Goal: Task Accomplishment & Management: Manage account settings

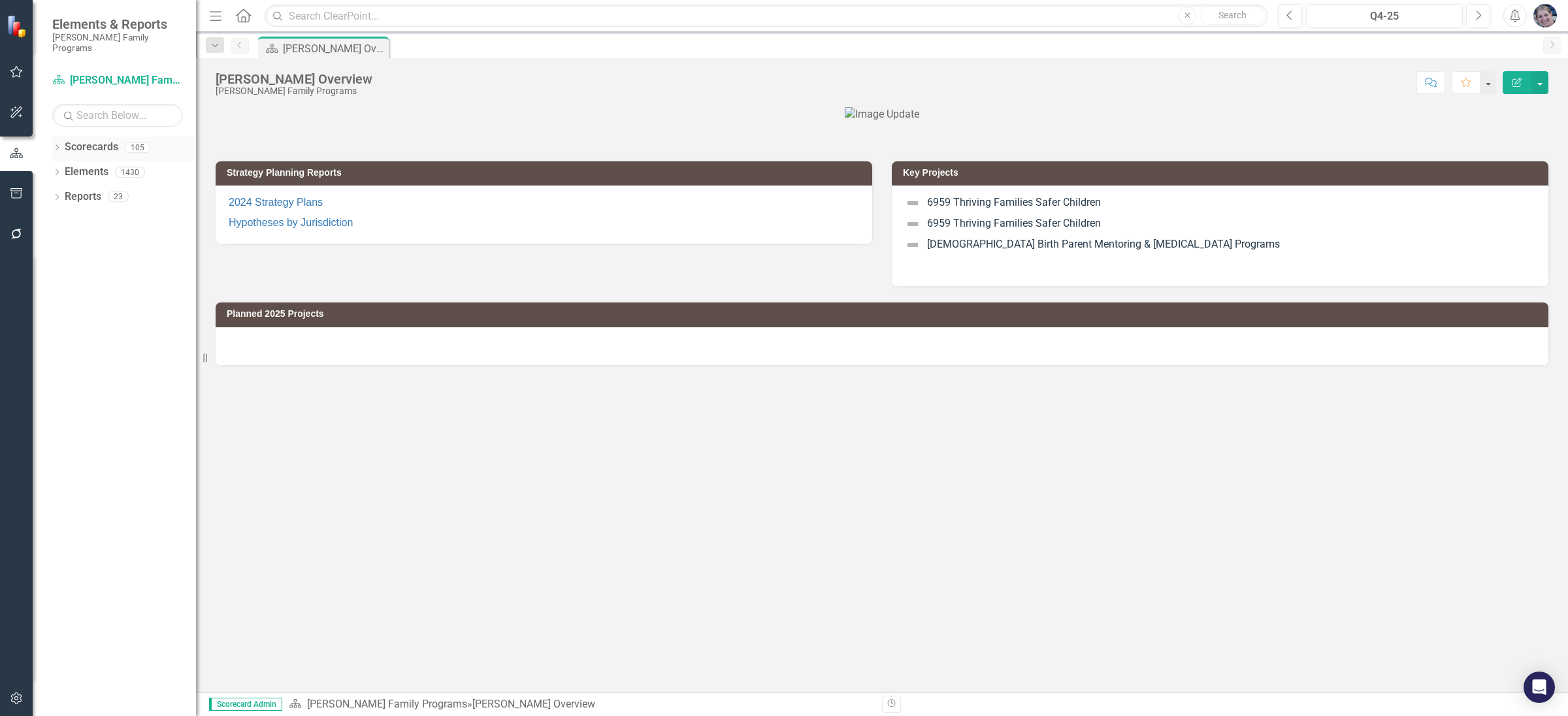
click at [58, 145] on icon at bounding box center [57, 147] width 3 height 6
click at [1366, 10] on div "Q4-25" at bounding box center [1384, 16] width 147 height 16
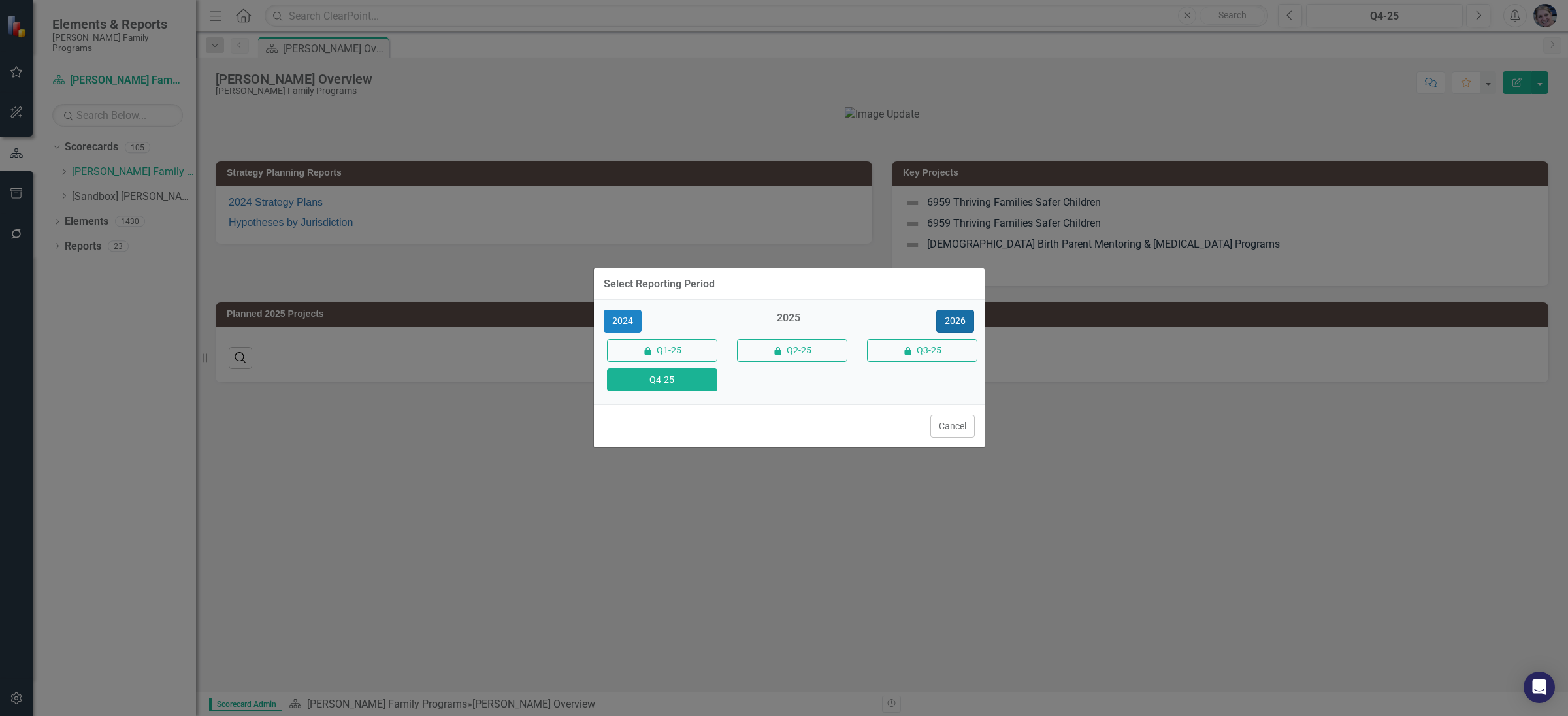
click at [953, 319] on button "2026" at bounding box center [955, 321] width 38 height 23
click at [688, 387] on button "Q4-26" at bounding box center [662, 380] width 111 height 23
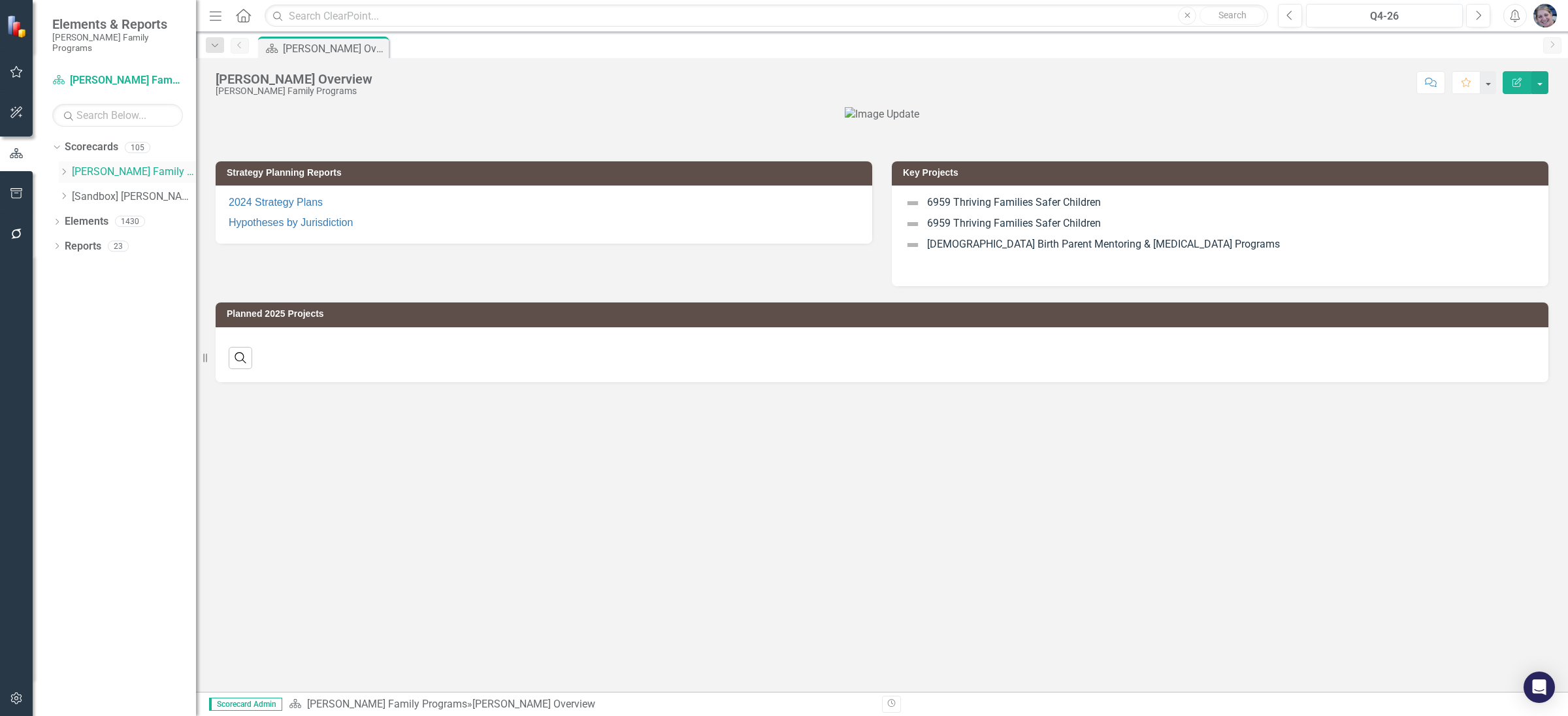
click at [60, 168] on icon "Dropdown" at bounding box center [64, 171] width 10 height 8
click at [109, 239] on link "Strategic Consulting 3" at bounding box center [141, 246] width 111 height 15
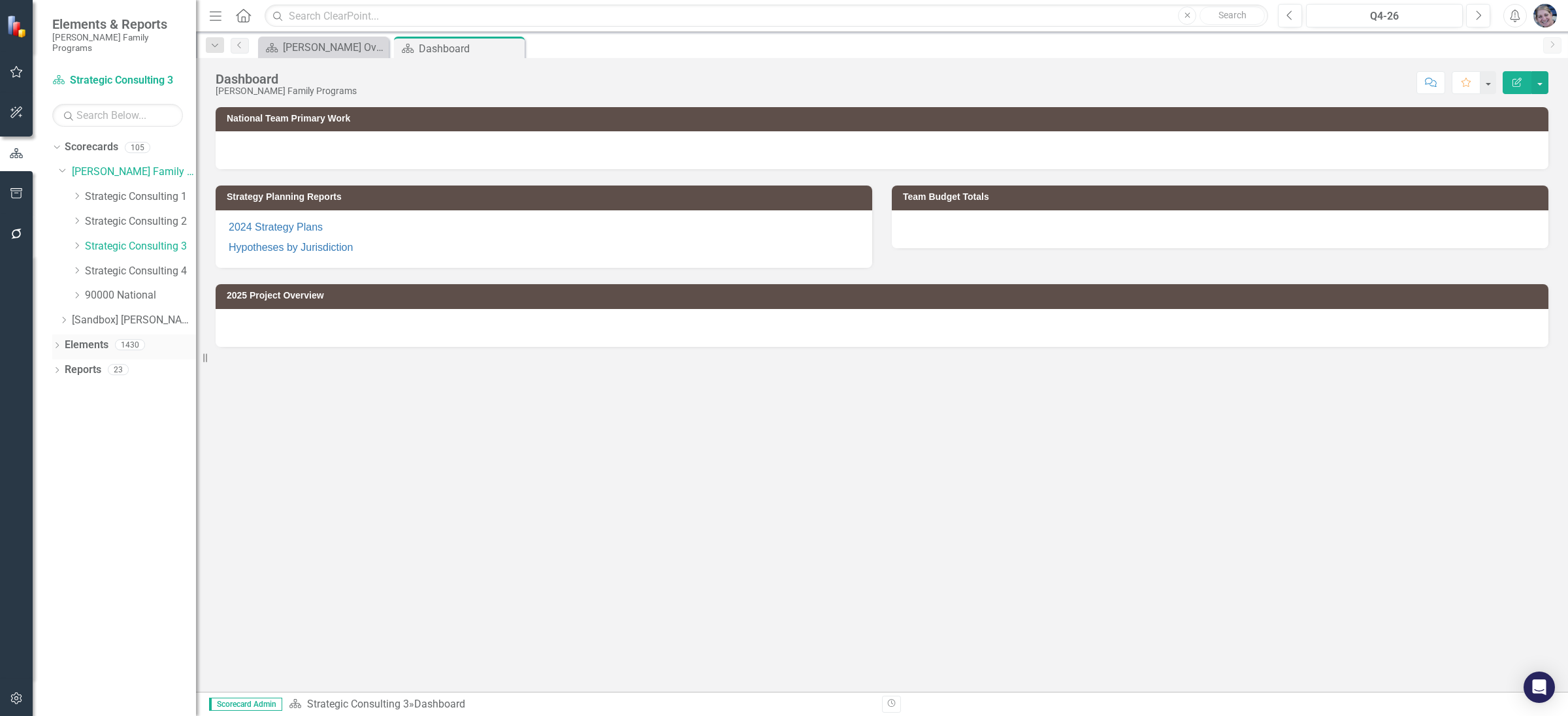
click at [94, 339] on link "Elements" at bounding box center [86, 345] width 44 height 15
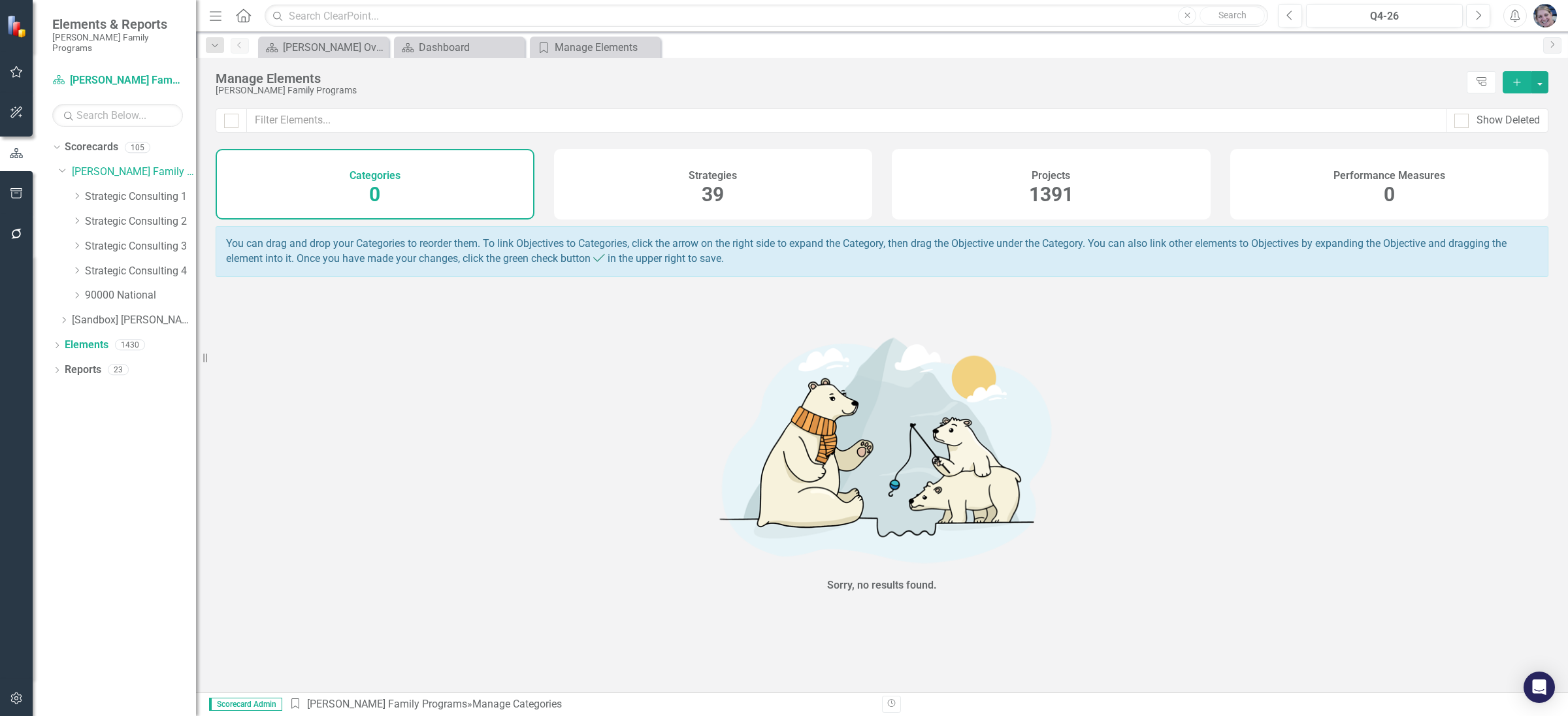
click at [1047, 188] on span "1391" at bounding box center [1051, 194] width 45 height 23
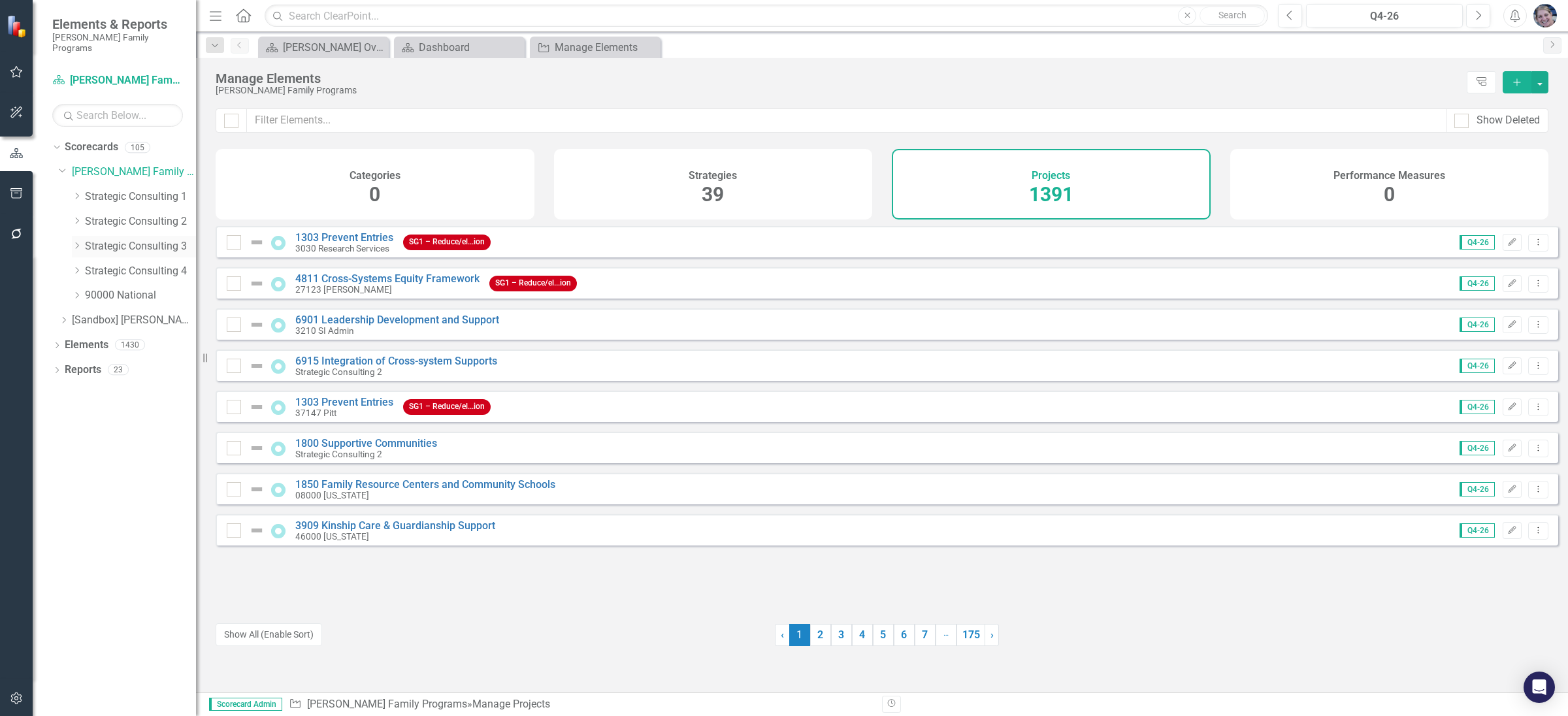
click at [75, 242] on icon "Dropdown" at bounding box center [77, 245] width 10 height 8
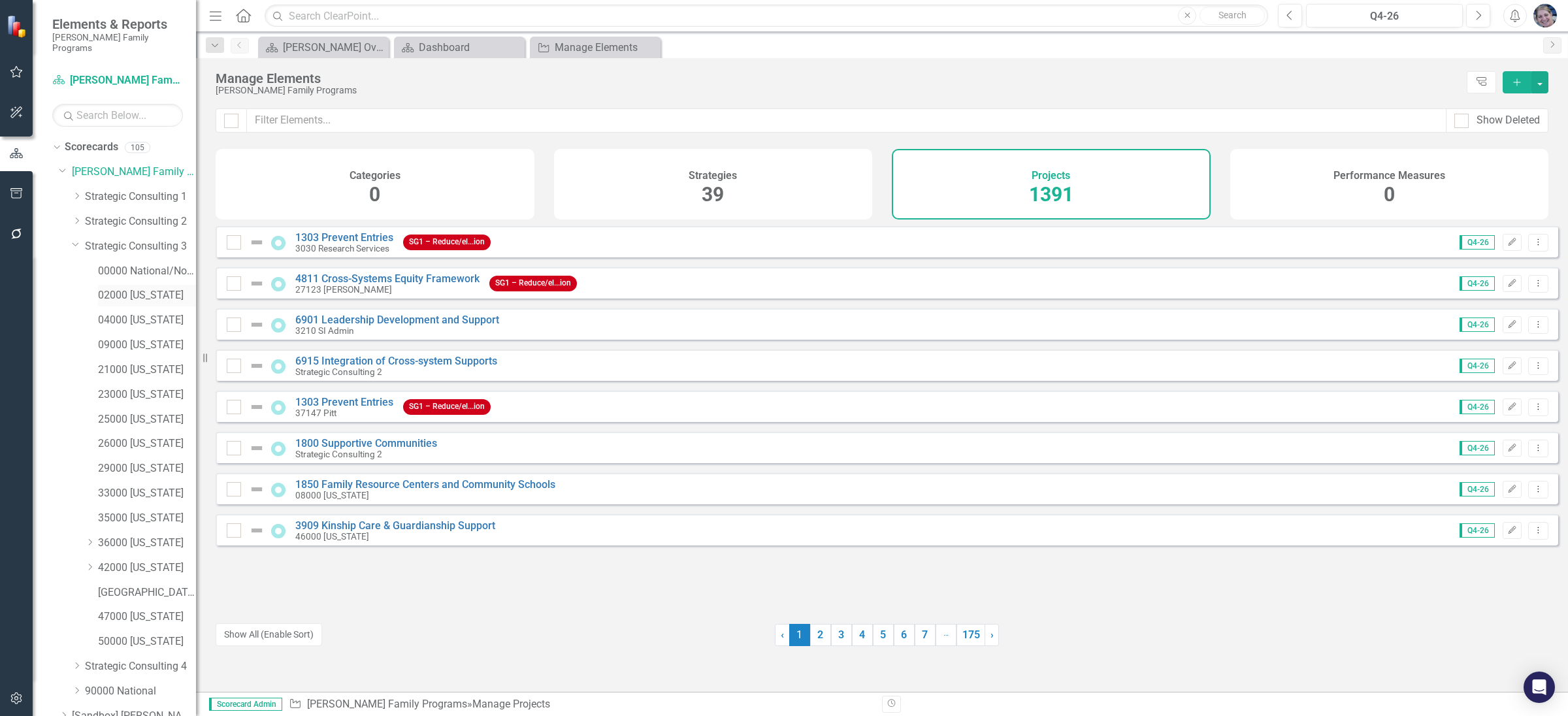
click at [140, 288] on link "02000 [US_STATE]" at bounding box center [147, 295] width 98 height 15
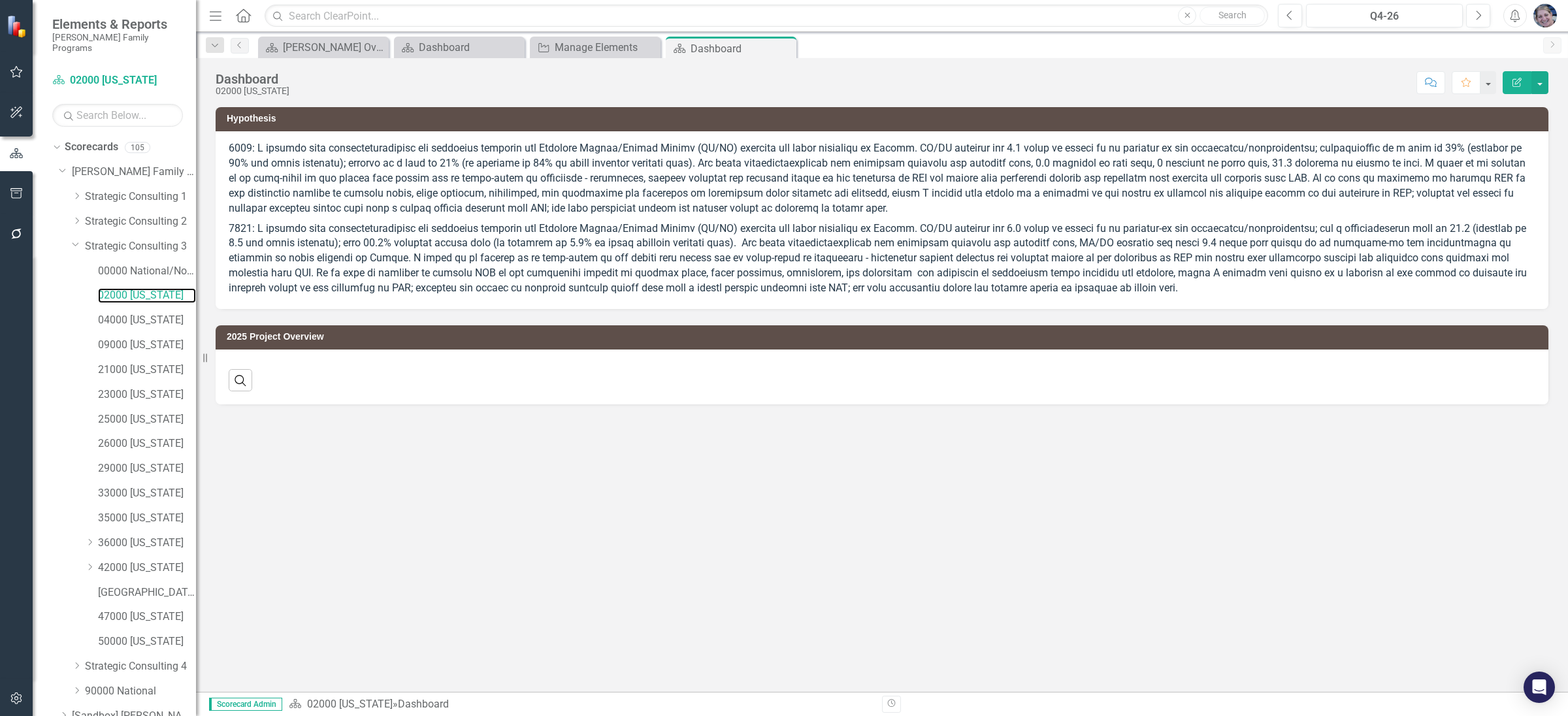
scroll to position [53, 0]
click at [103, 681] on link "Elements" at bounding box center [86, 688] width 44 height 15
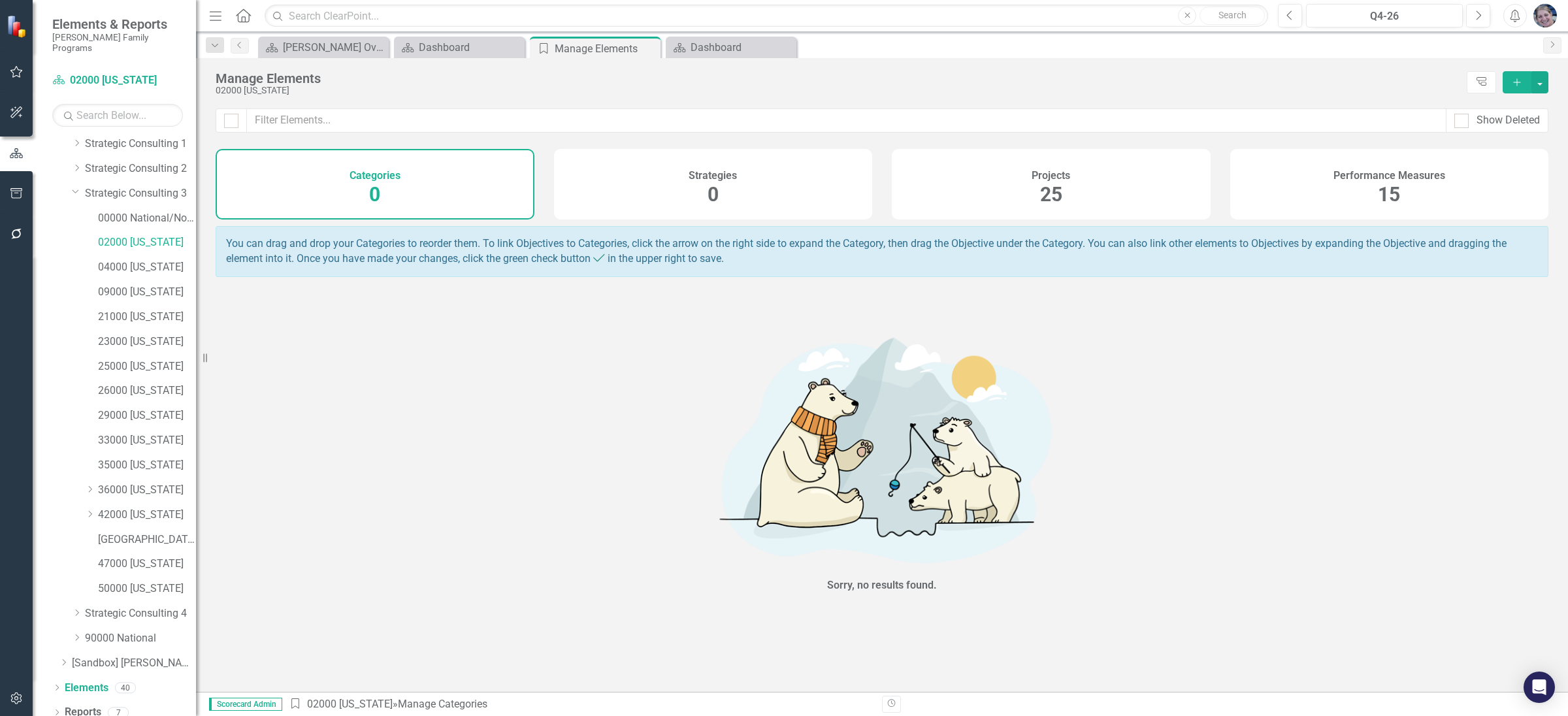
click at [1049, 188] on span "25" at bounding box center [1051, 194] width 22 height 23
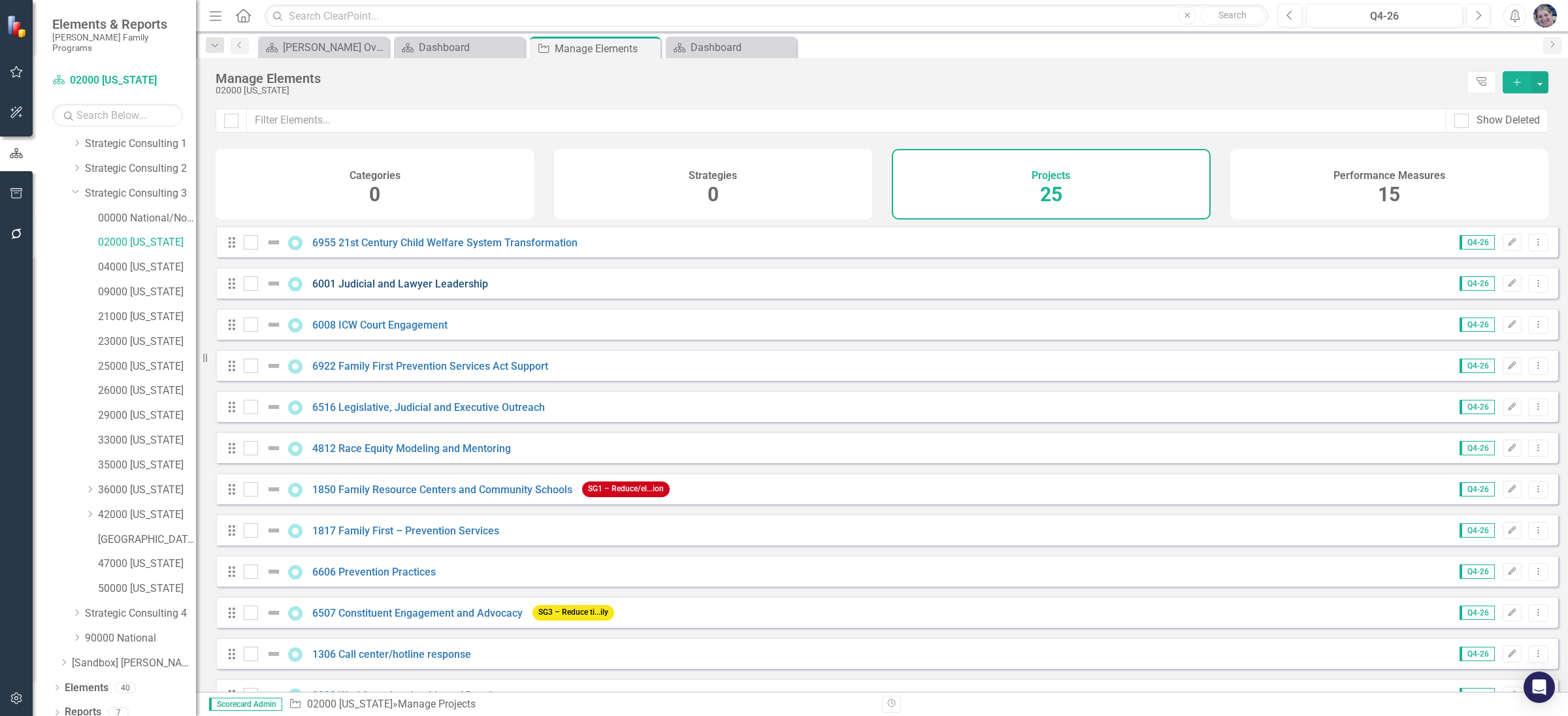
click at [420, 290] on link "6001 Judicial and Lawyer Leadership" at bounding box center [400, 283] width 175 height 12
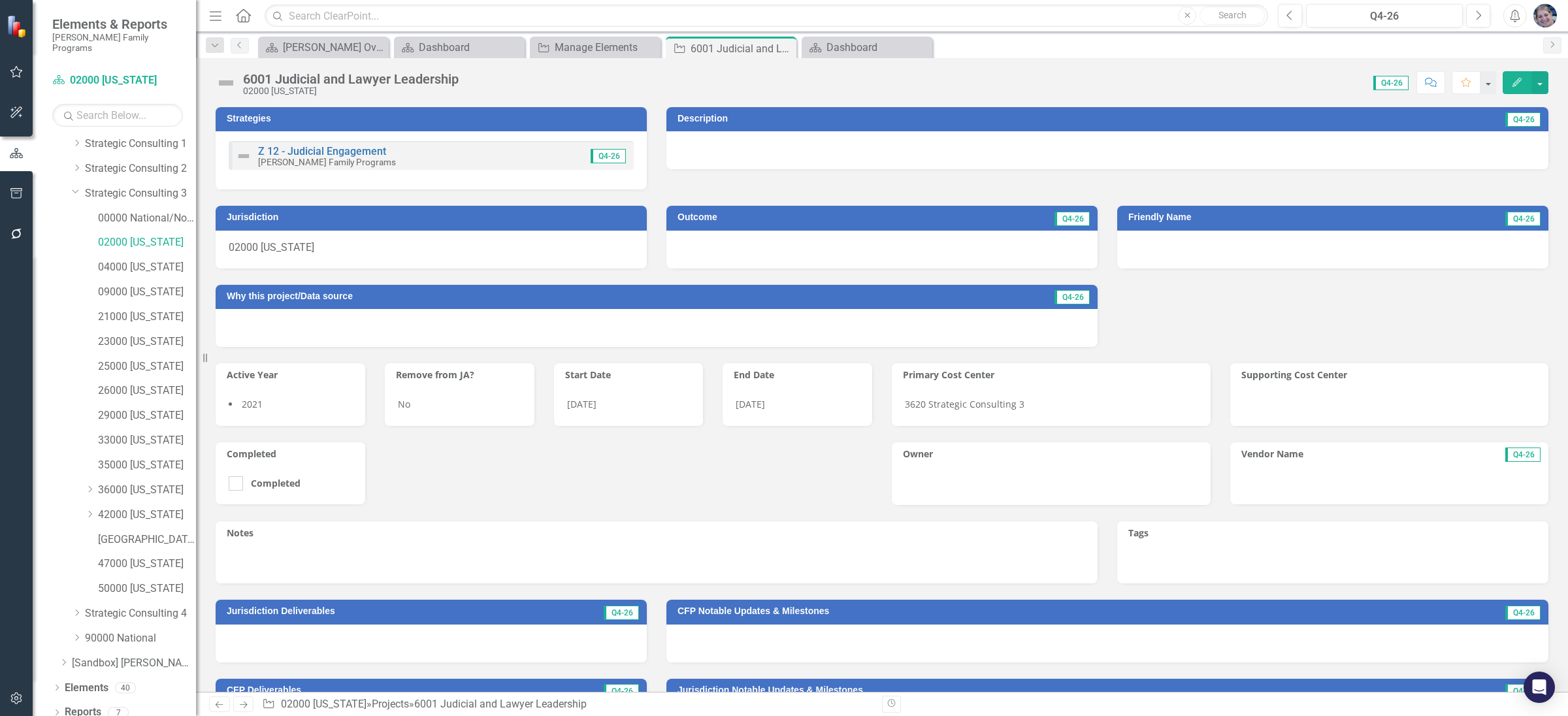
click at [1511, 83] on icon "Edit" at bounding box center [1517, 82] width 12 height 9
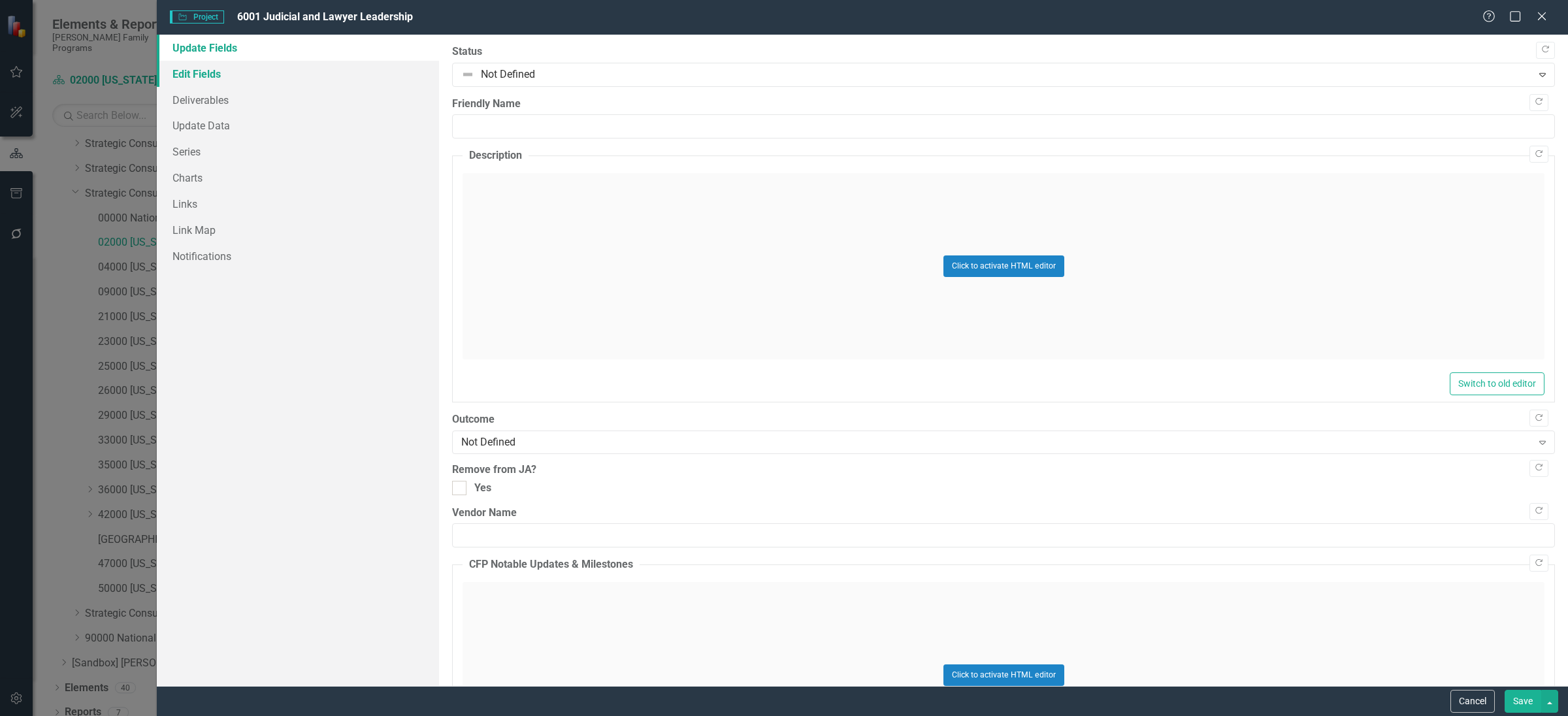
click at [208, 77] on link "Edit Fields" at bounding box center [297, 74] width 282 height 26
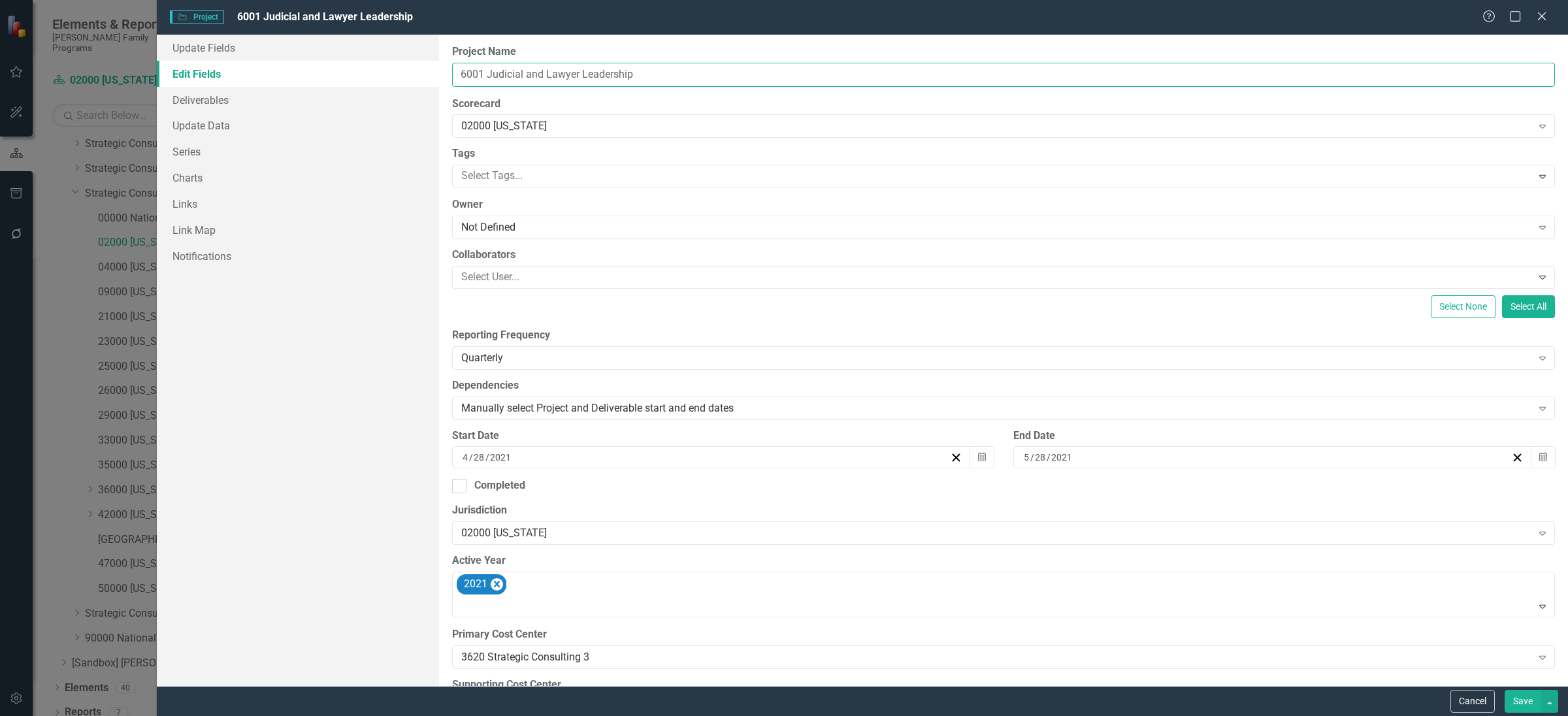
drag, startPoint x: 486, startPoint y: 77, endPoint x: 699, endPoint y: 73, distance: 213.0
click at [699, 73] on input "6001 Judicial and Lawyer Leadership" at bounding box center [1003, 75] width 1103 height 24
paste input "CW Judicial Officers and Admin Capacity Building"
type input "6001 CW Judicial Officers and Admin Capacity Building"
click at [1520, 702] on button "Save" at bounding box center [1523, 701] width 37 height 23
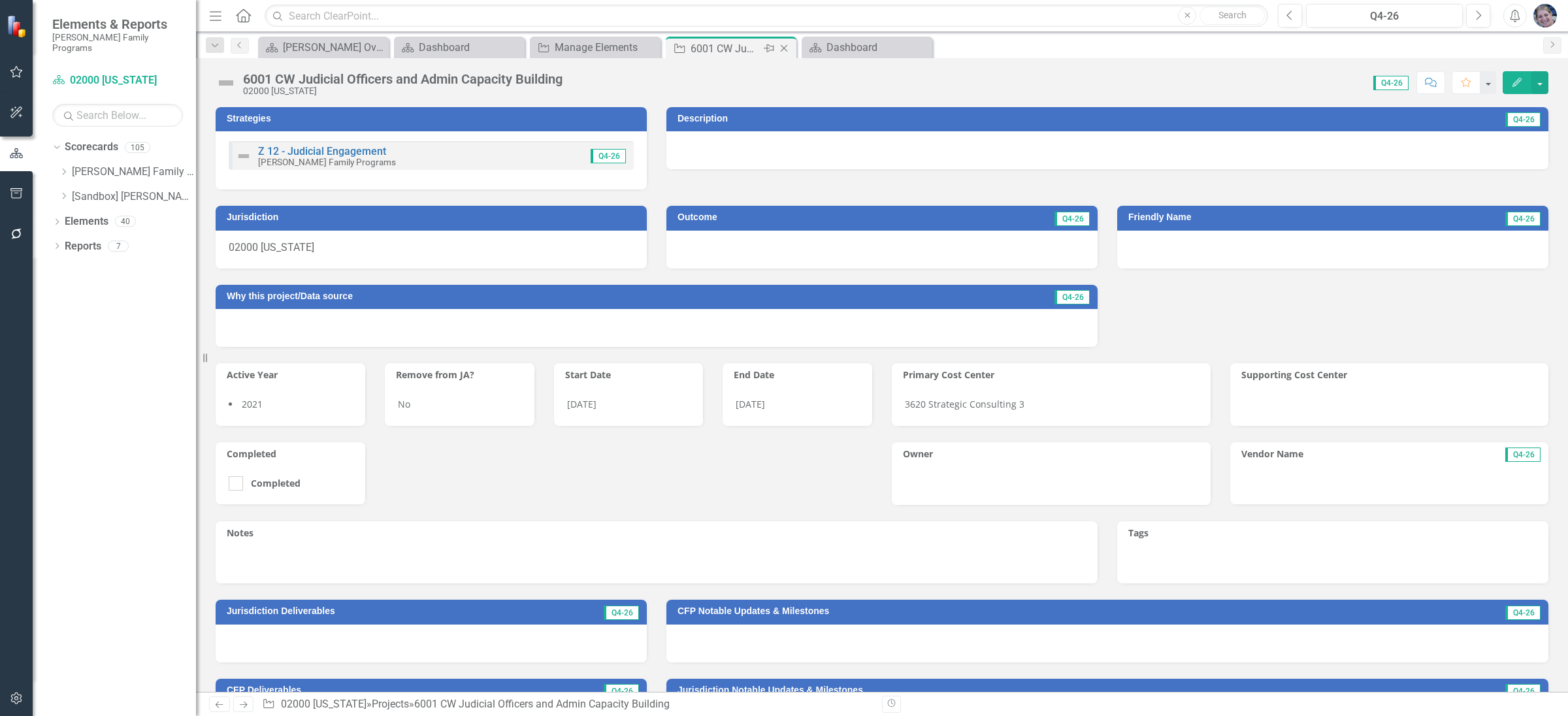
click at [790, 51] on icon "Close" at bounding box center [784, 48] width 13 height 10
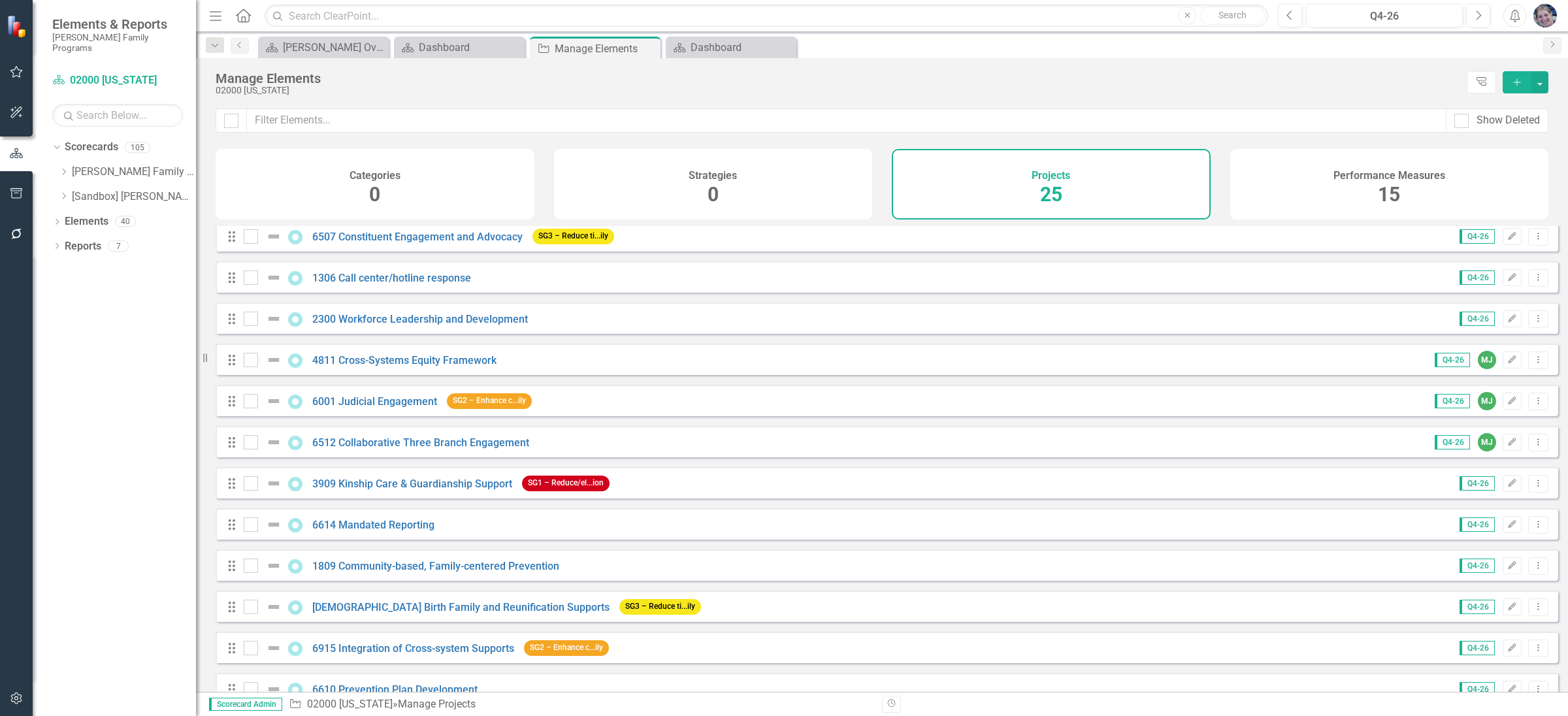
scroll to position [385, 0]
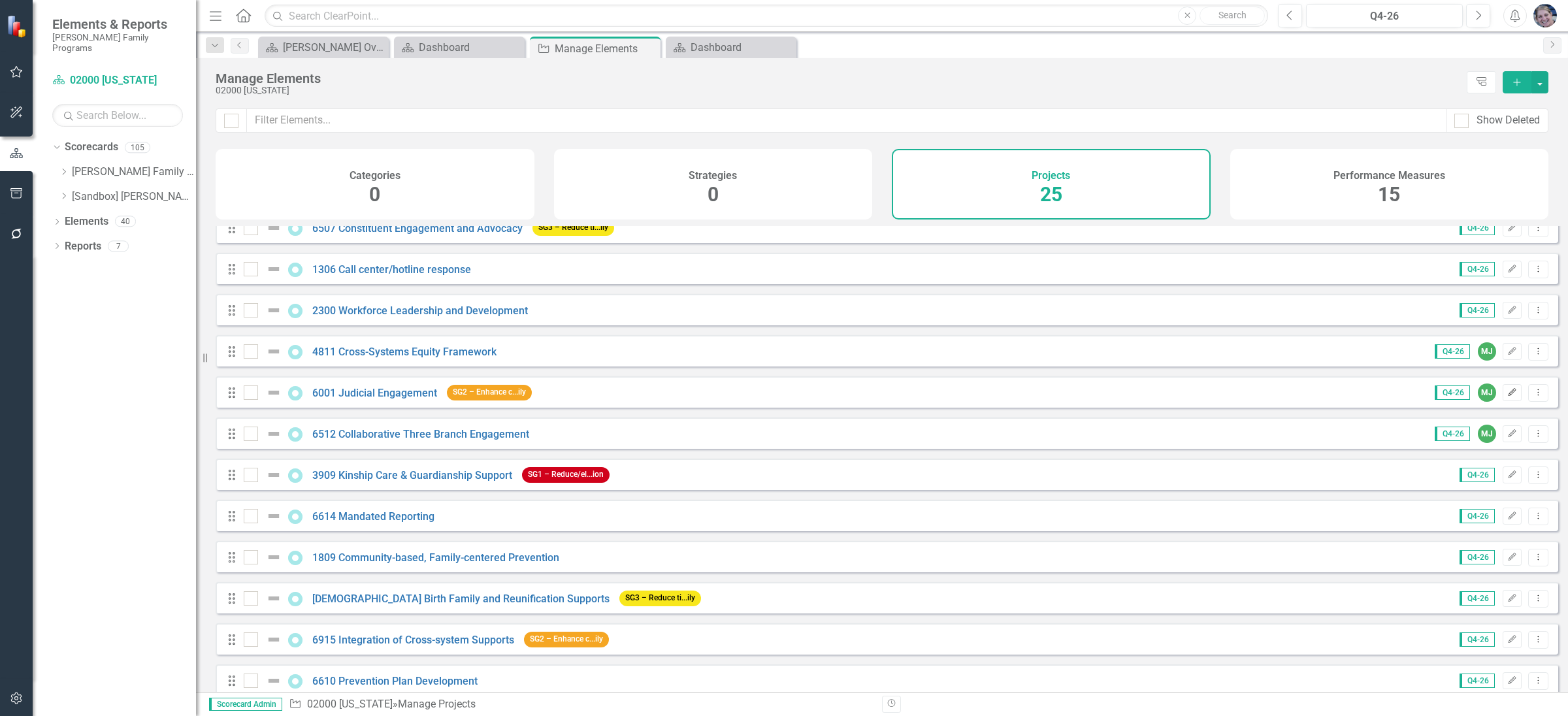
click at [1508, 396] on icon "button" at bounding box center [1512, 392] width 8 height 8
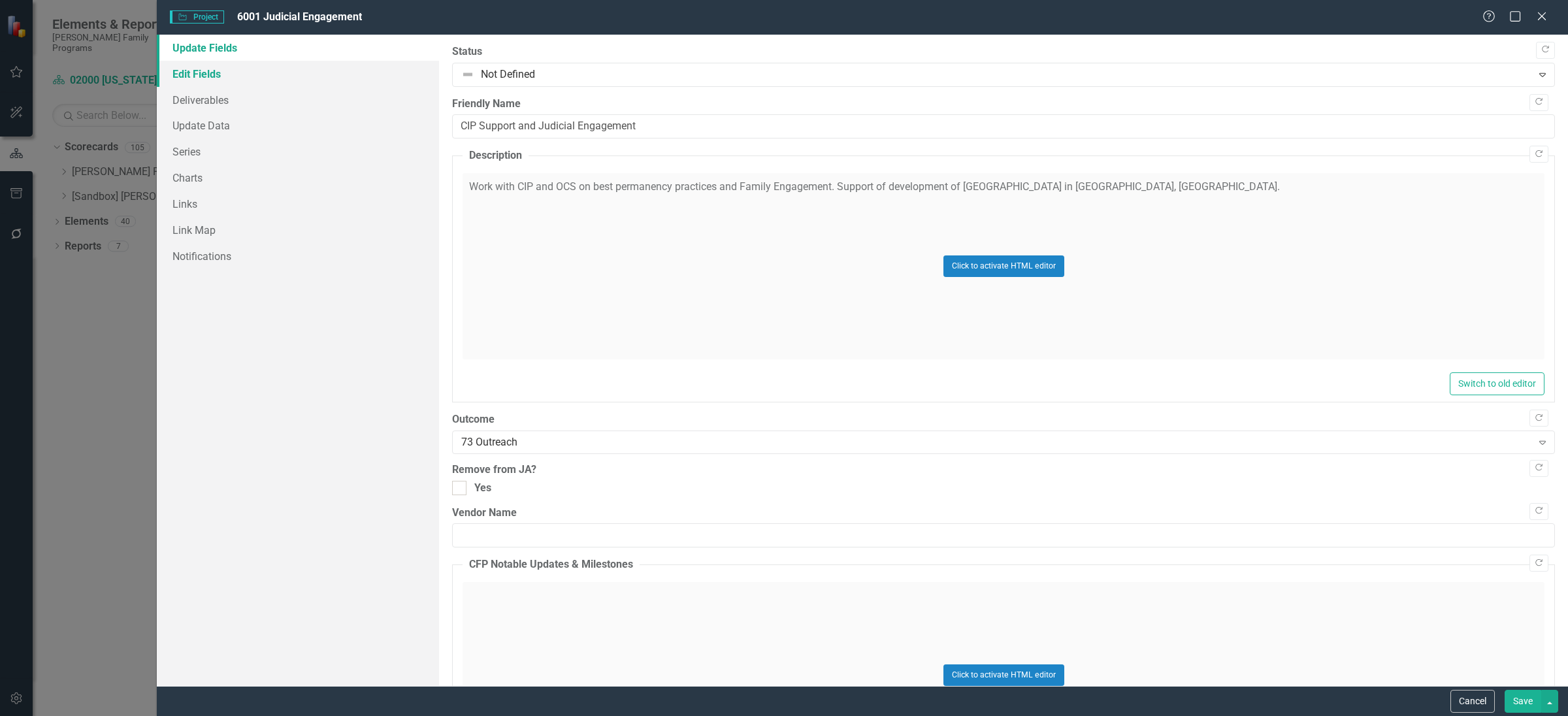
click at [211, 73] on link "Edit Fields" at bounding box center [297, 74] width 282 height 26
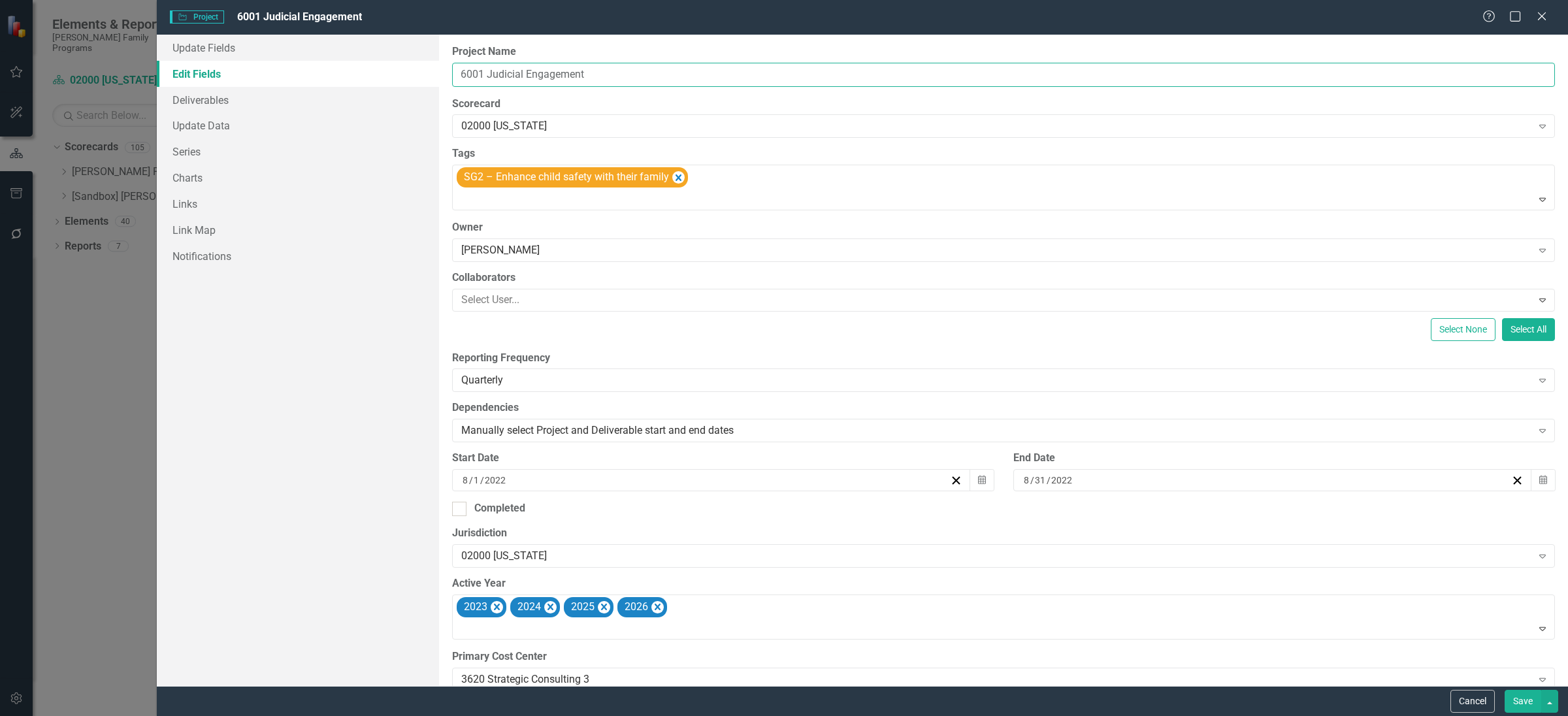
drag, startPoint x: 488, startPoint y: 75, endPoint x: 695, endPoint y: 85, distance: 207.2
click at [695, 85] on input "6001 Judicial Engagement" at bounding box center [1003, 75] width 1103 height 24
paste input "CW Judicial Officers and Admin Capacity Building"
type input "6001 CW Judicial Officers and Admin Capacity Building"
click at [1523, 706] on button "Save" at bounding box center [1523, 701] width 37 height 23
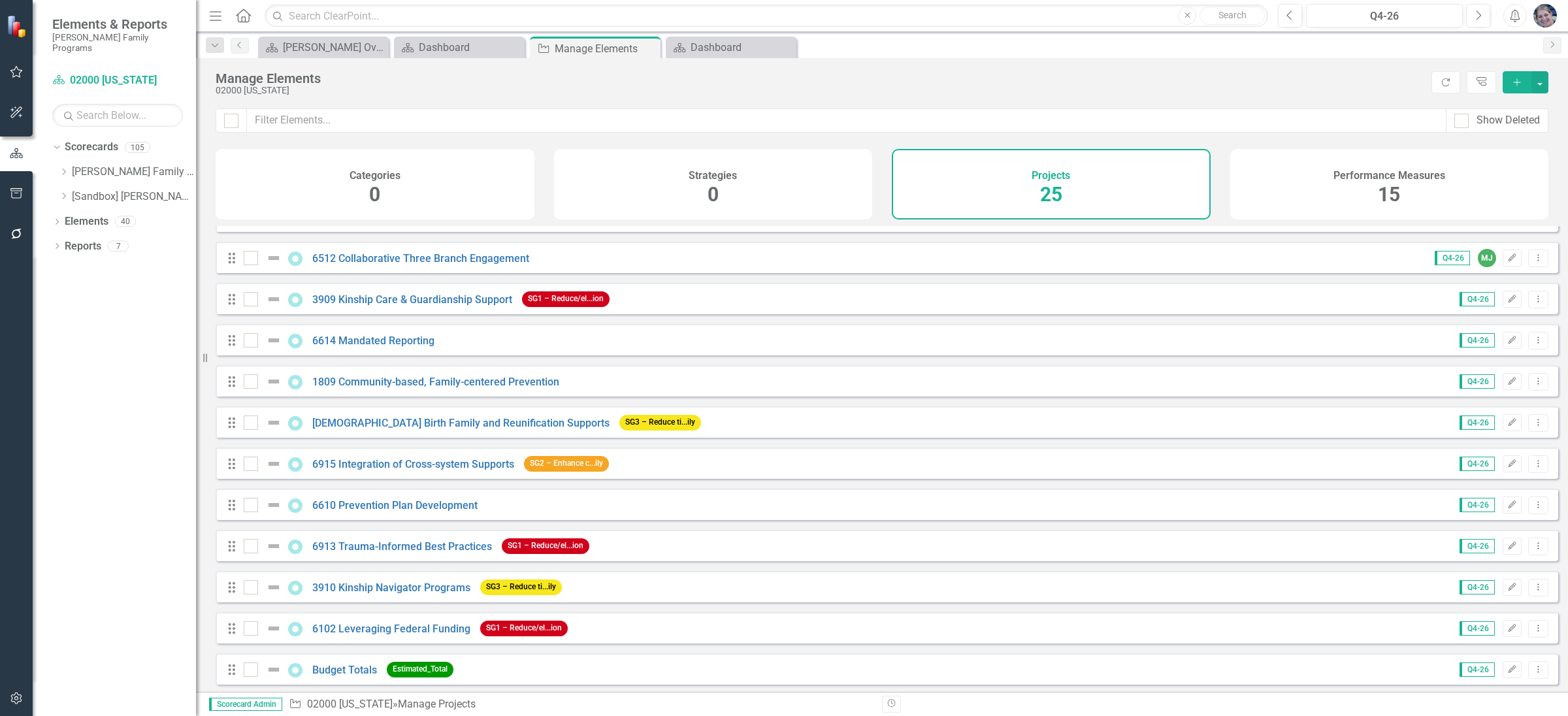
scroll to position [574, 0]
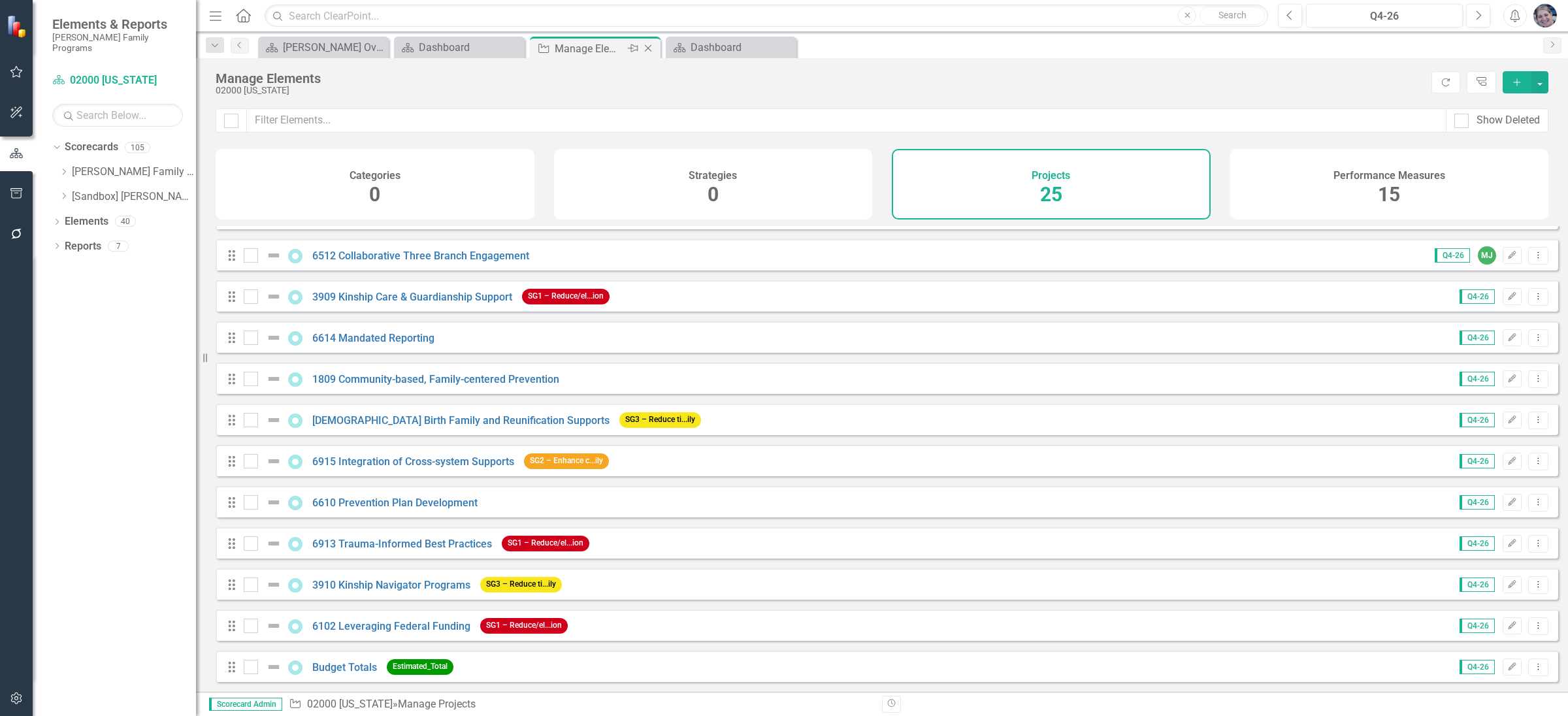
click at [647, 52] on icon "Close" at bounding box center [648, 48] width 13 height 10
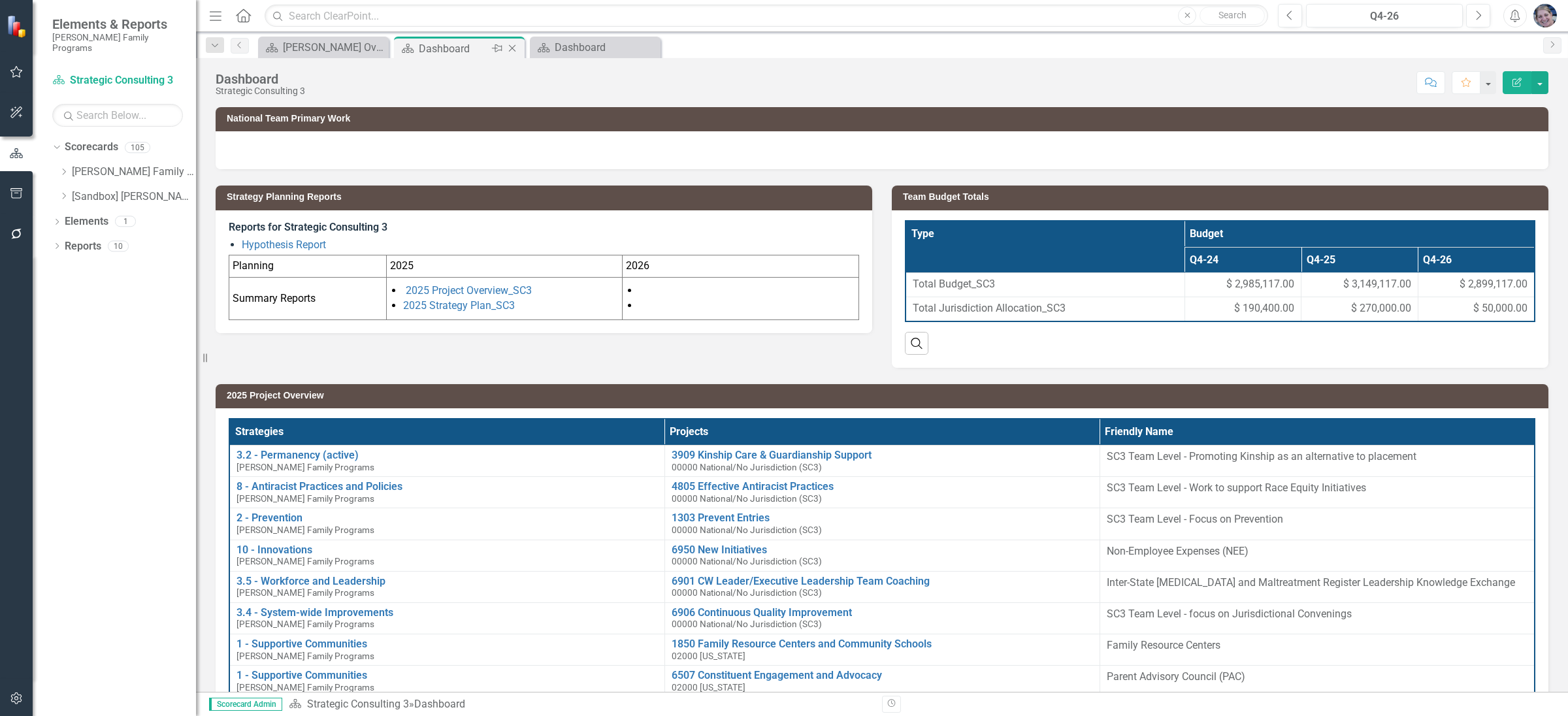
click at [514, 52] on icon "Close" at bounding box center [512, 48] width 13 height 10
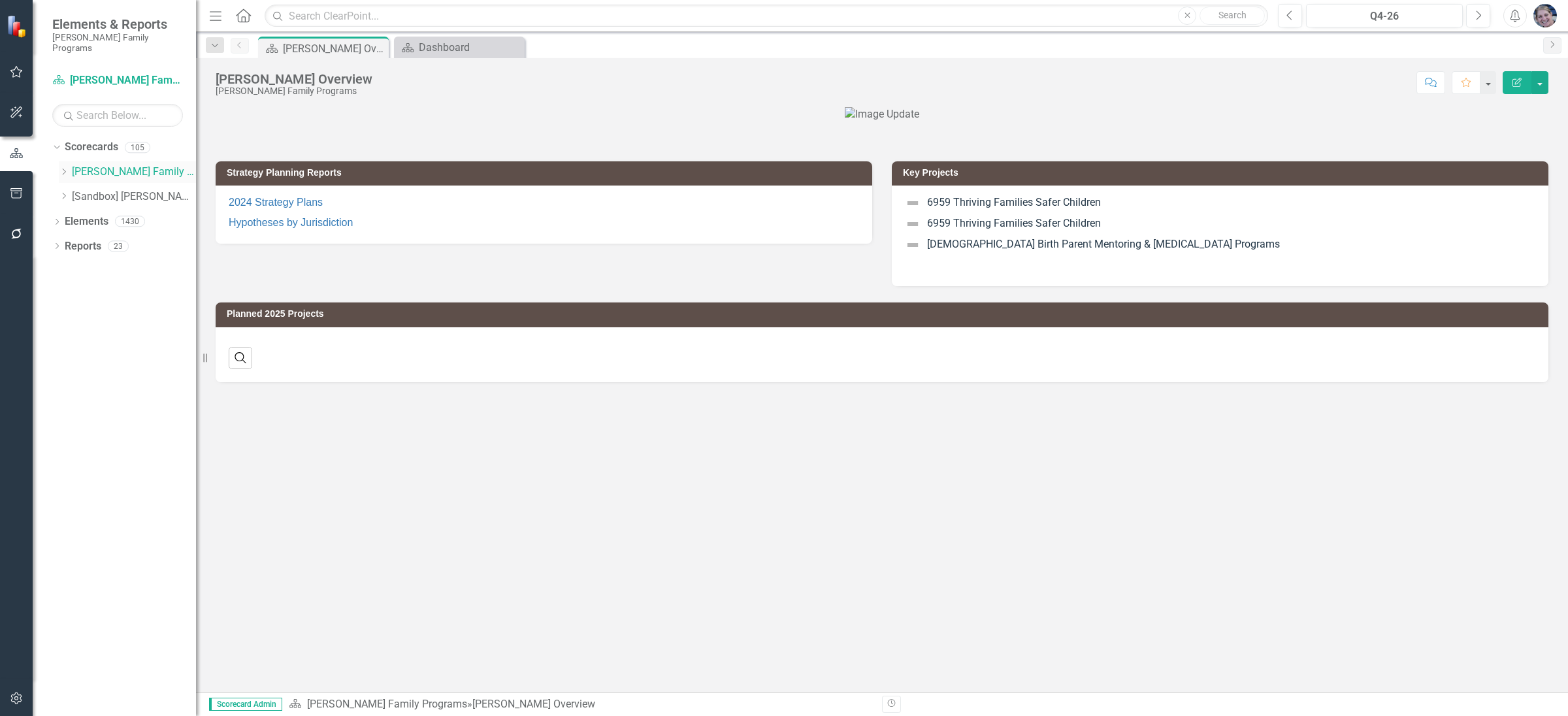
click at [64, 168] on icon "Dropdown" at bounding box center [64, 171] width 10 height 8
click at [75, 242] on icon "Dropdown" at bounding box center [77, 245] width 10 height 8
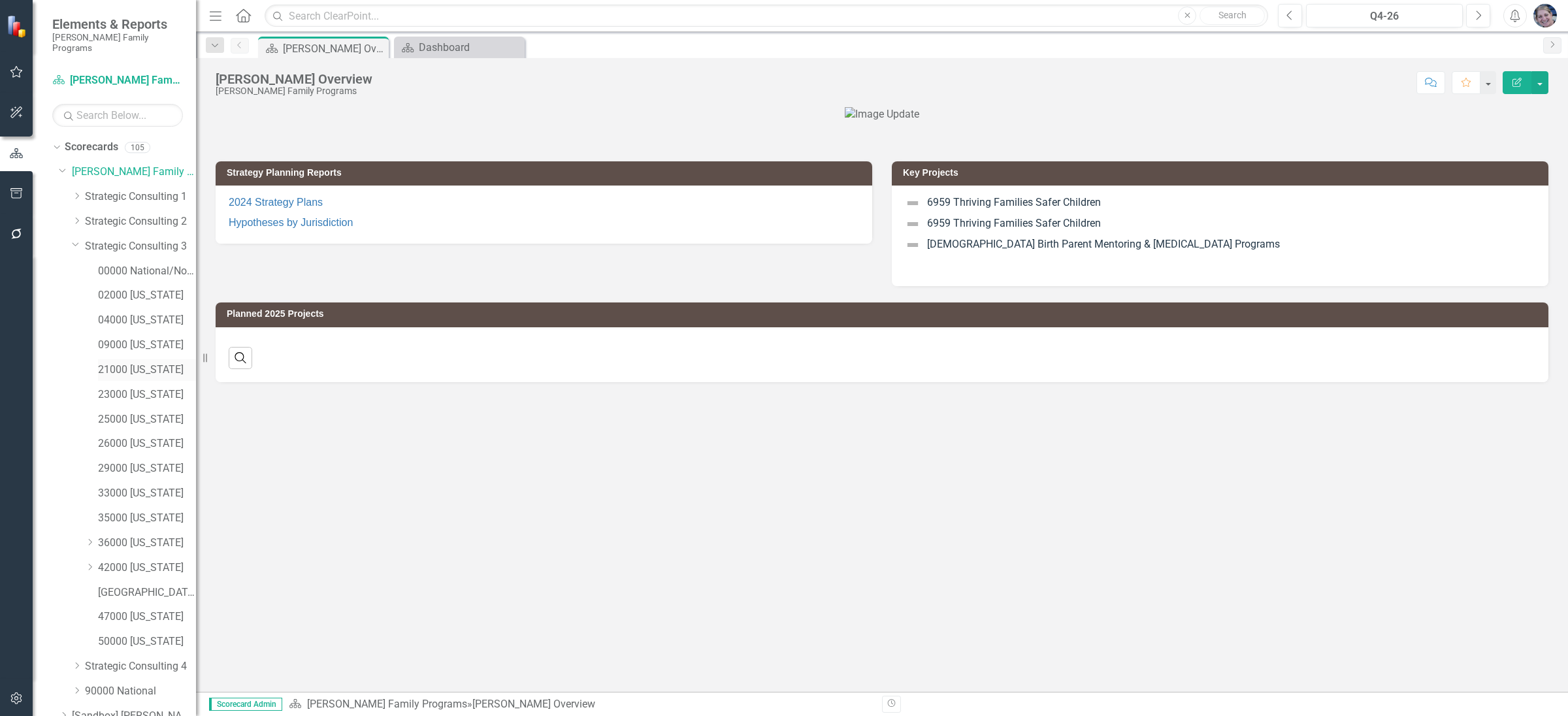
click at [122, 363] on link "21000 [US_STATE]" at bounding box center [147, 370] width 98 height 15
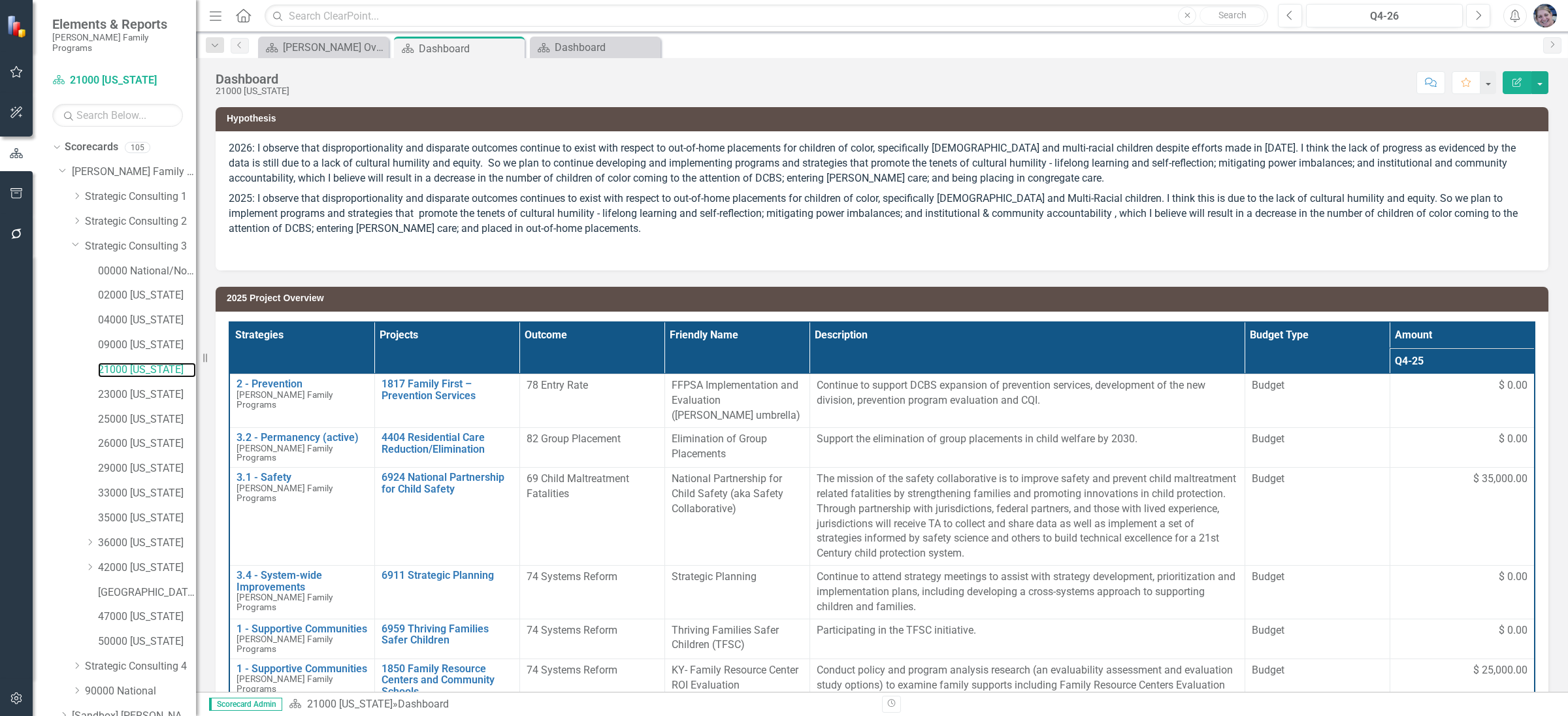
scroll to position [53, 0]
click at [95, 681] on link "Elements" at bounding box center [86, 688] width 44 height 15
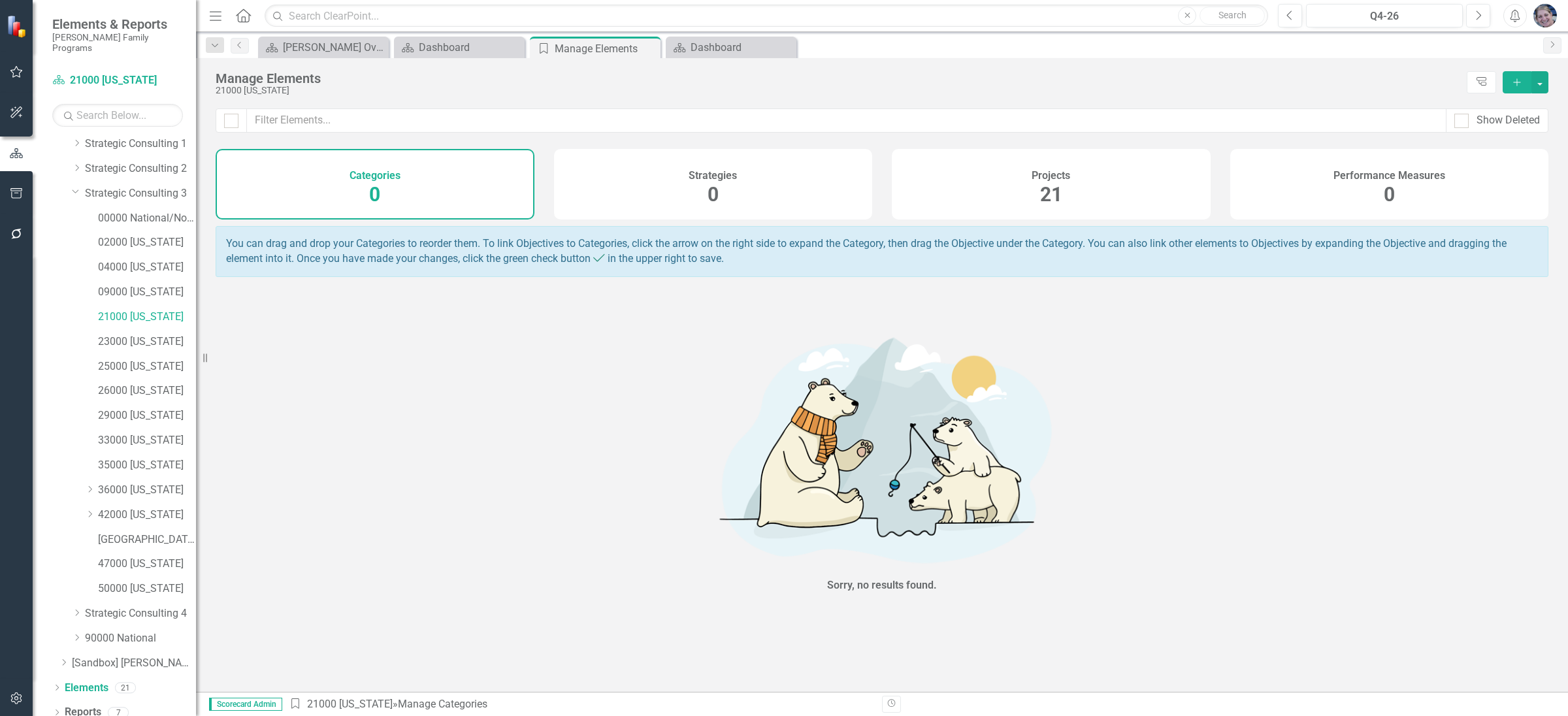
click at [1060, 192] on span "21" at bounding box center [1051, 194] width 22 height 23
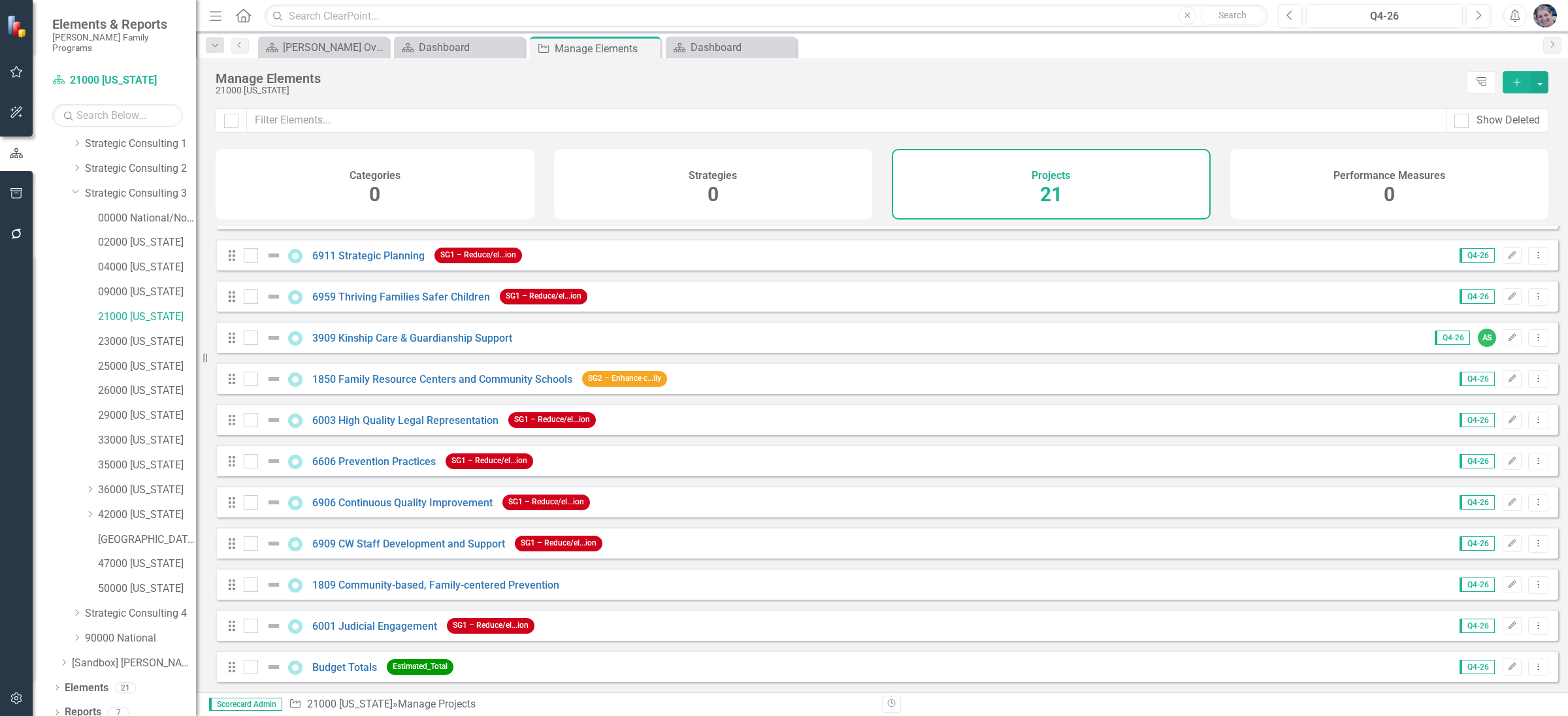
scroll to position [410, 0]
click at [1507, 668] on icon "Edit" at bounding box center [1512, 667] width 10 height 8
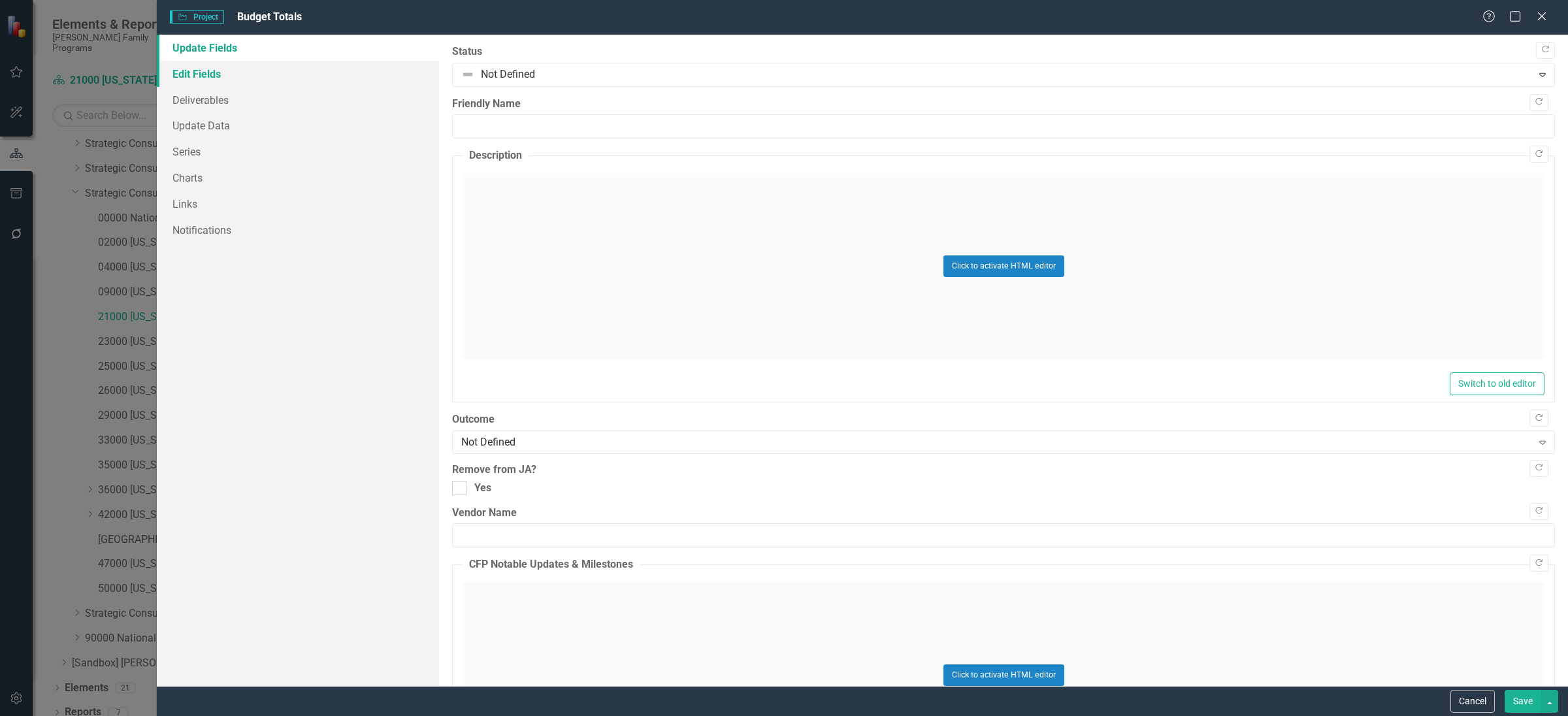
click at [213, 75] on link "Edit Fields" at bounding box center [297, 74] width 282 height 26
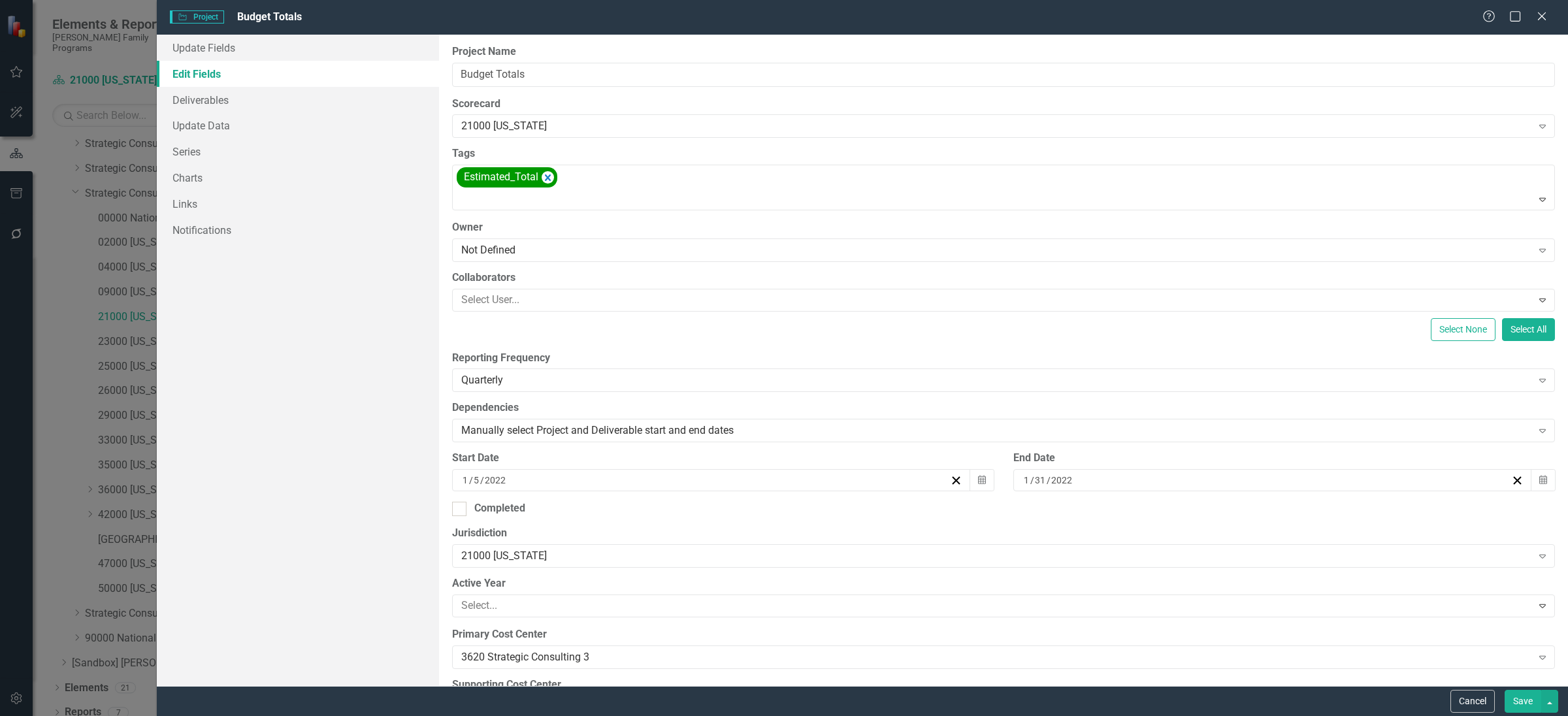
click at [217, 73] on link "Edit Fields" at bounding box center [297, 74] width 282 height 26
click at [1544, 9] on div "Close" at bounding box center [1541, 17] width 16 height 18
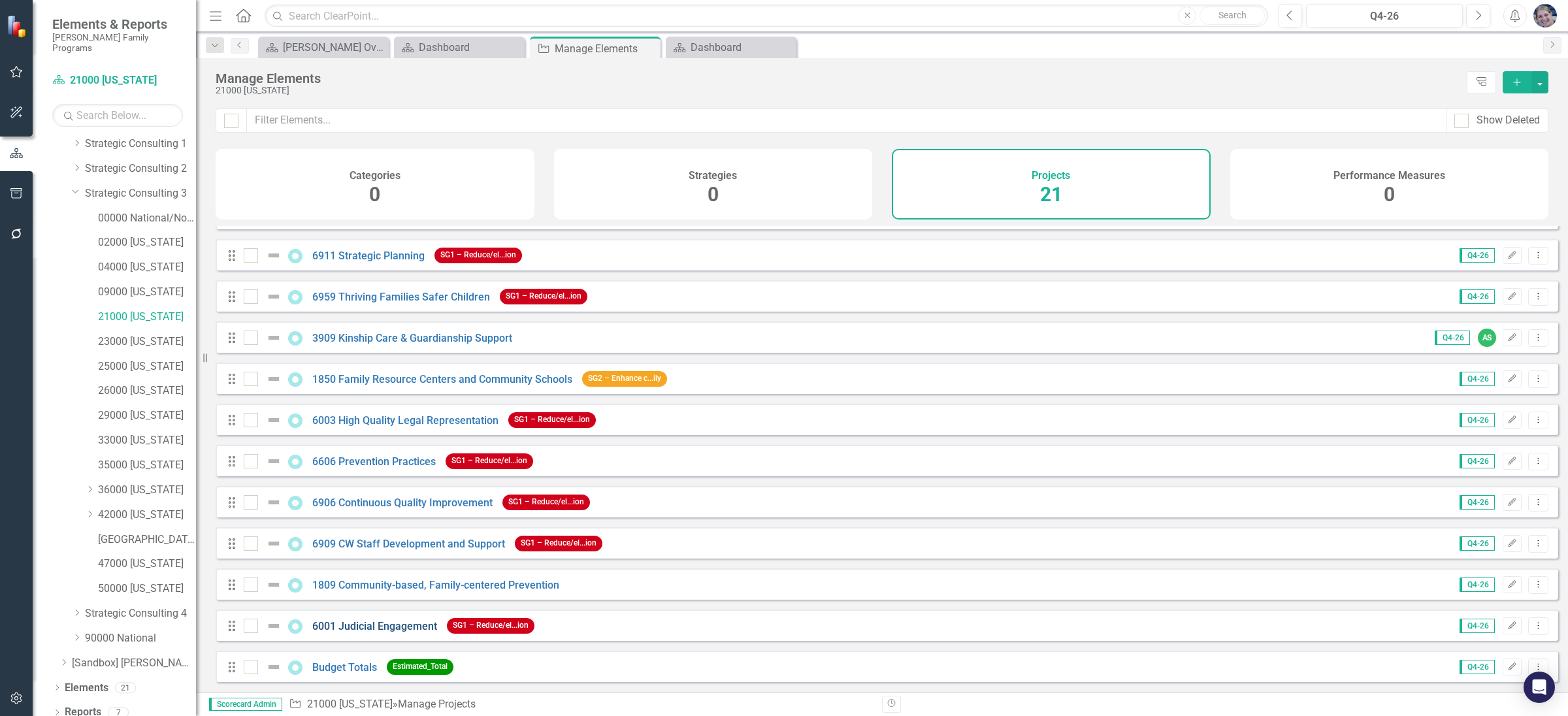
click at [398, 627] on link "6001 Judicial Engagement" at bounding box center [374, 626] width 125 height 12
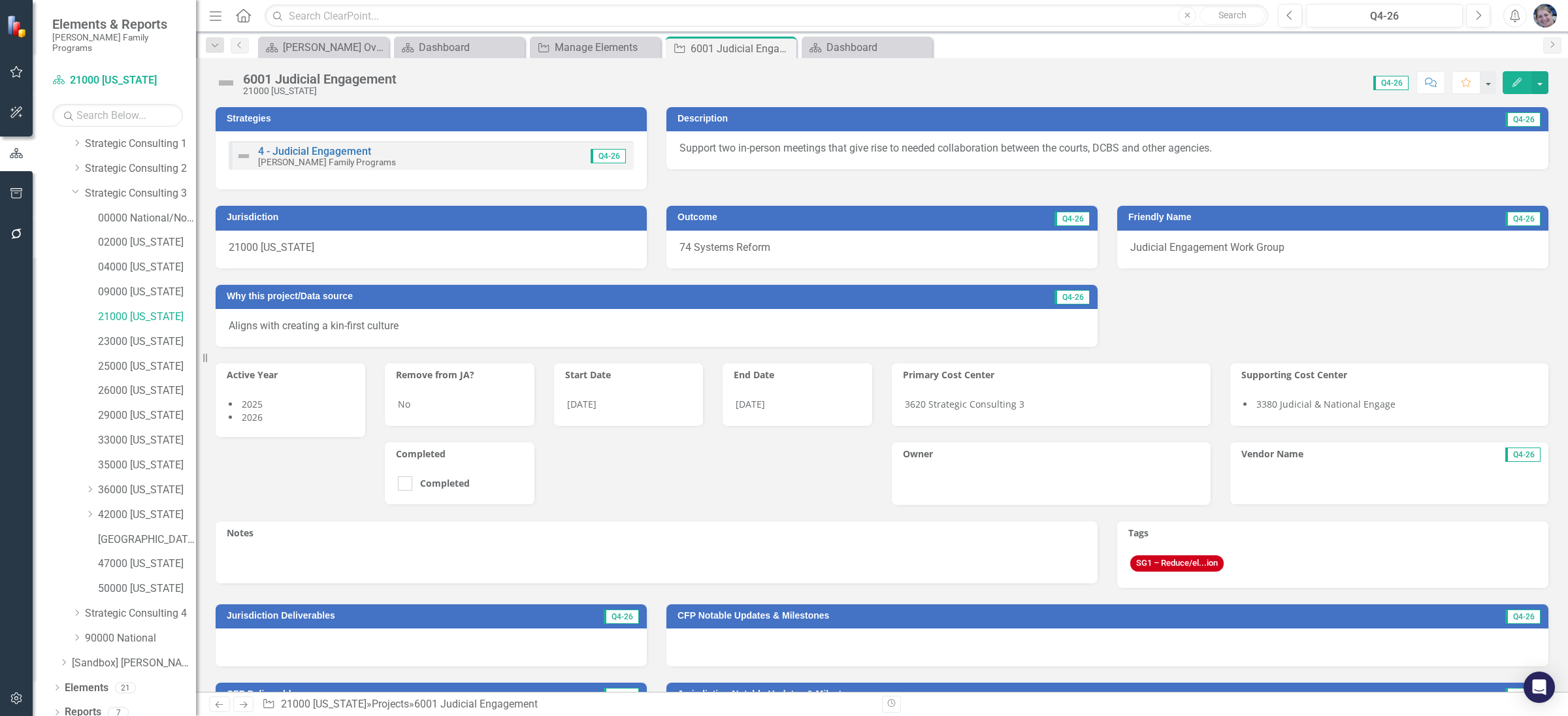
click at [1518, 81] on icon "Edit" at bounding box center [1517, 82] width 12 height 9
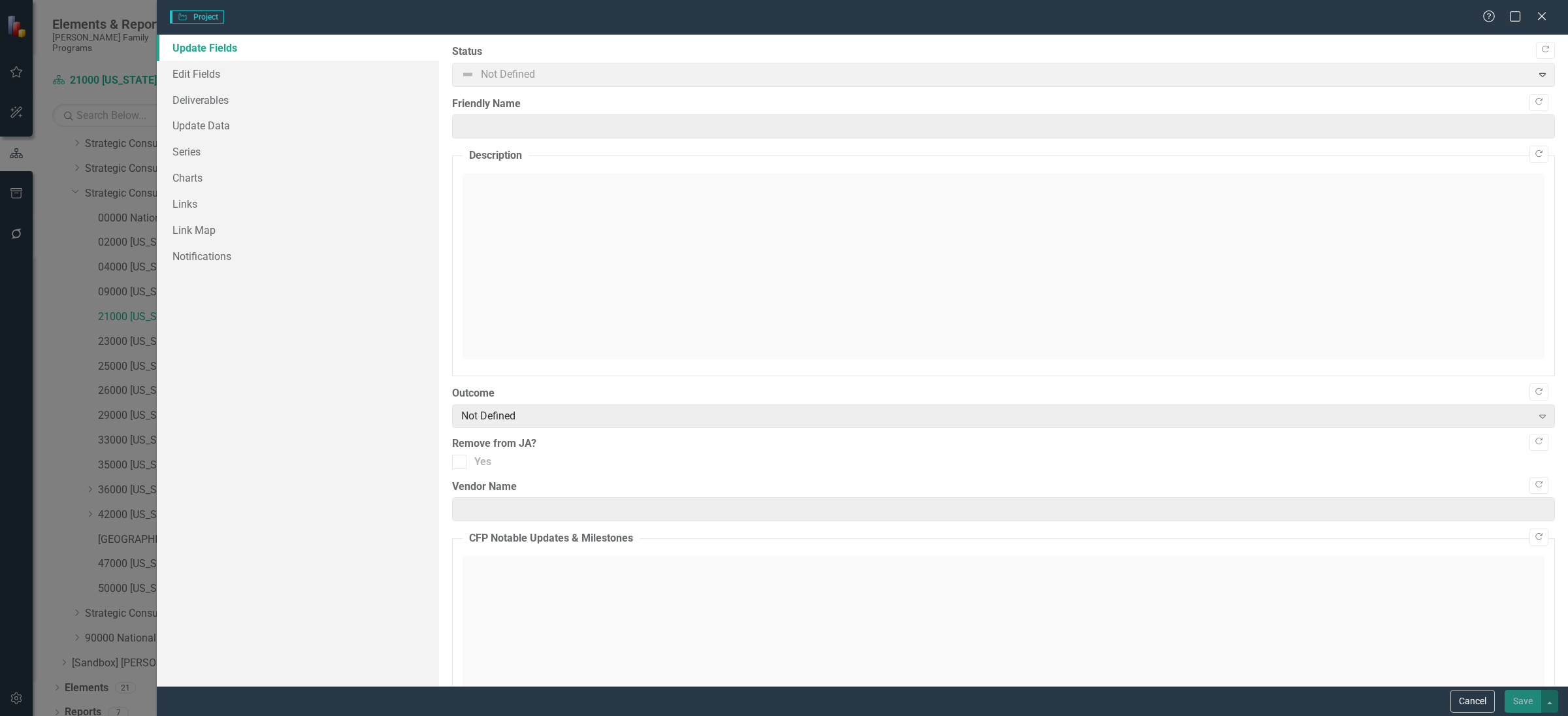
type input "Judicial Engagement Work Group"
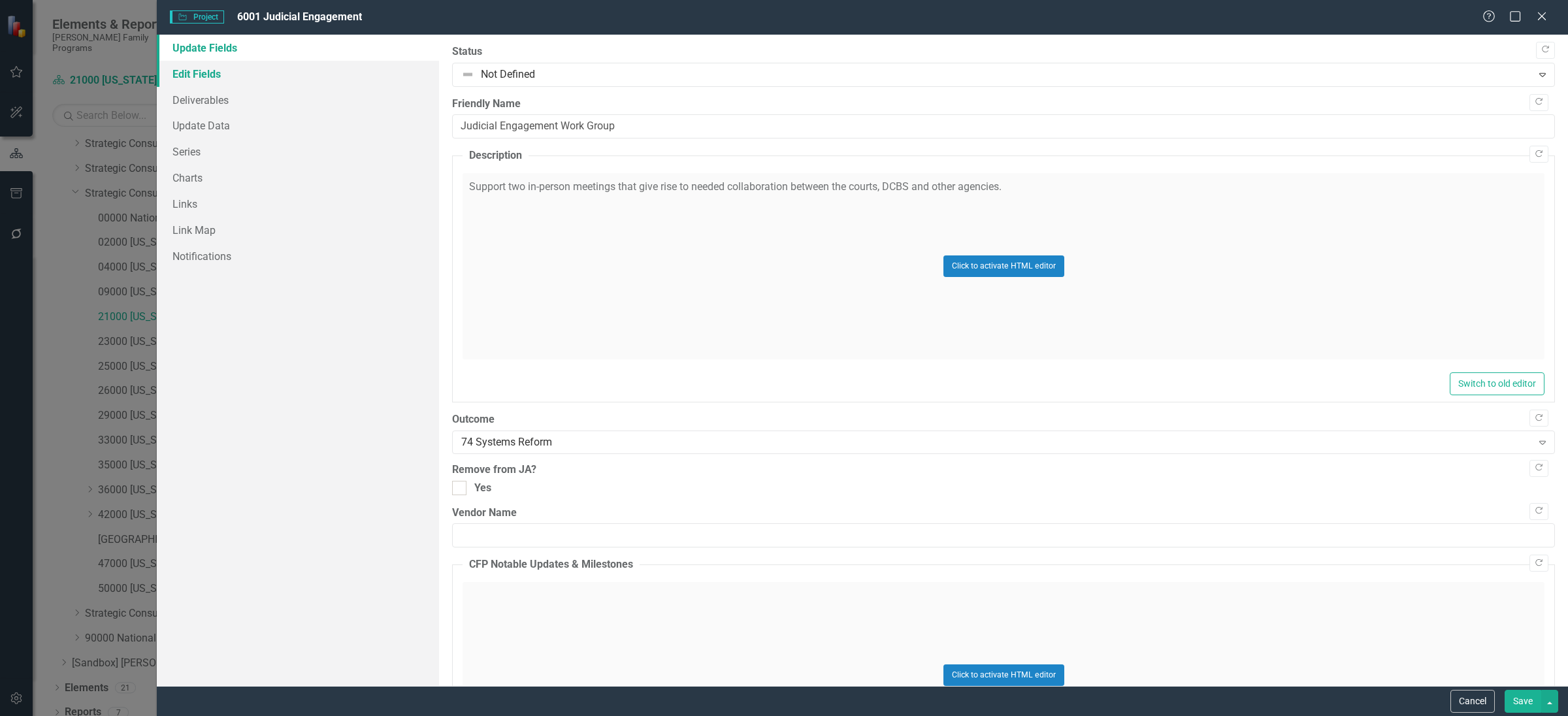
click at [192, 73] on link "Edit Fields" at bounding box center [297, 74] width 282 height 26
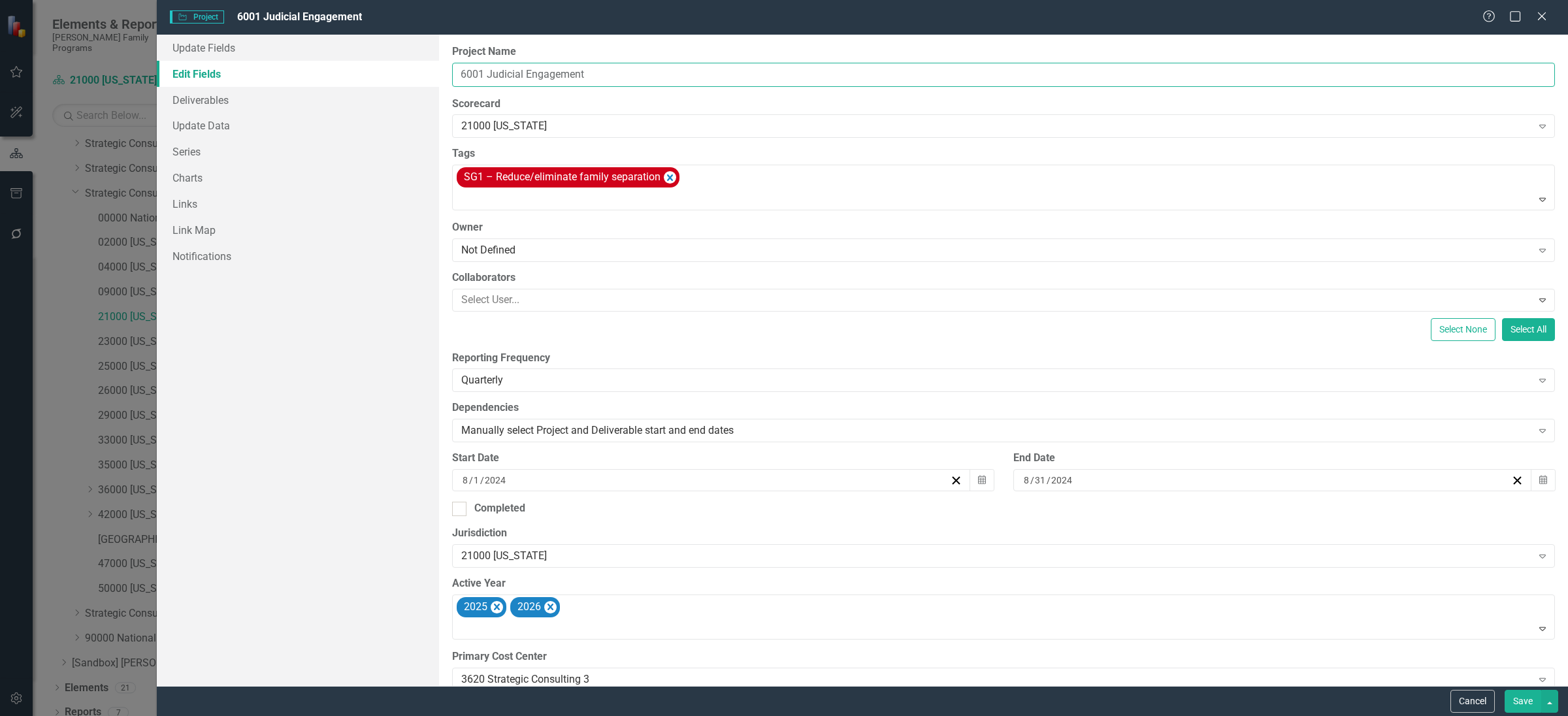
drag, startPoint x: 490, startPoint y: 73, endPoint x: 624, endPoint y: 79, distance: 134.1
click at [624, 79] on input "6001 Judicial Engagement" at bounding box center [1003, 75] width 1103 height 24
paste input "CW Judicial Officers and Admin Capacity Building"
type input "6001 CW Judicial Officers and Admin Capacity Building"
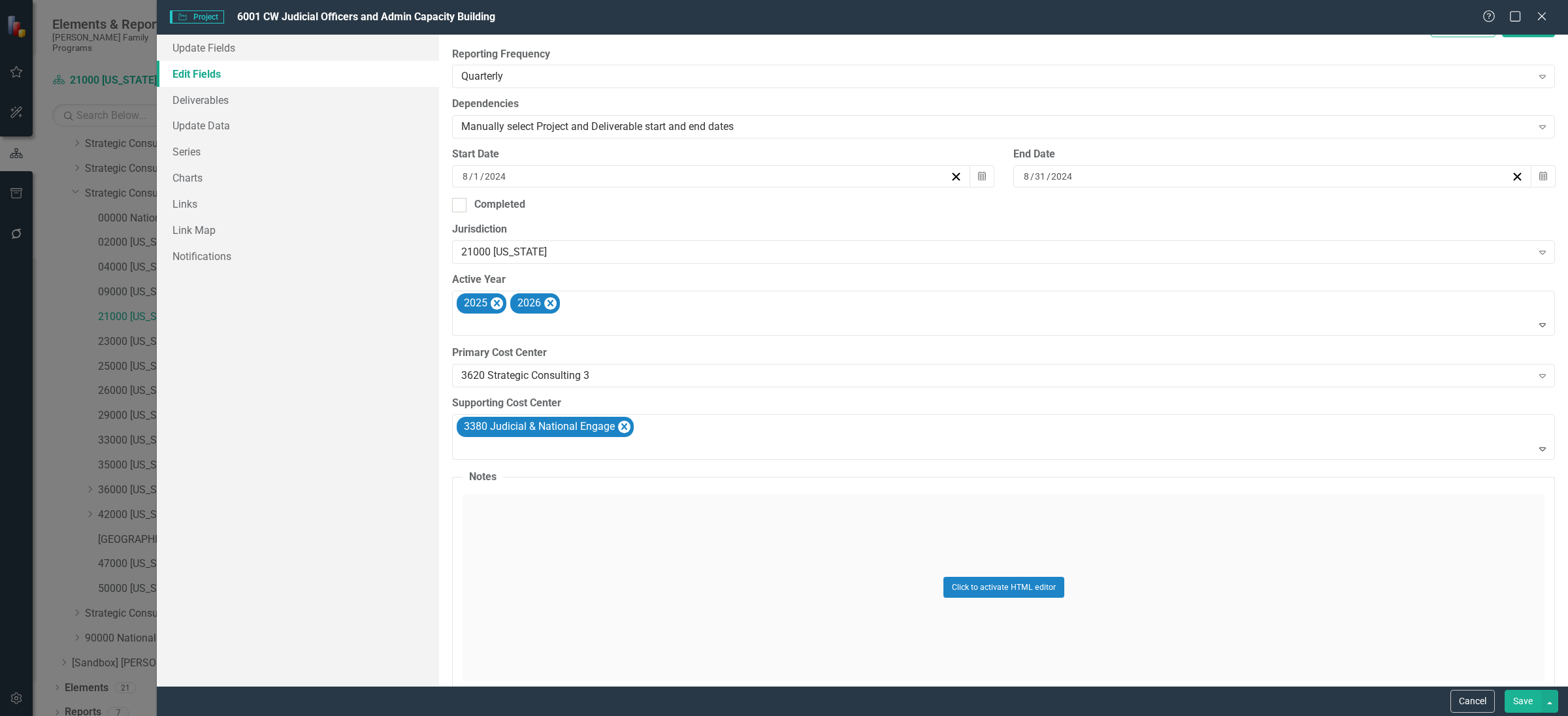
scroll to position [408, 0]
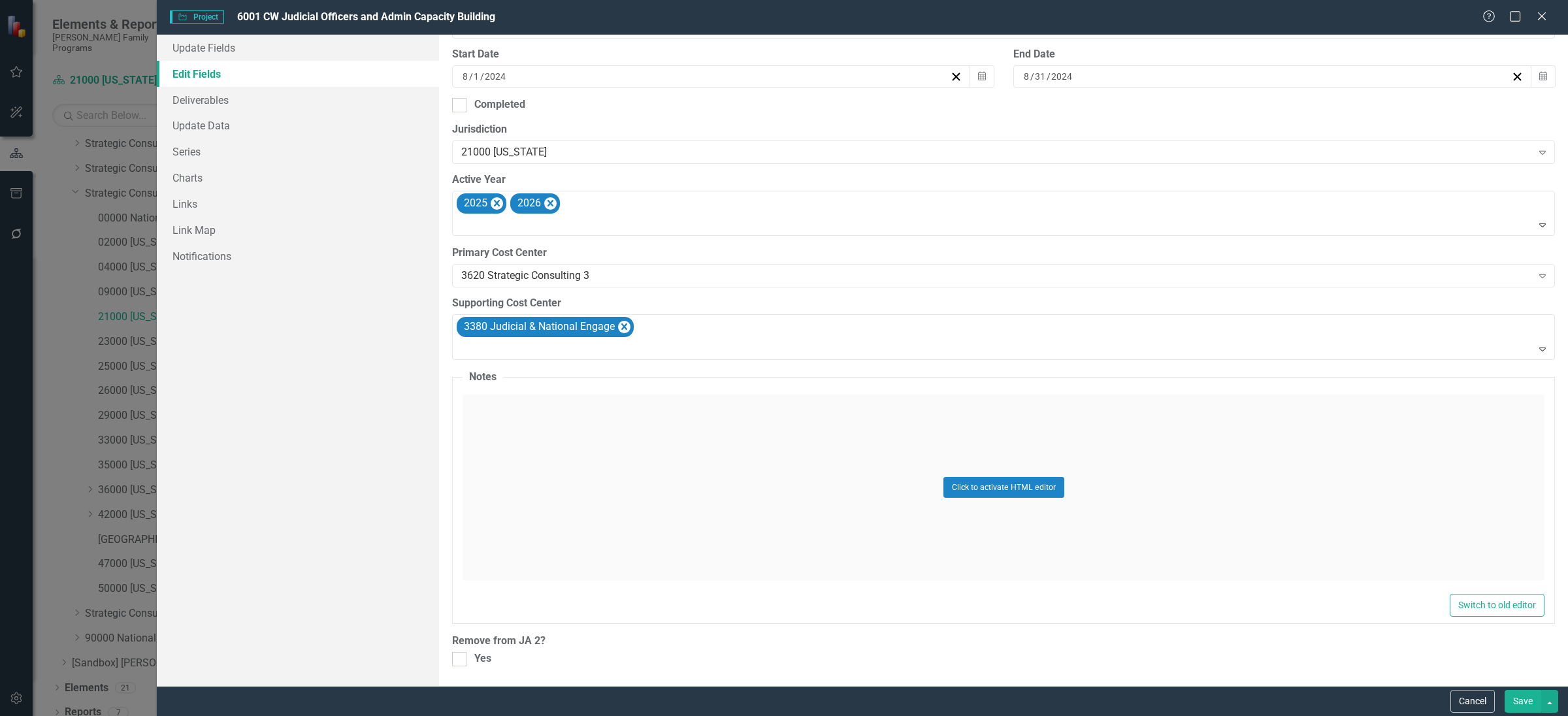
click at [1527, 696] on button "Save" at bounding box center [1523, 701] width 37 height 23
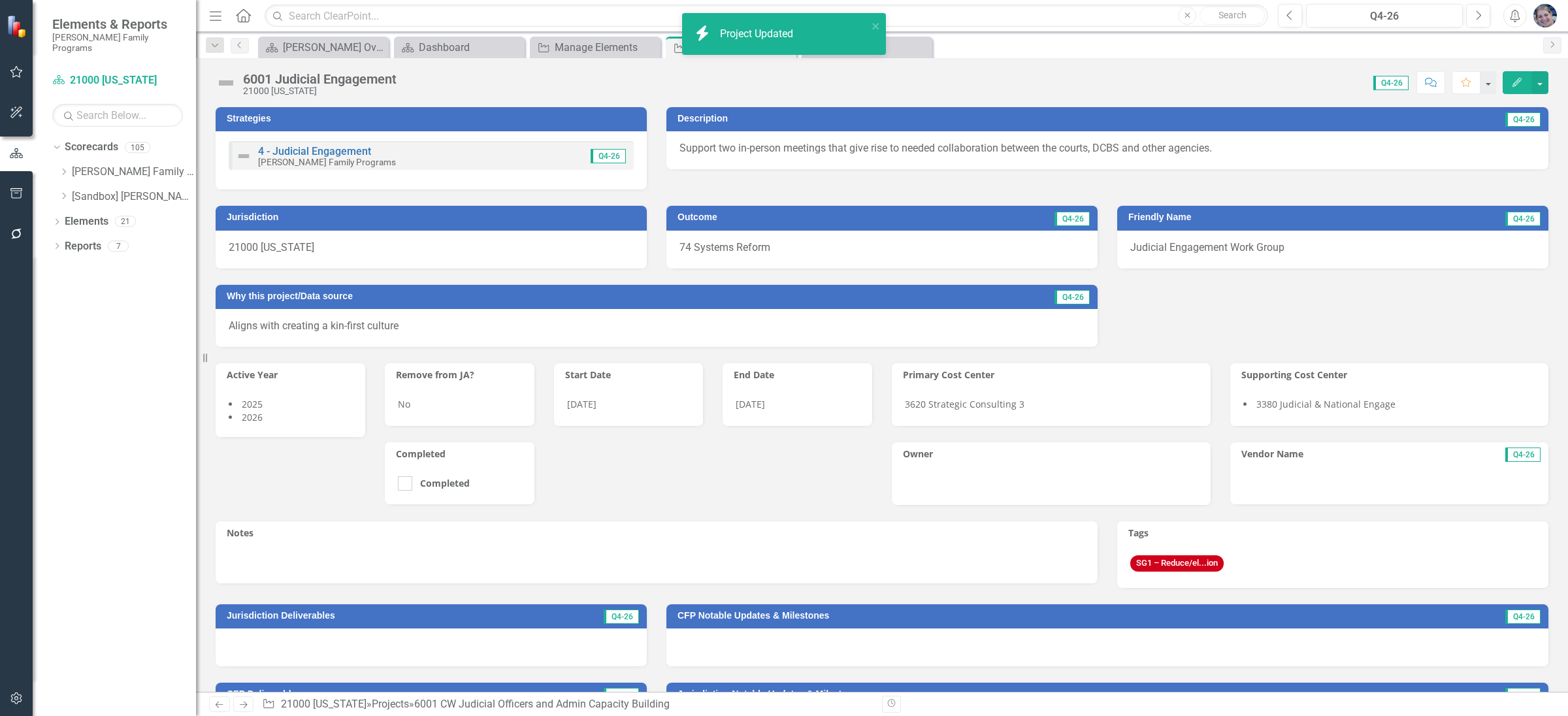
scroll to position [0, 0]
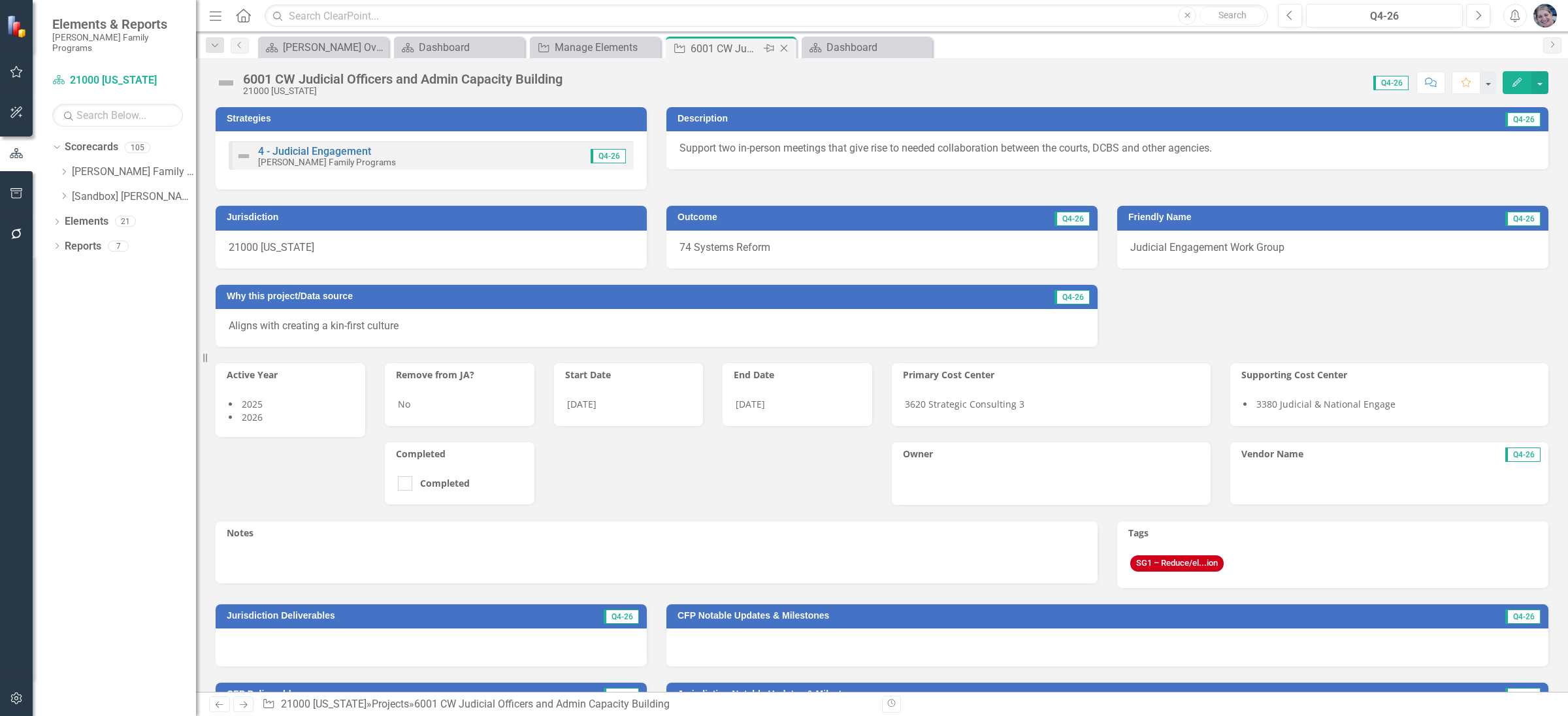
click at [784, 50] on icon "Close" at bounding box center [784, 48] width 13 height 10
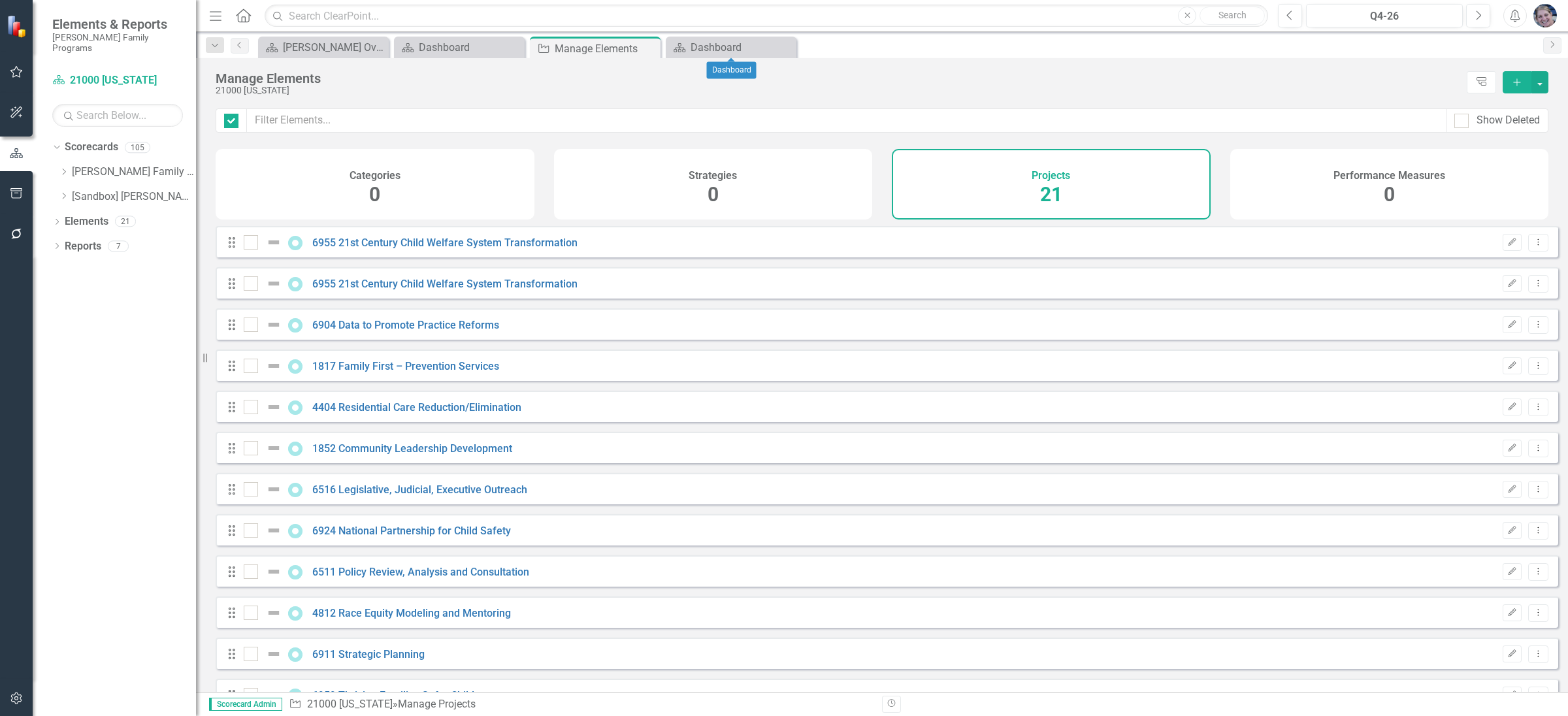
checkbox input "false"
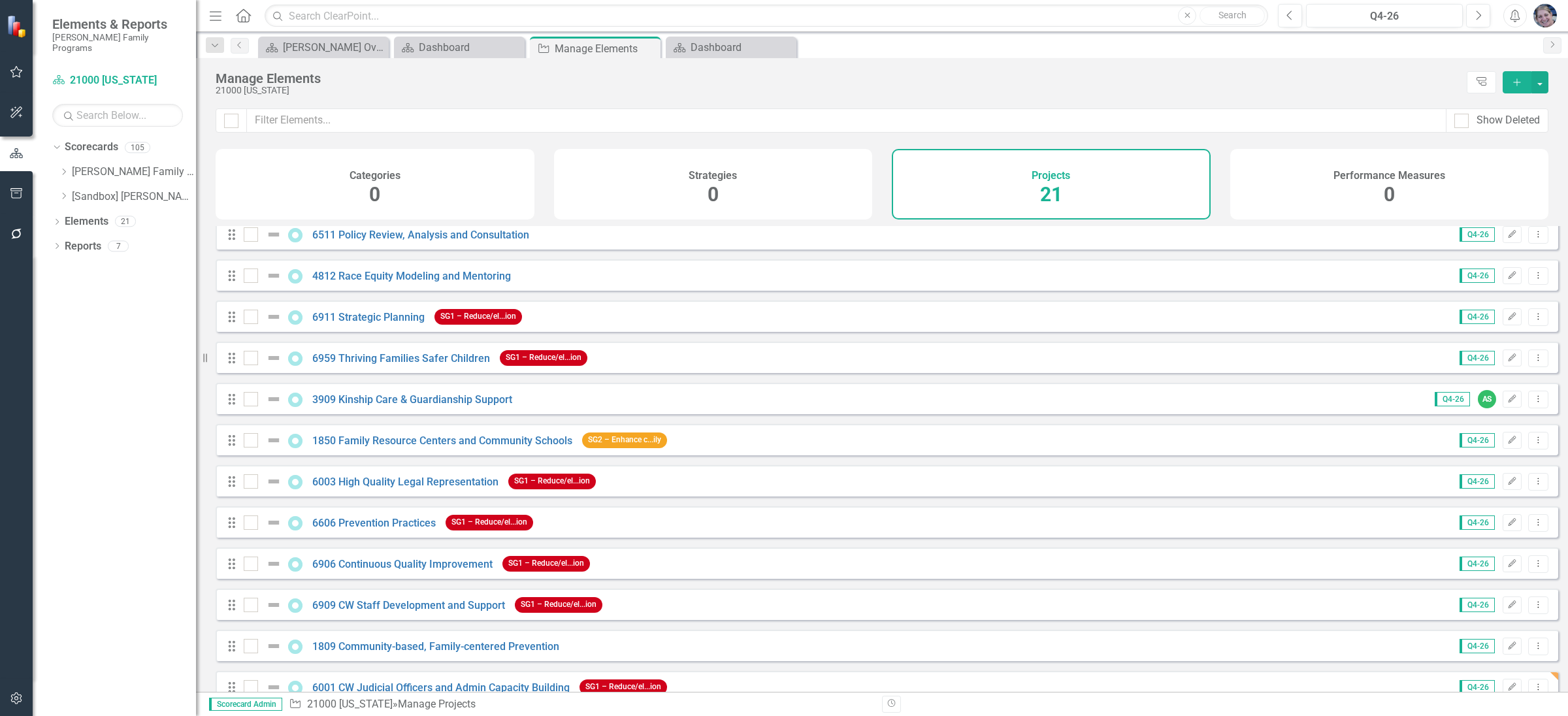
scroll to position [410, 0]
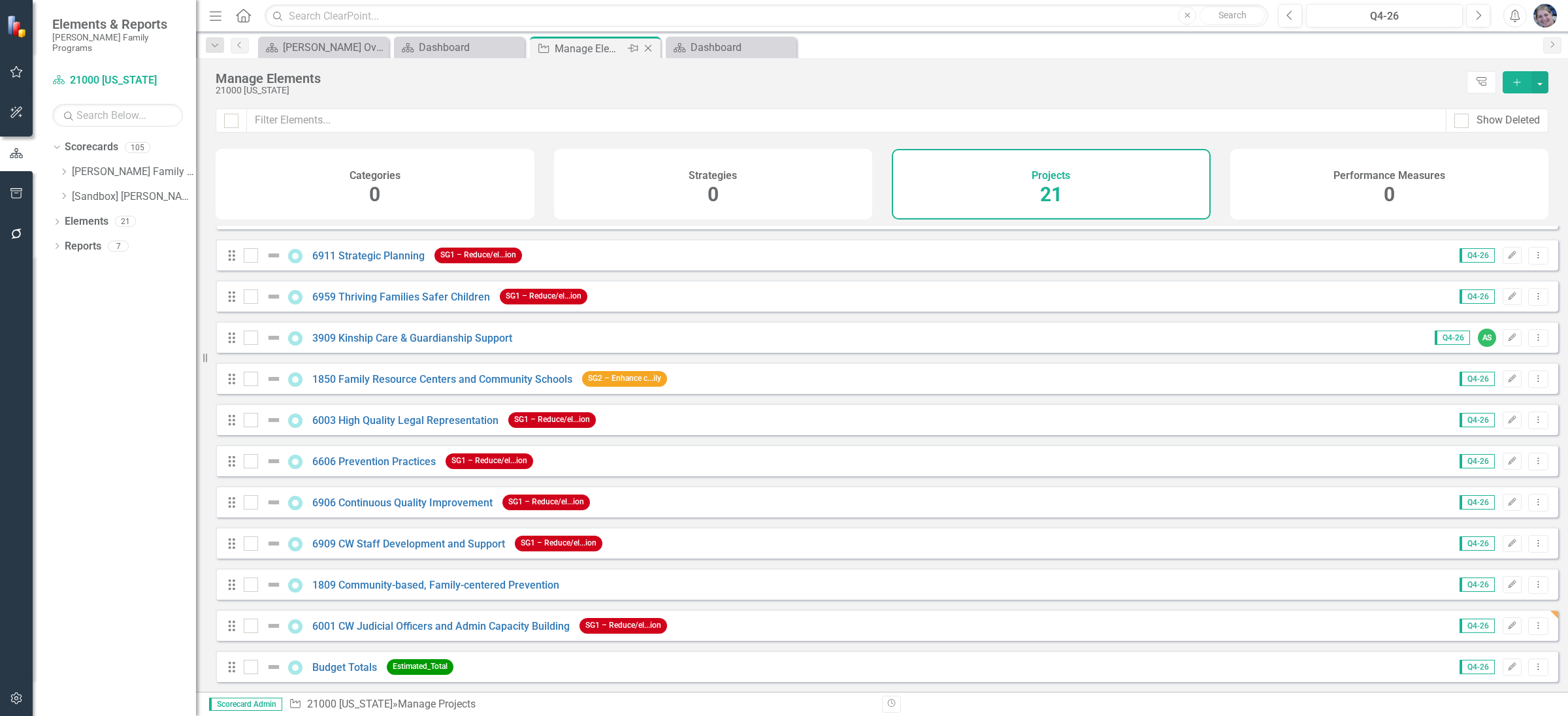
click at [651, 45] on icon "Close" at bounding box center [648, 48] width 13 height 10
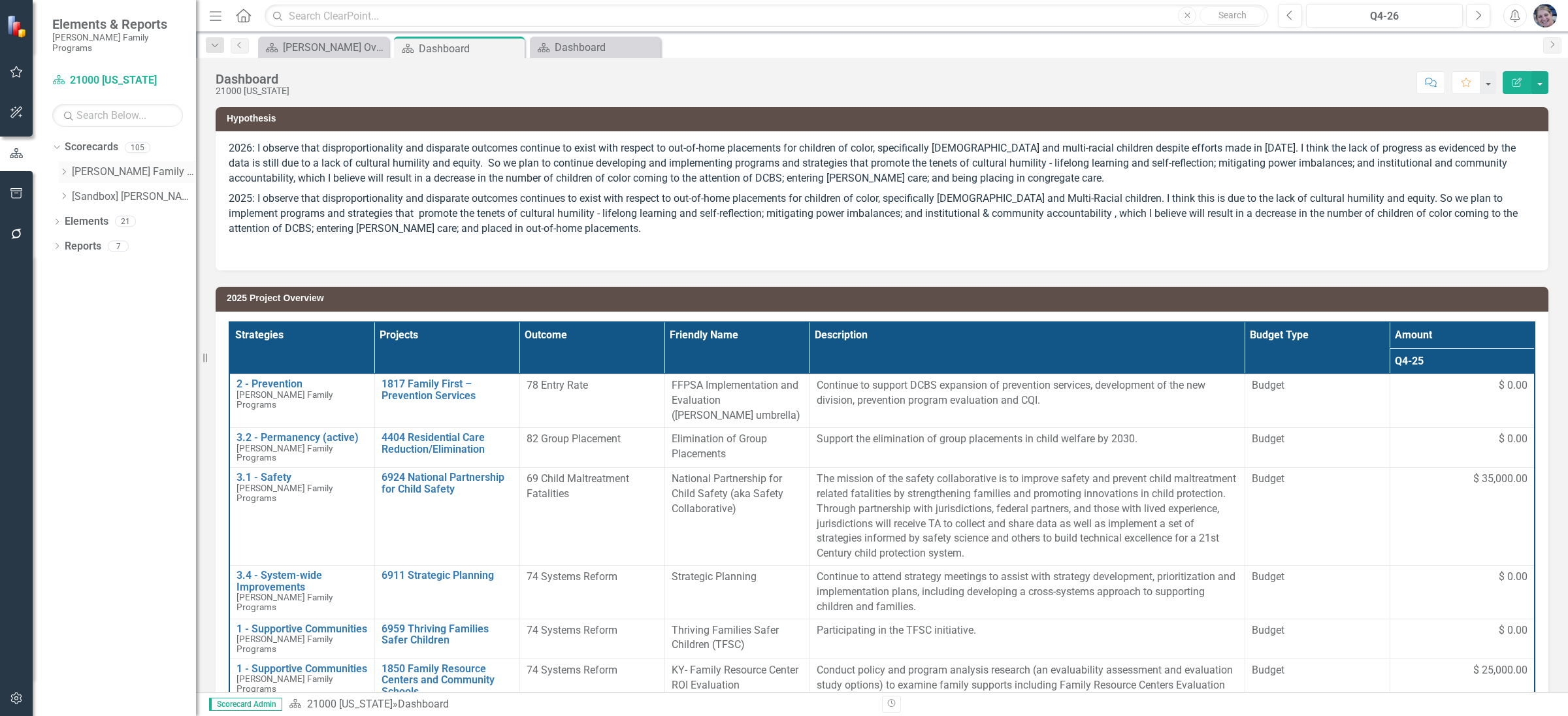
click at [63, 168] on icon "Dropdown" at bounding box center [64, 171] width 10 height 8
click at [79, 242] on icon at bounding box center [77, 245] width 3 height 7
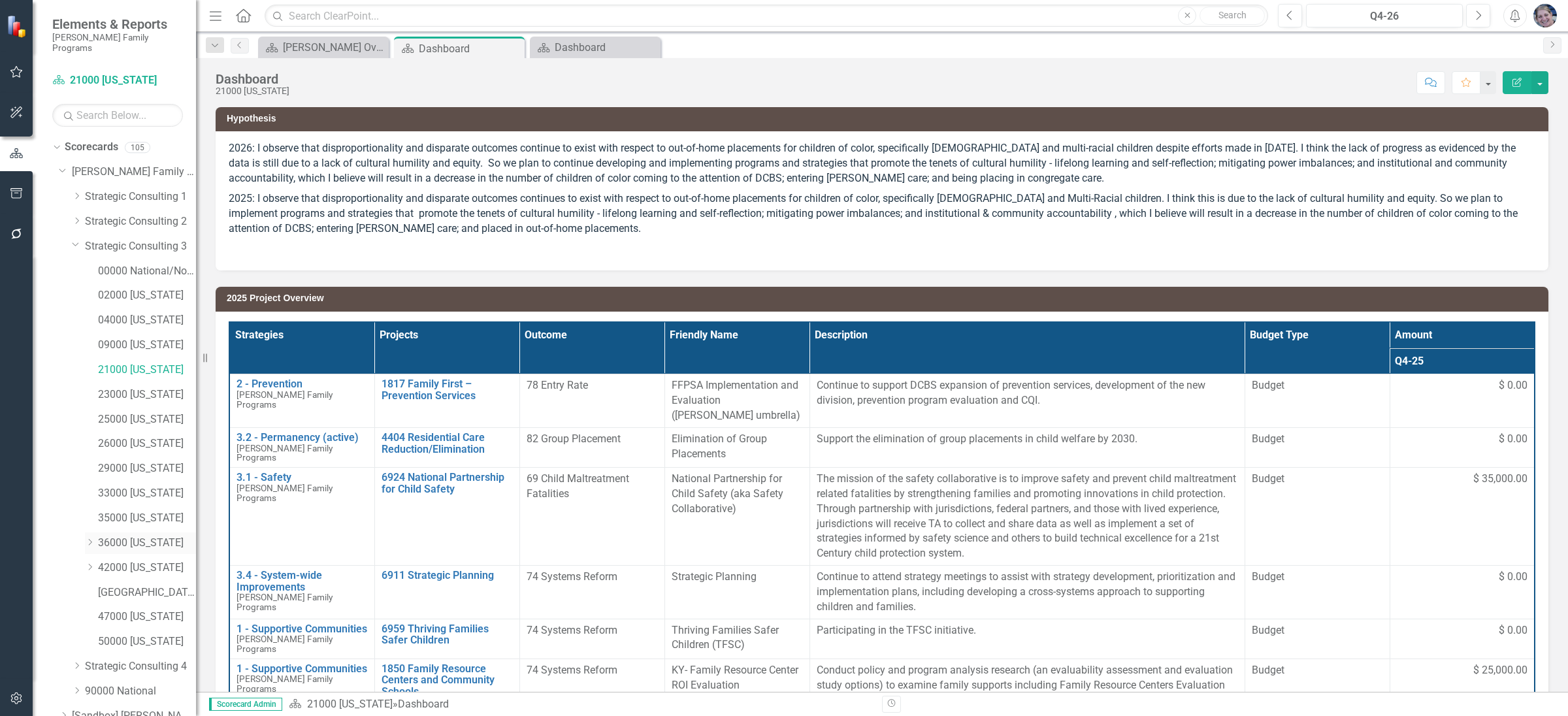
click at [92, 538] on icon "Dropdown" at bounding box center [90, 542] width 10 height 8
click at [143, 560] on link "36061 [US_STATE][GEOGRAPHIC_DATA]" at bounding box center [154, 567] width 85 height 15
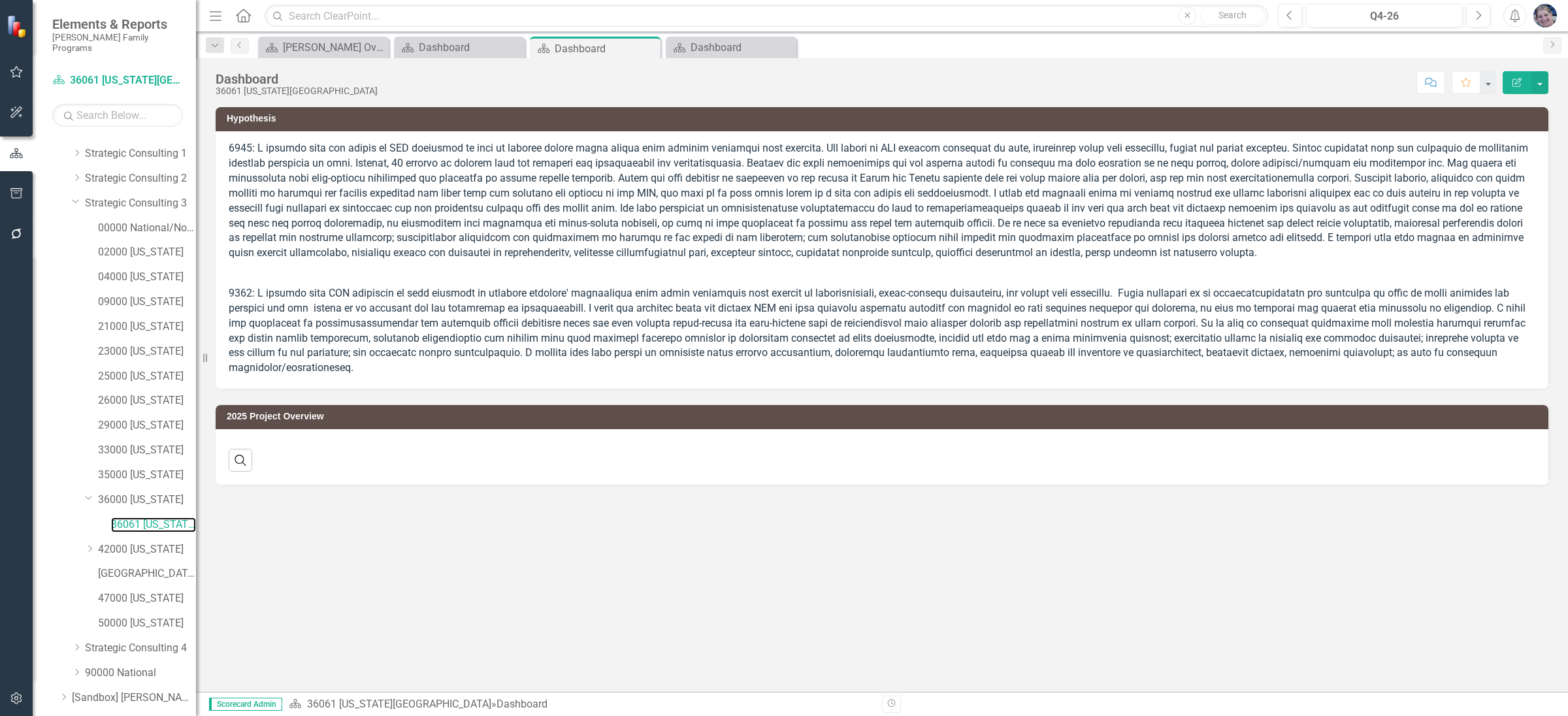
scroll to position [77, 0]
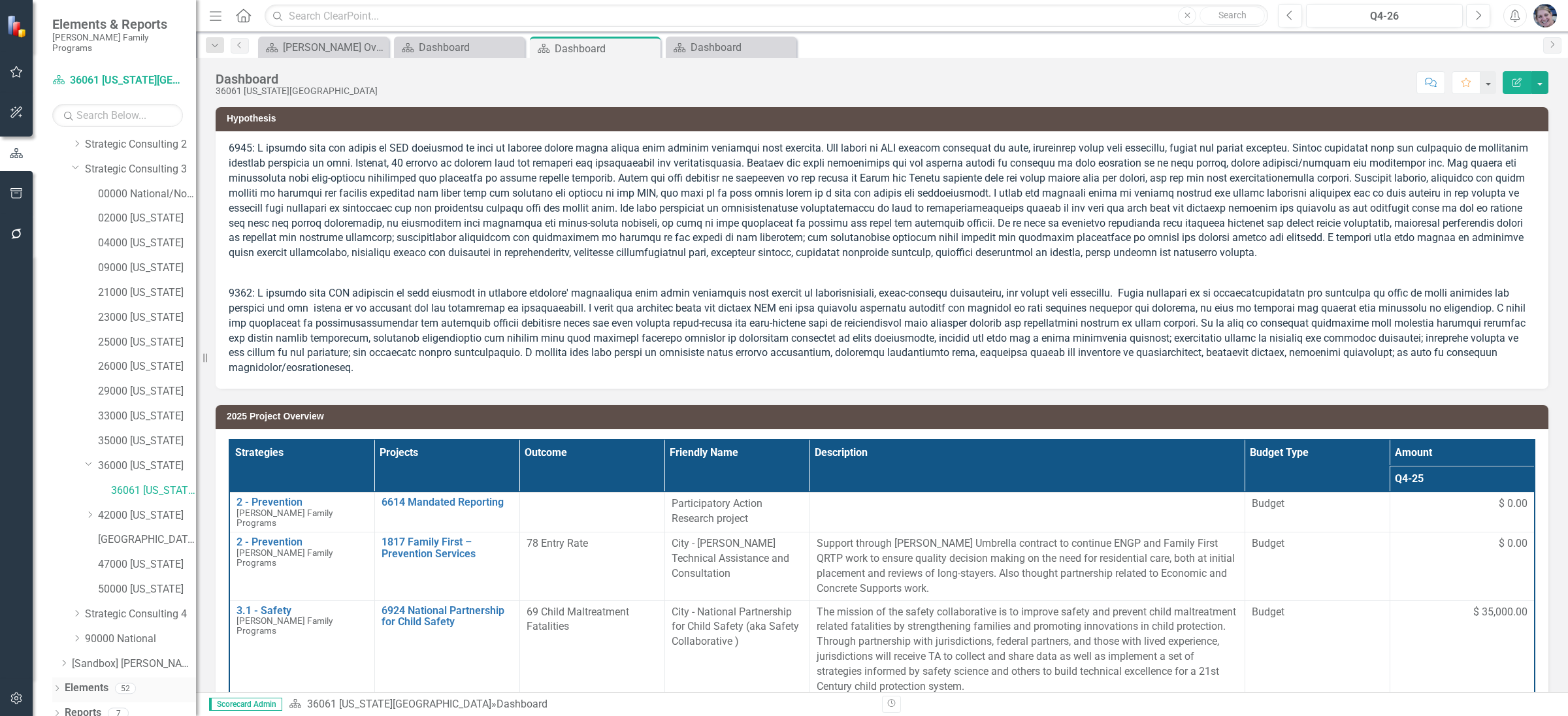
click at [85, 681] on link "Elements" at bounding box center [86, 688] width 44 height 15
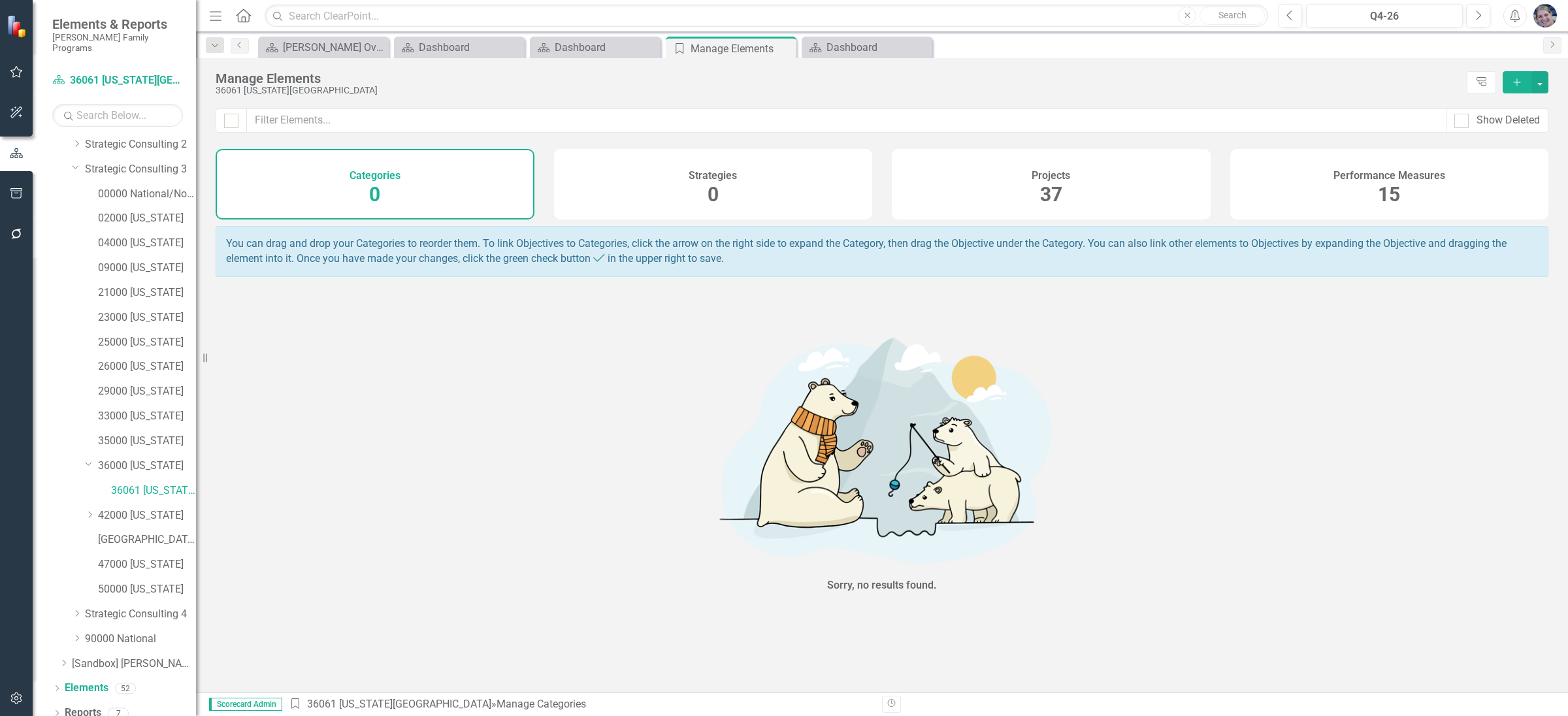
click at [1052, 179] on h4 "Projects" at bounding box center [1051, 175] width 39 height 12
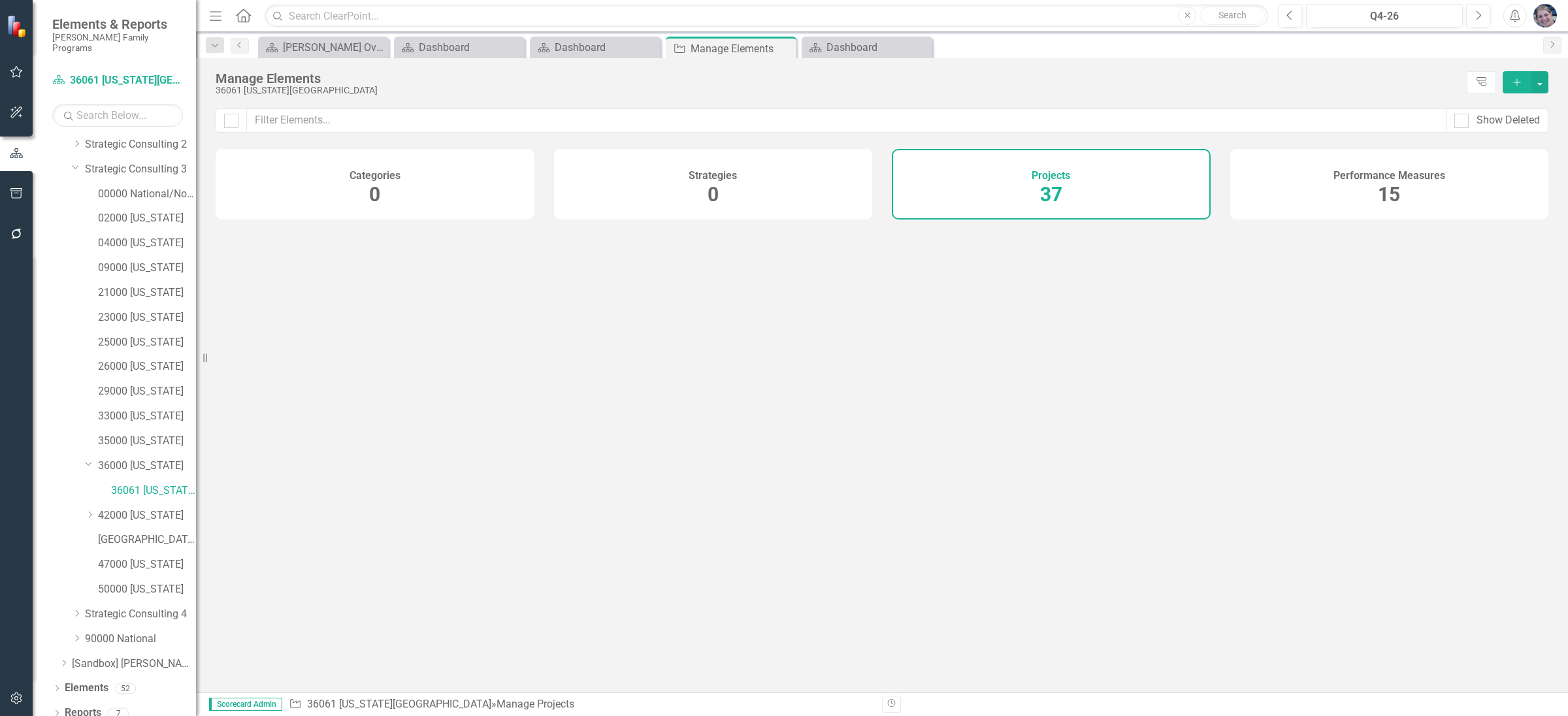
checkbox input "false"
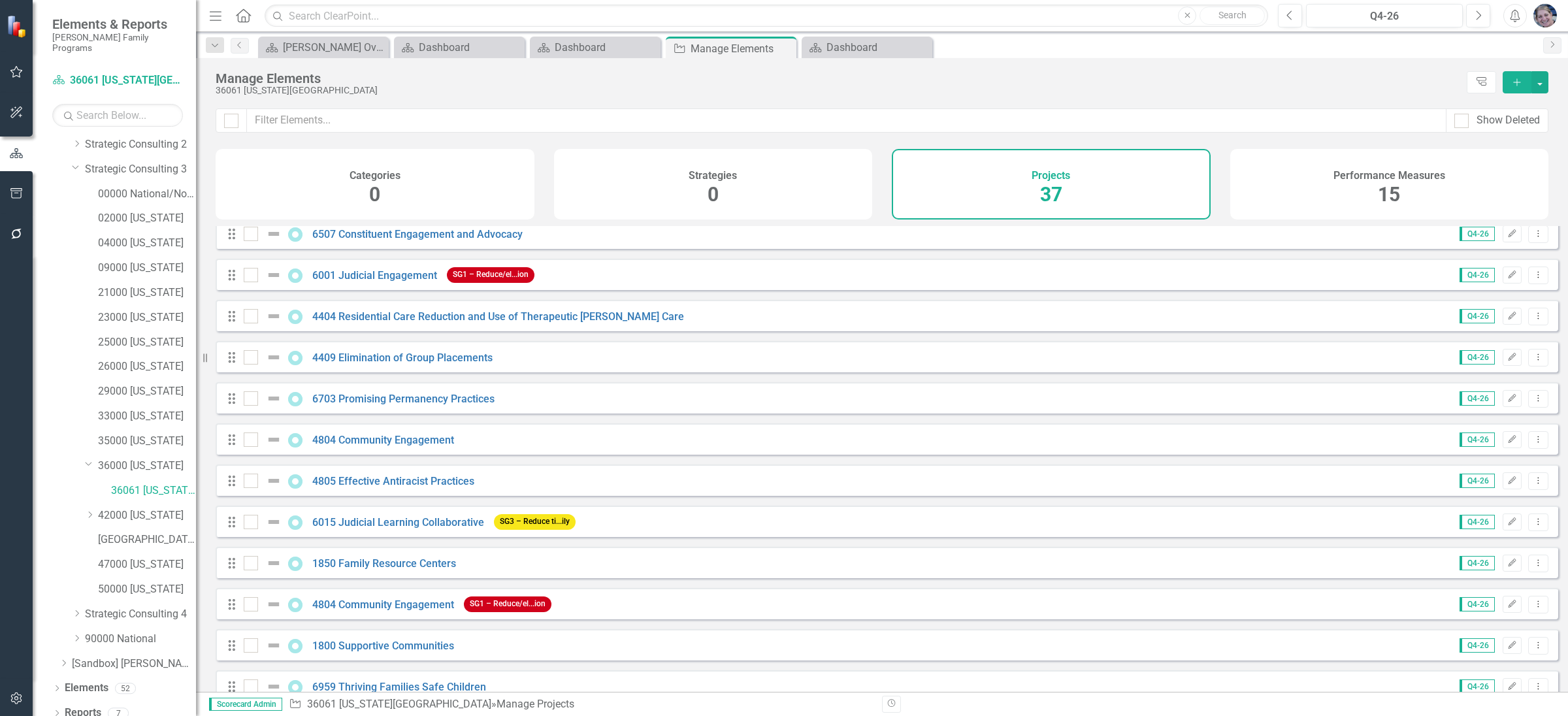
scroll to position [410, 0]
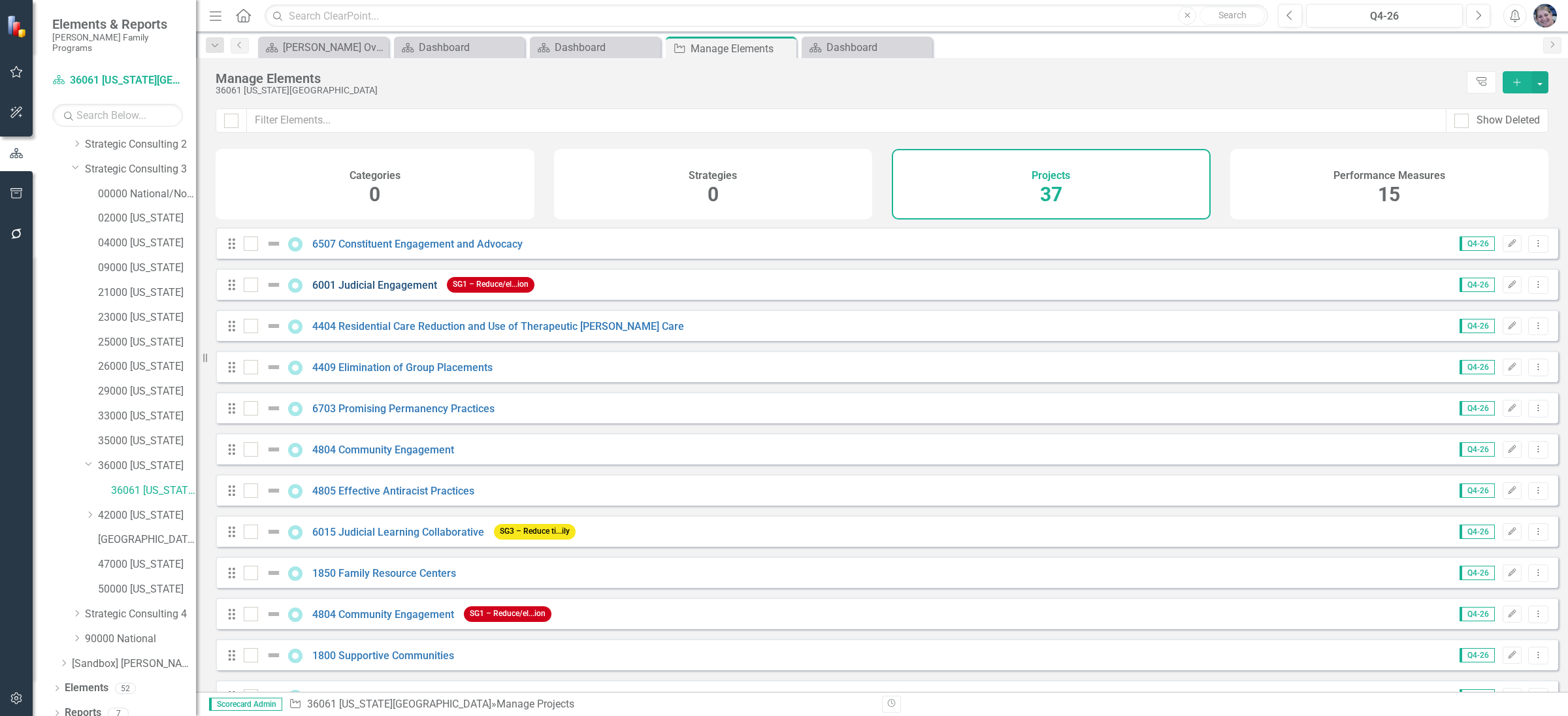
click at [357, 291] on link "6001 Judicial Engagement" at bounding box center [374, 285] width 125 height 12
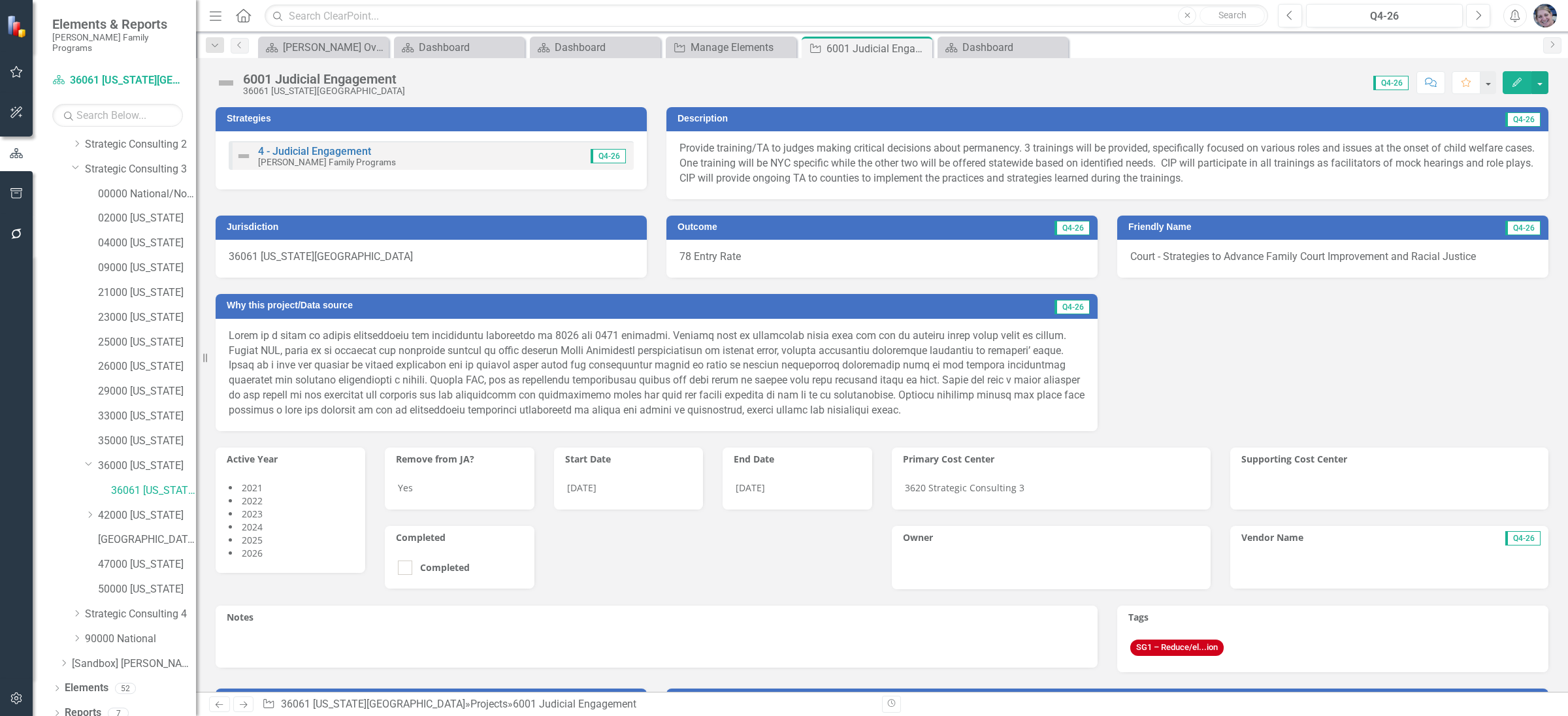
click at [1512, 81] on icon "Edit" at bounding box center [1517, 82] width 12 height 9
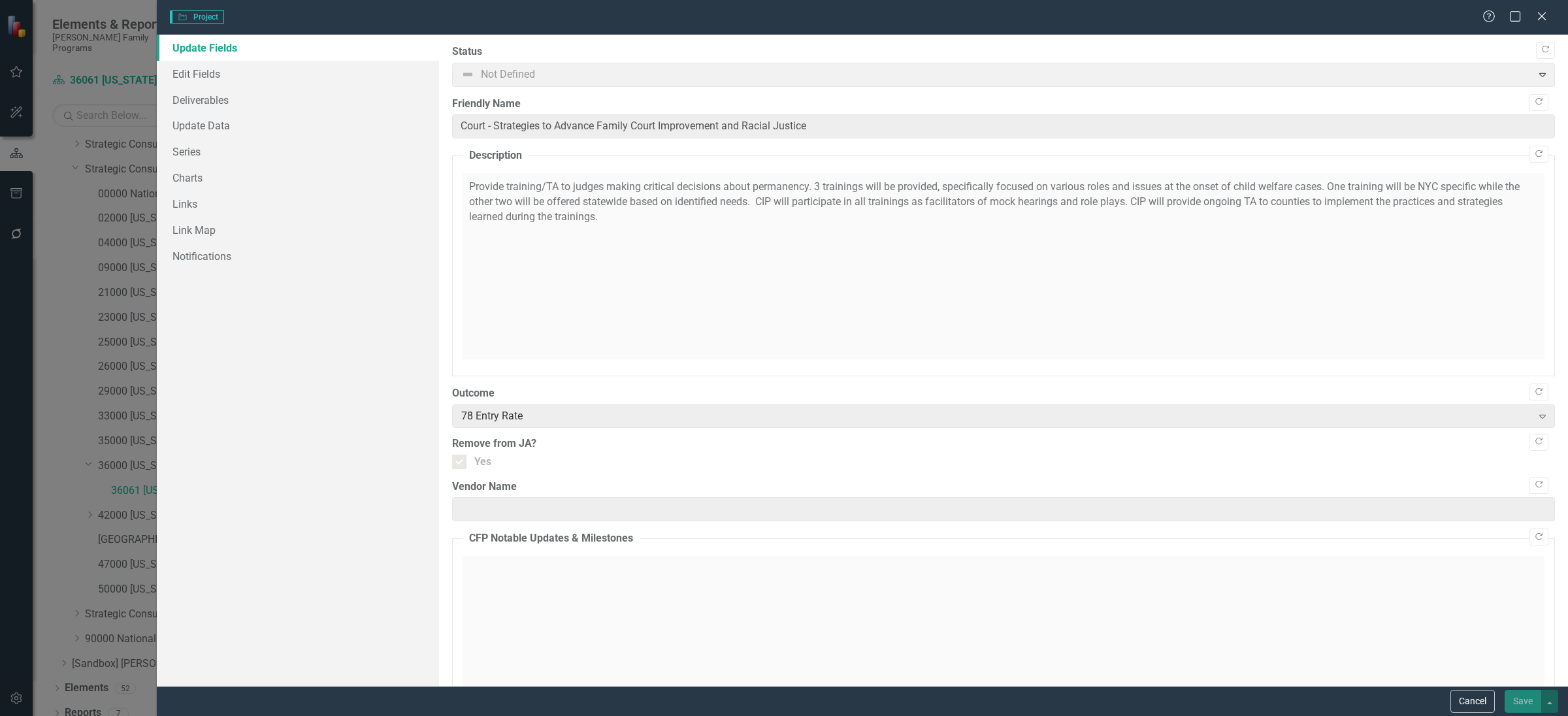
type input "Court - Strategies to Advance Family Court Improvement and Racial Justice"
checkbox input "true"
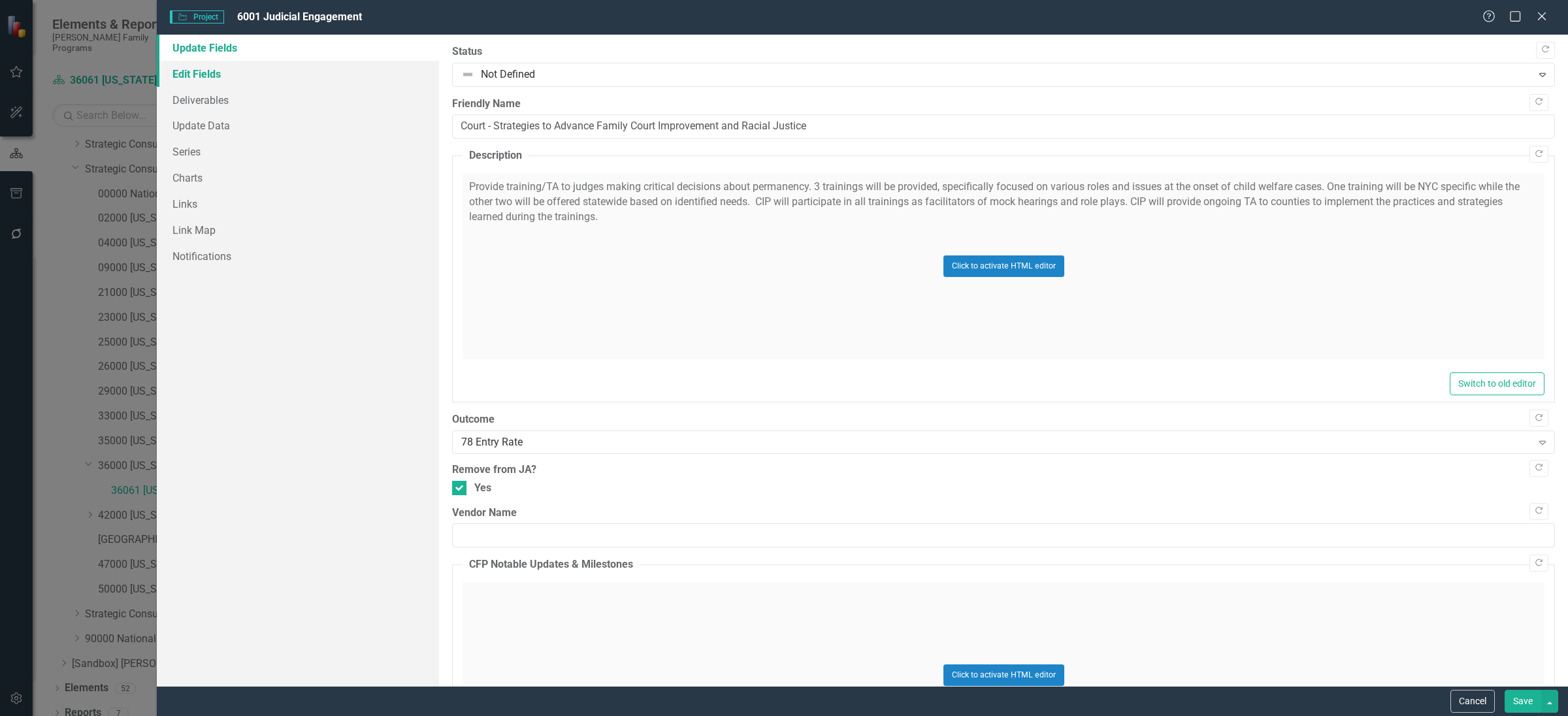
click at [208, 75] on link "Edit Fields" at bounding box center [297, 74] width 282 height 26
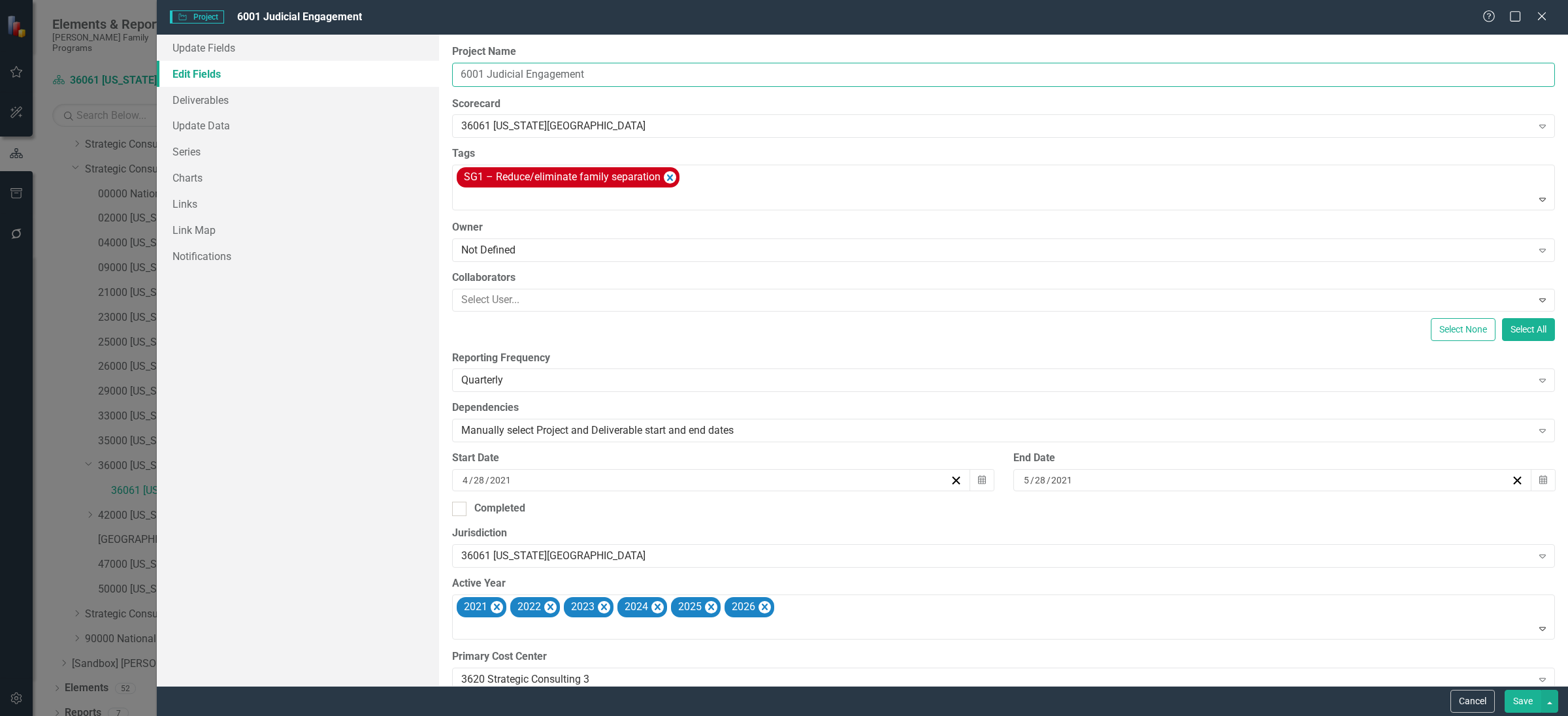
drag, startPoint x: 486, startPoint y: 79, endPoint x: 631, endPoint y: 77, distance: 145.0
click at [631, 77] on input "6001 Judicial Engagement" at bounding box center [1003, 75] width 1103 height 24
paste input "CW Judicial Officers and Admin Capacity Building"
type input "6001 CW Judicial Officers and Admin Capacity Building"
click at [1518, 702] on button "Save" at bounding box center [1523, 701] width 37 height 23
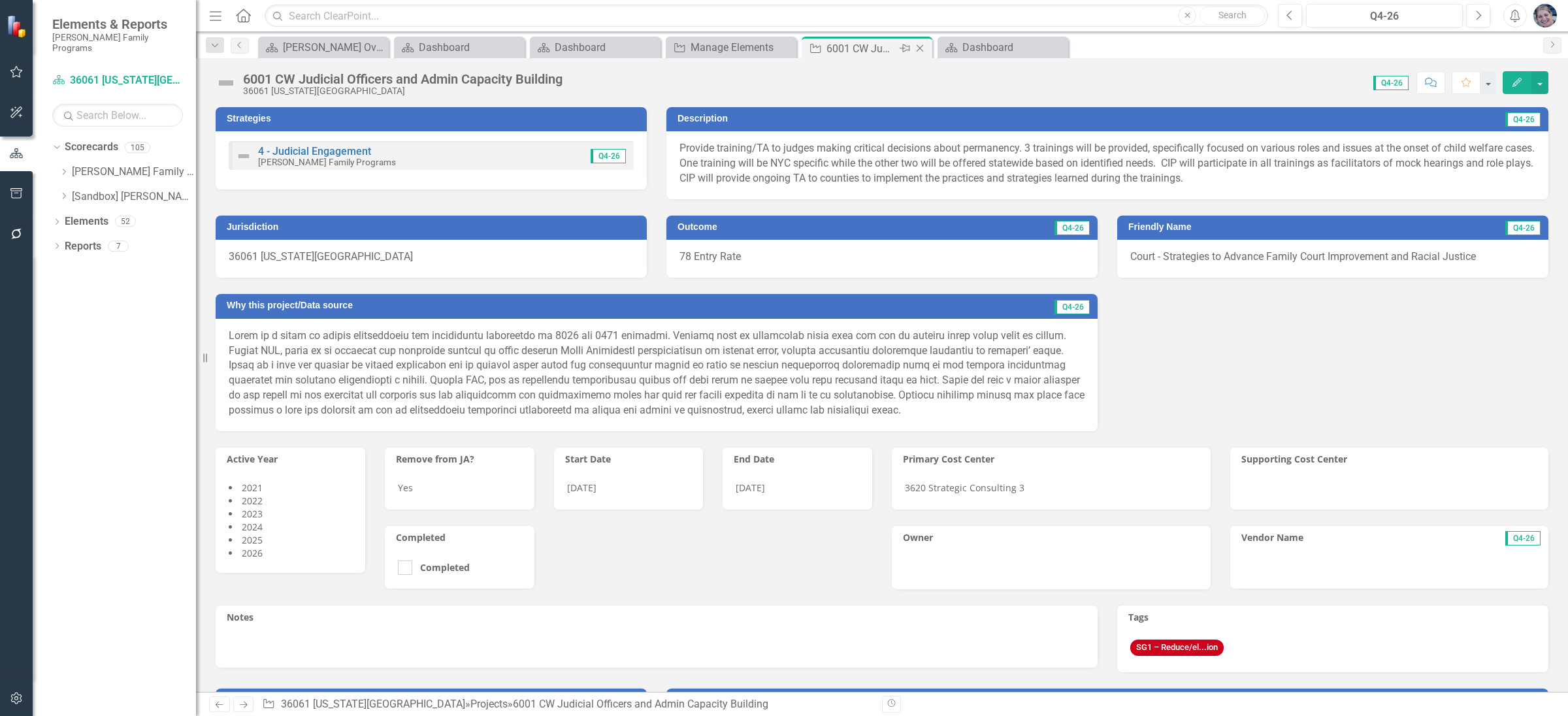
click at [919, 50] on icon "Close" at bounding box center [920, 48] width 13 height 10
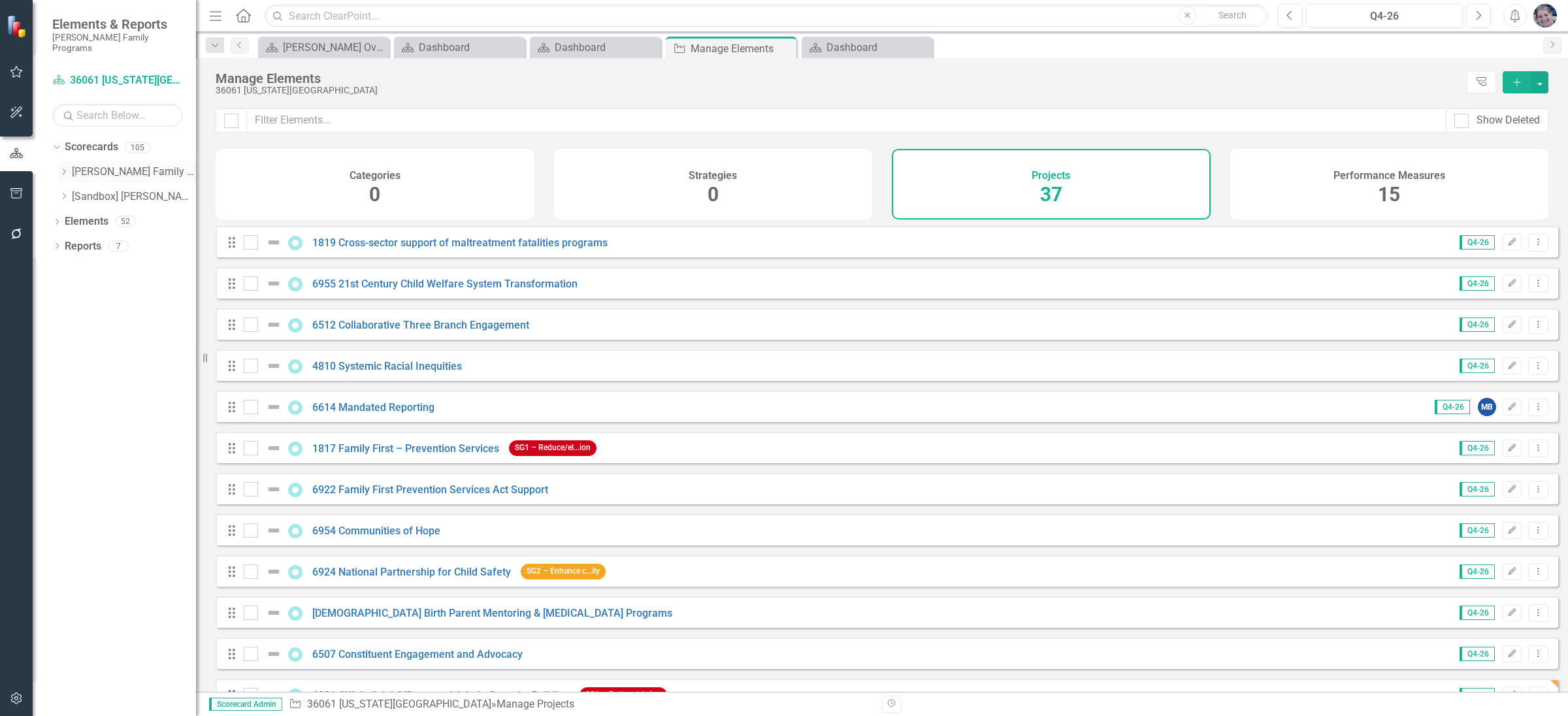
click at [60, 168] on icon "Dropdown" at bounding box center [64, 171] width 10 height 8
click at [75, 266] on icon "Dropdown" at bounding box center [77, 270] width 10 height 8
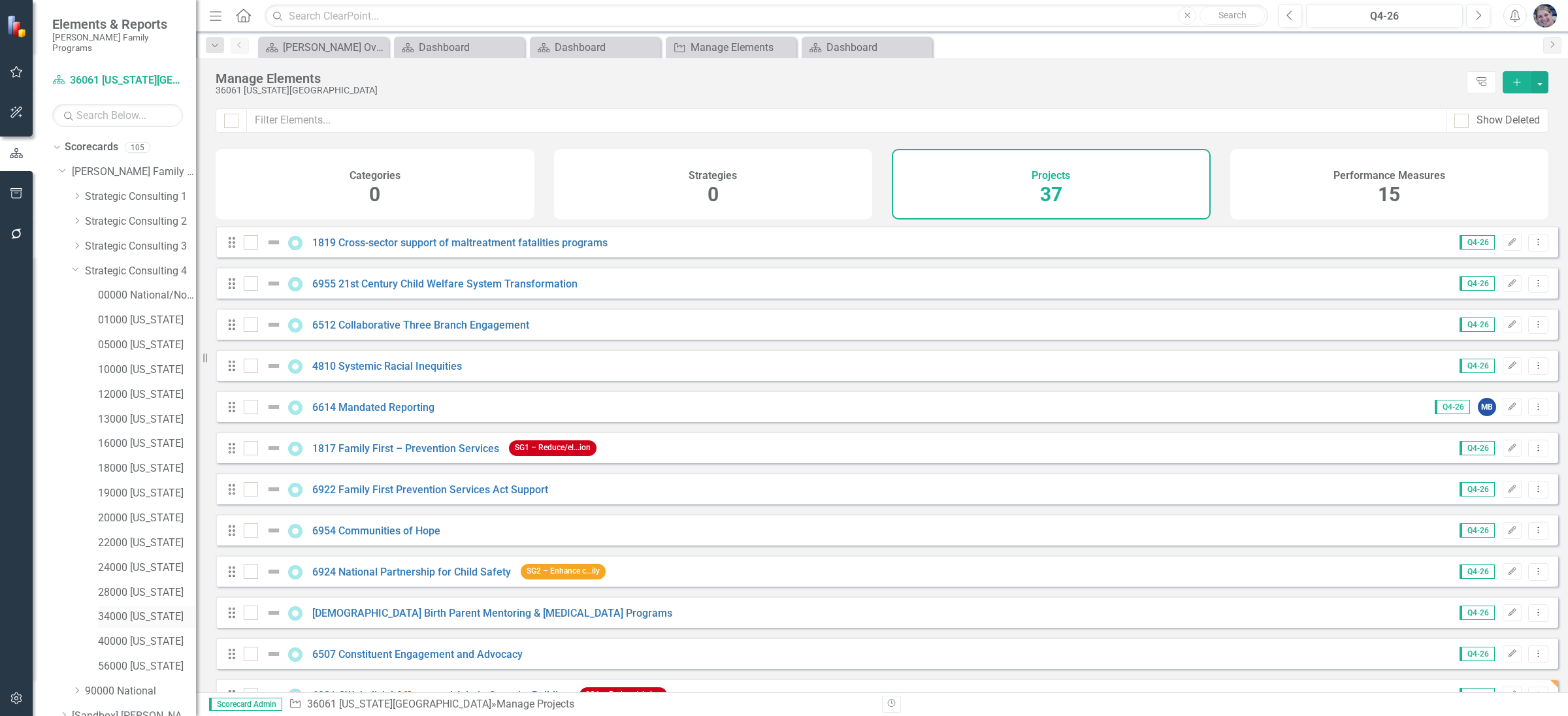
click at [155, 609] on link "34000 [US_STATE]" at bounding box center [147, 617] width 98 height 15
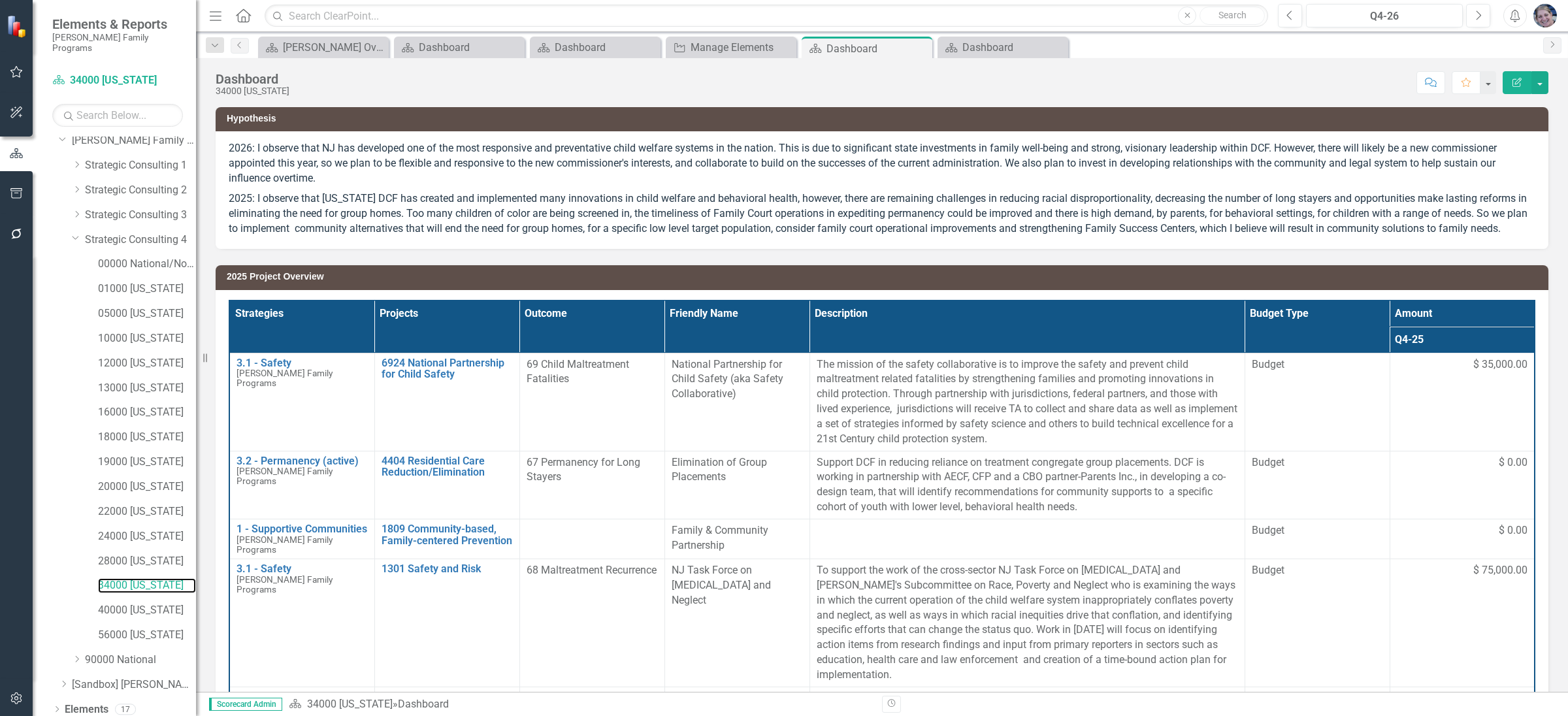
scroll to position [53, 0]
click at [75, 681] on link "Elements" at bounding box center [86, 688] width 44 height 15
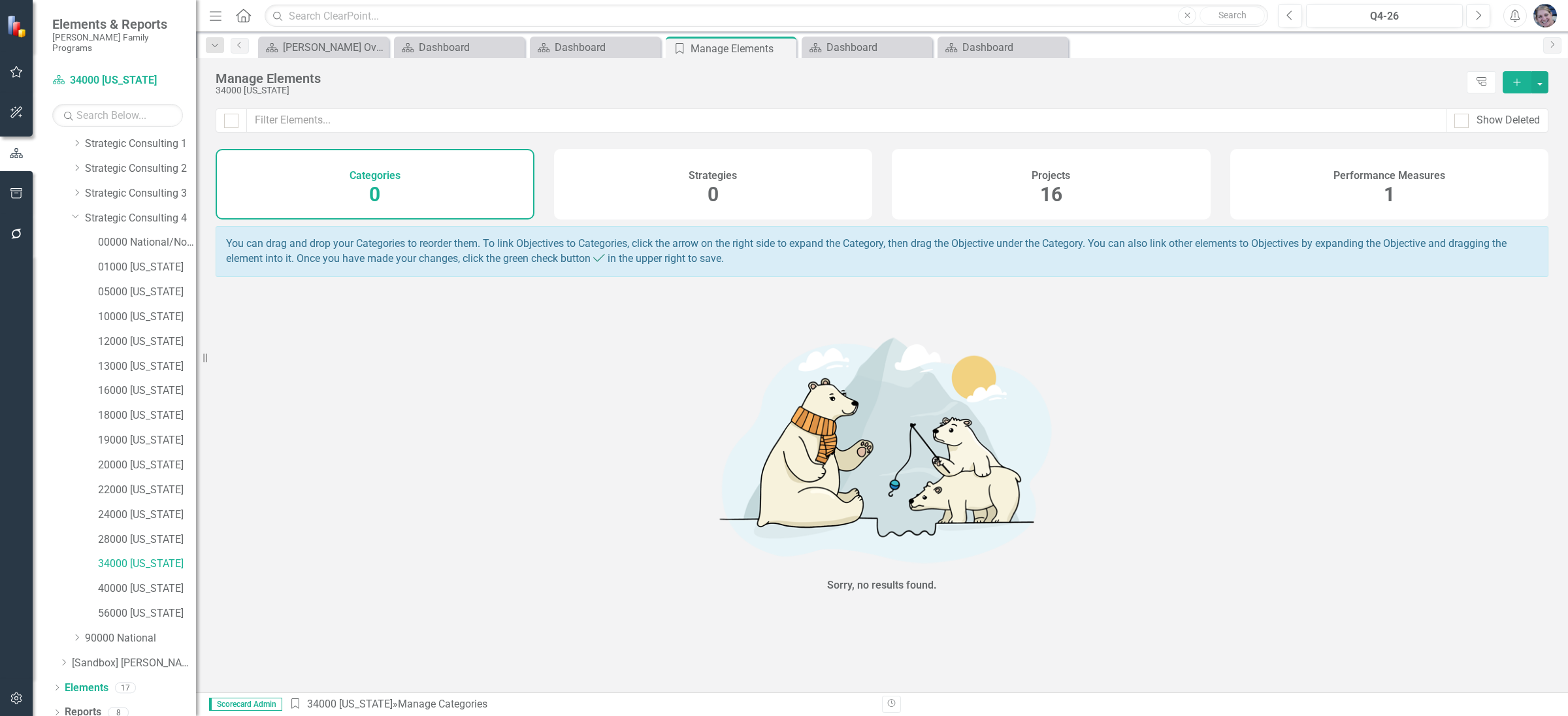
click at [1056, 188] on span "16" at bounding box center [1051, 194] width 22 height 23
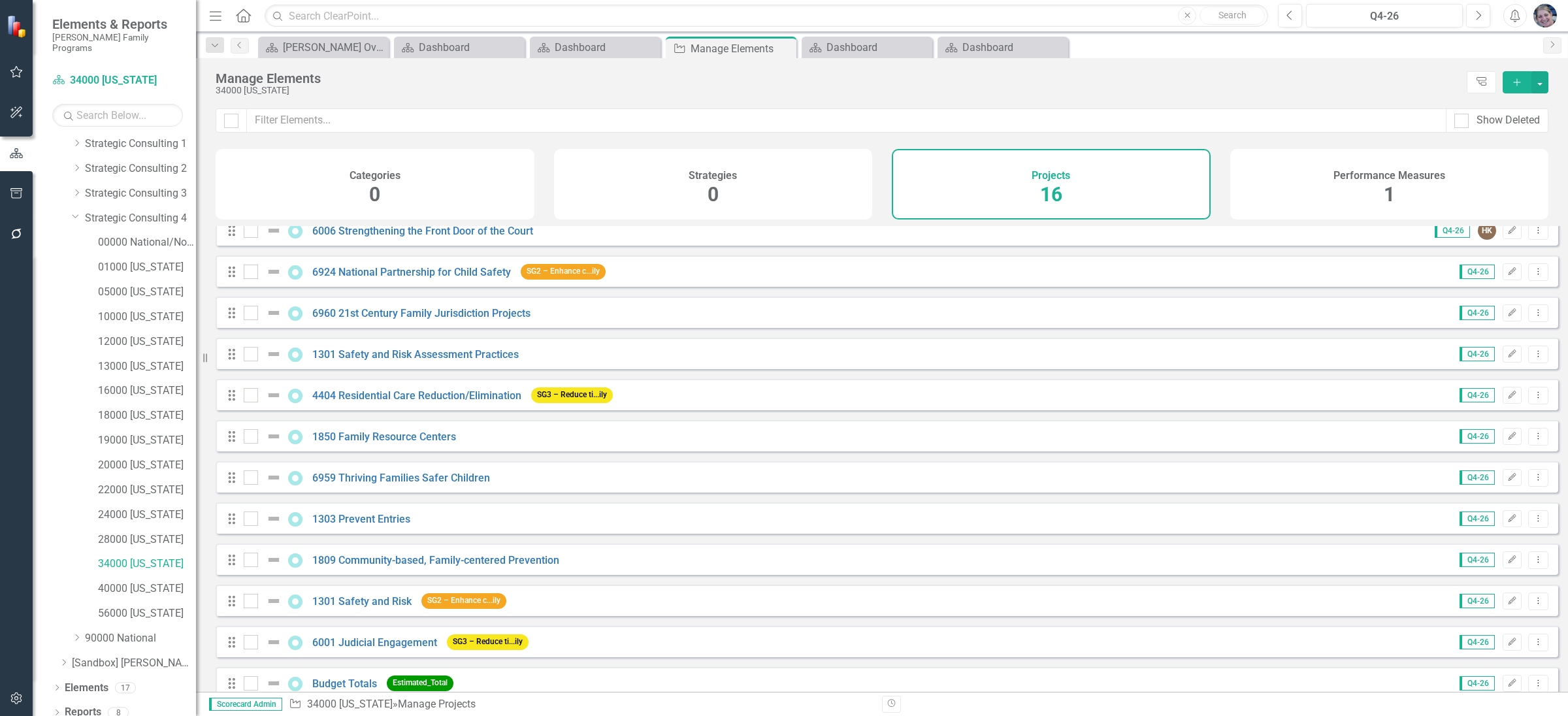
scroll to position [204, 0]
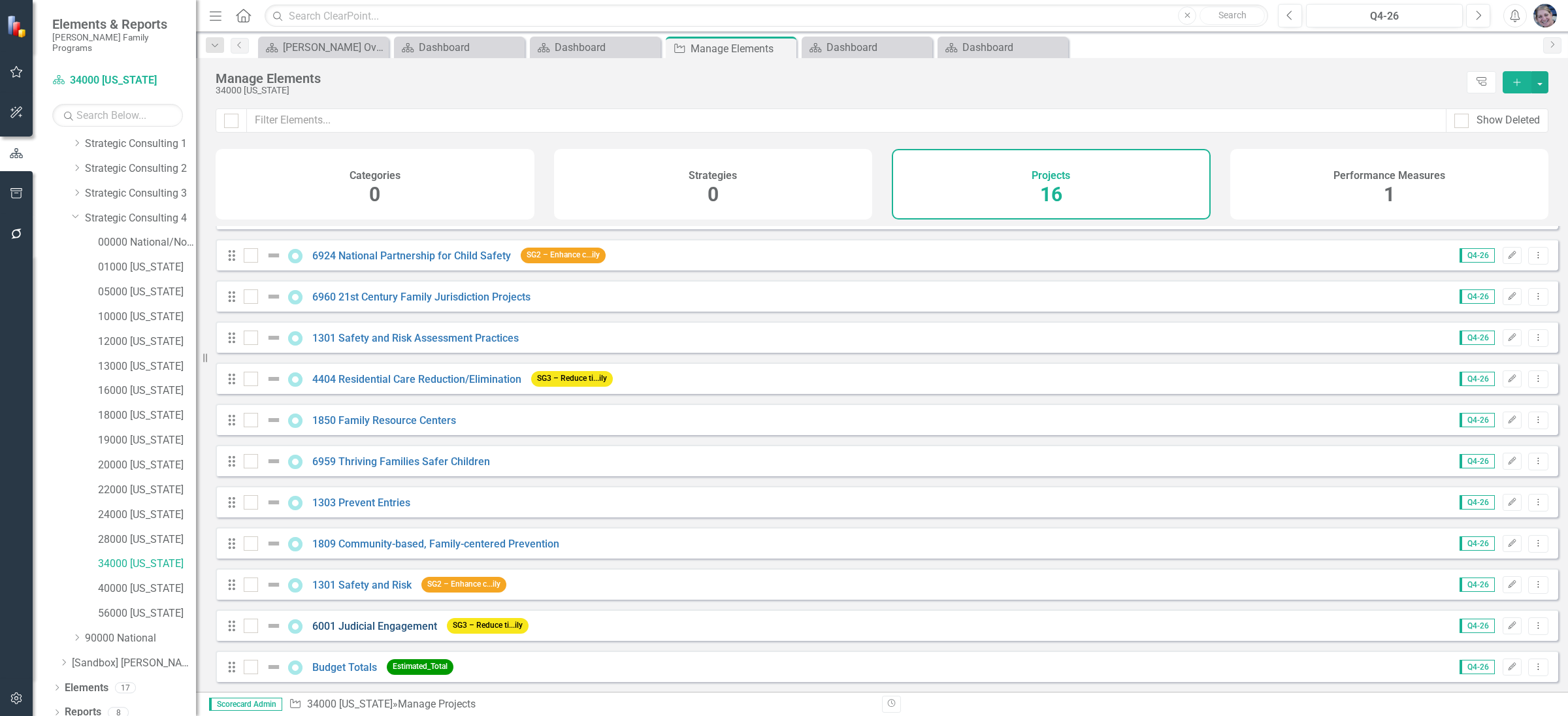
click at [400, 623] on link "6001 Judicial Engagement" at bounding box center [374, 626] width 125 height 12
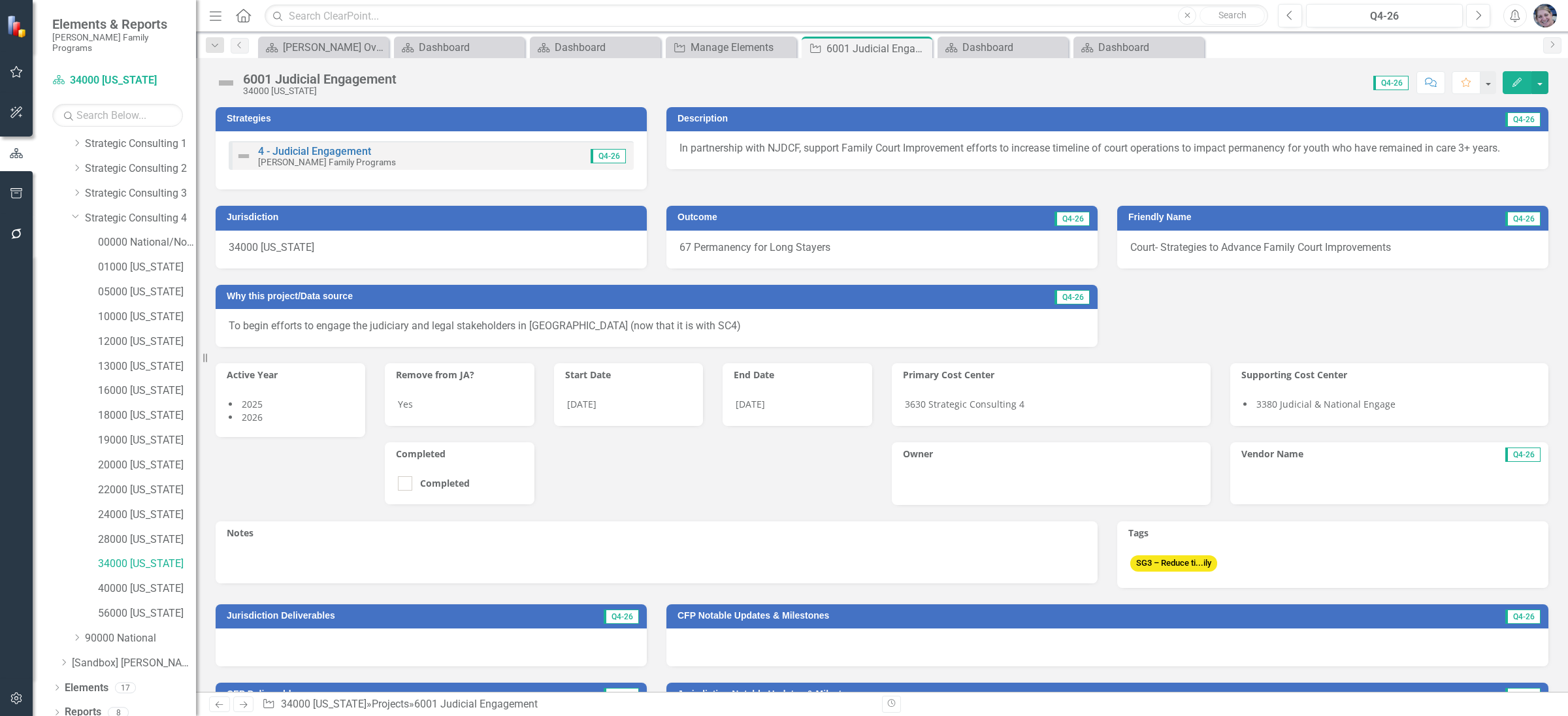
click at [1520, 78] on icon "Edit" at bounding box center [1517, 82] width 12 height 9
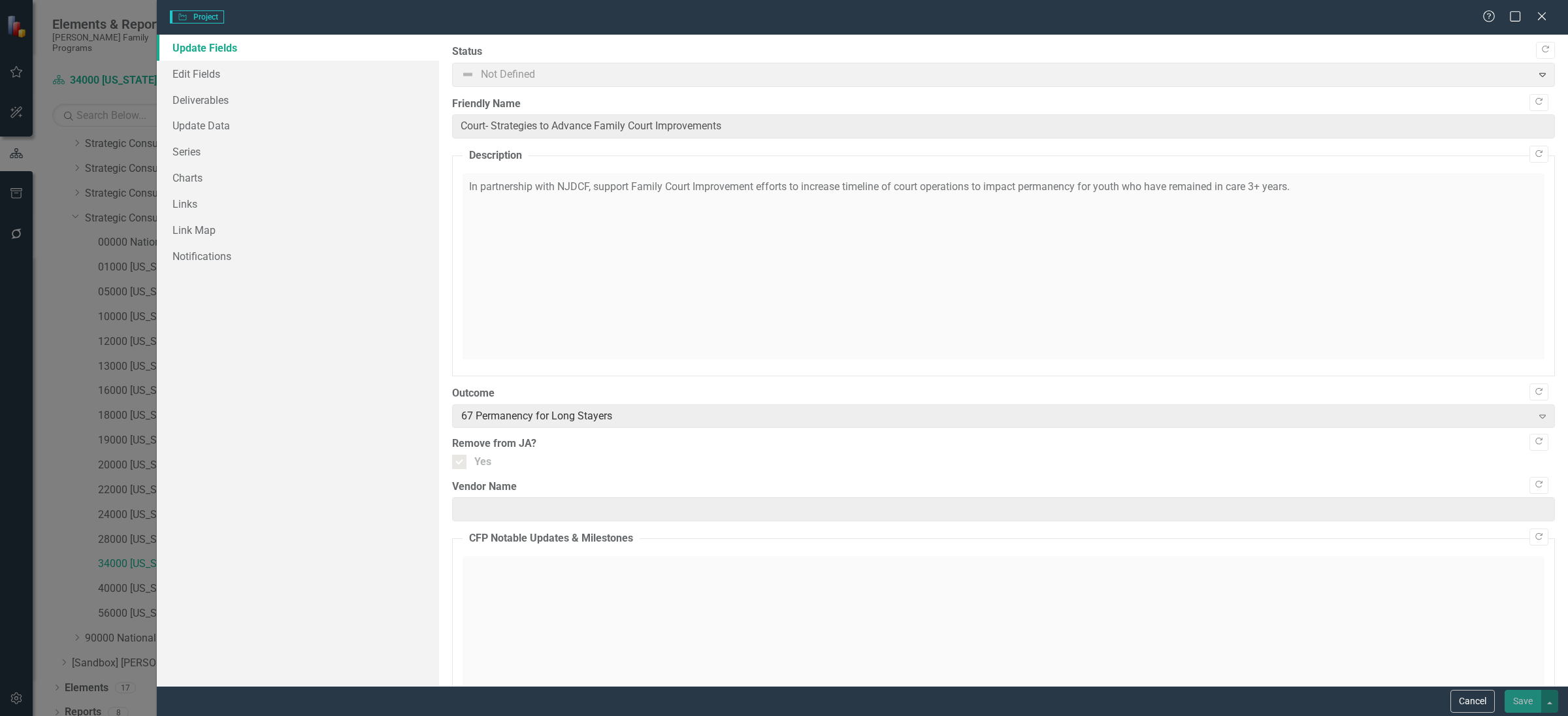
type input "Court- Strategies to Advance Family Court Improvements"
checkbox input "true"
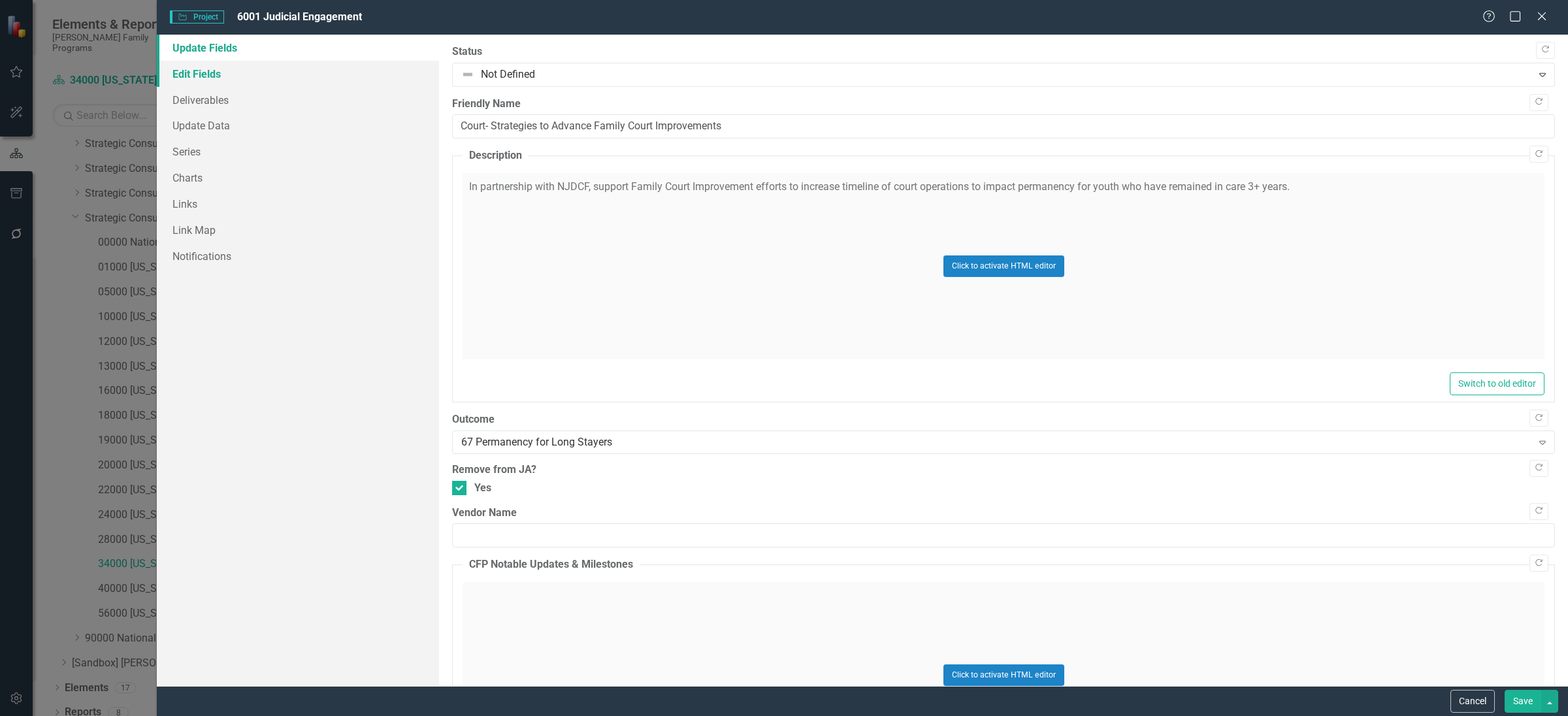
click at [217, 77] on link "Edit Fields" at bounding box center [297, 74] width 282 height 26
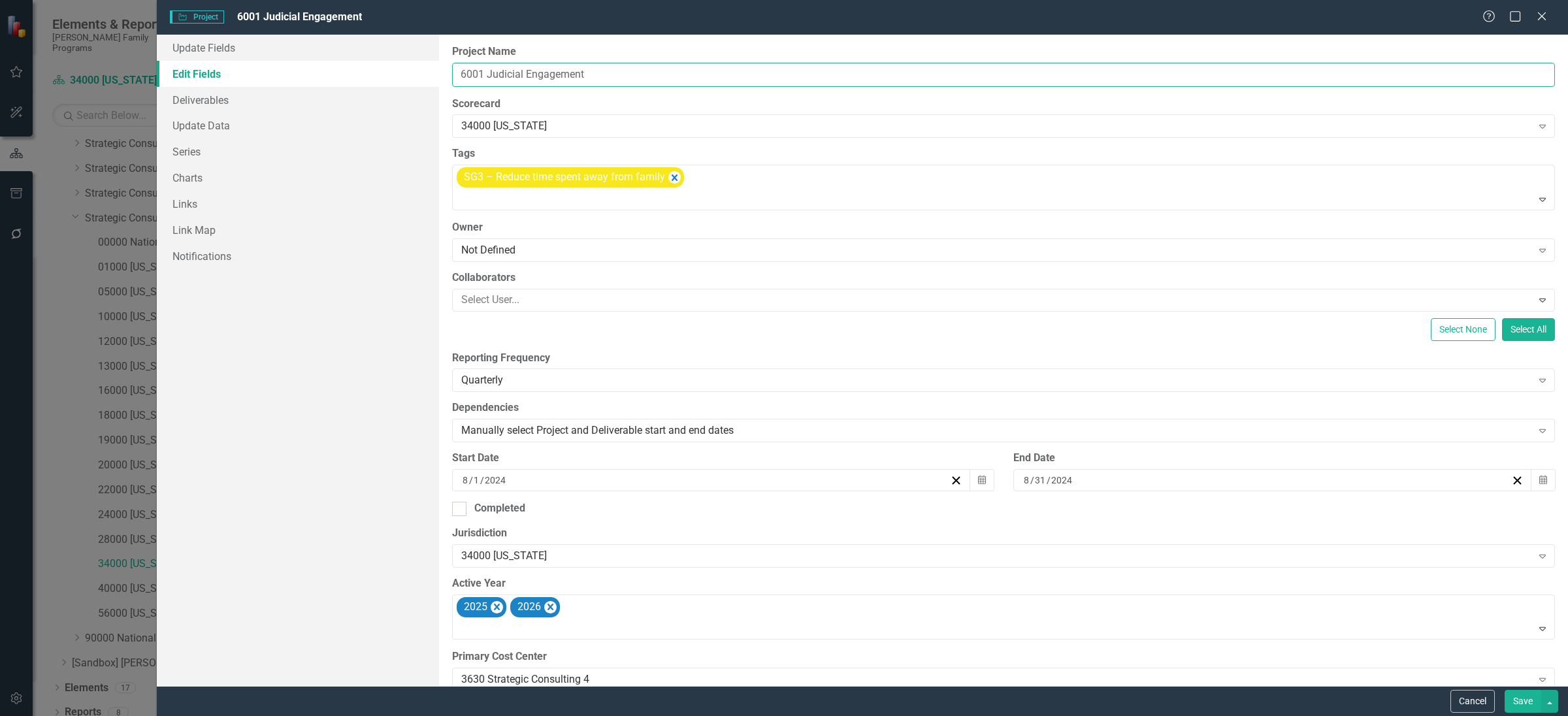
drag, startPoint x: 490, startPoint y: 77, endPoint x: 635, endPoint y: 69, distance: 145.2
click at [635, 69] on input "6001 Judicial Engagement" at bounding box center [1003, 75] width 1103 height 24
paste input "CW Judicial Officers and Admin Capacity Building"
type input "6001 CW Judicial Officers and Admin Capacity Building"
click at [1523, 698] on button "Save" at bounding box center [1523, 701] width 37 height 23
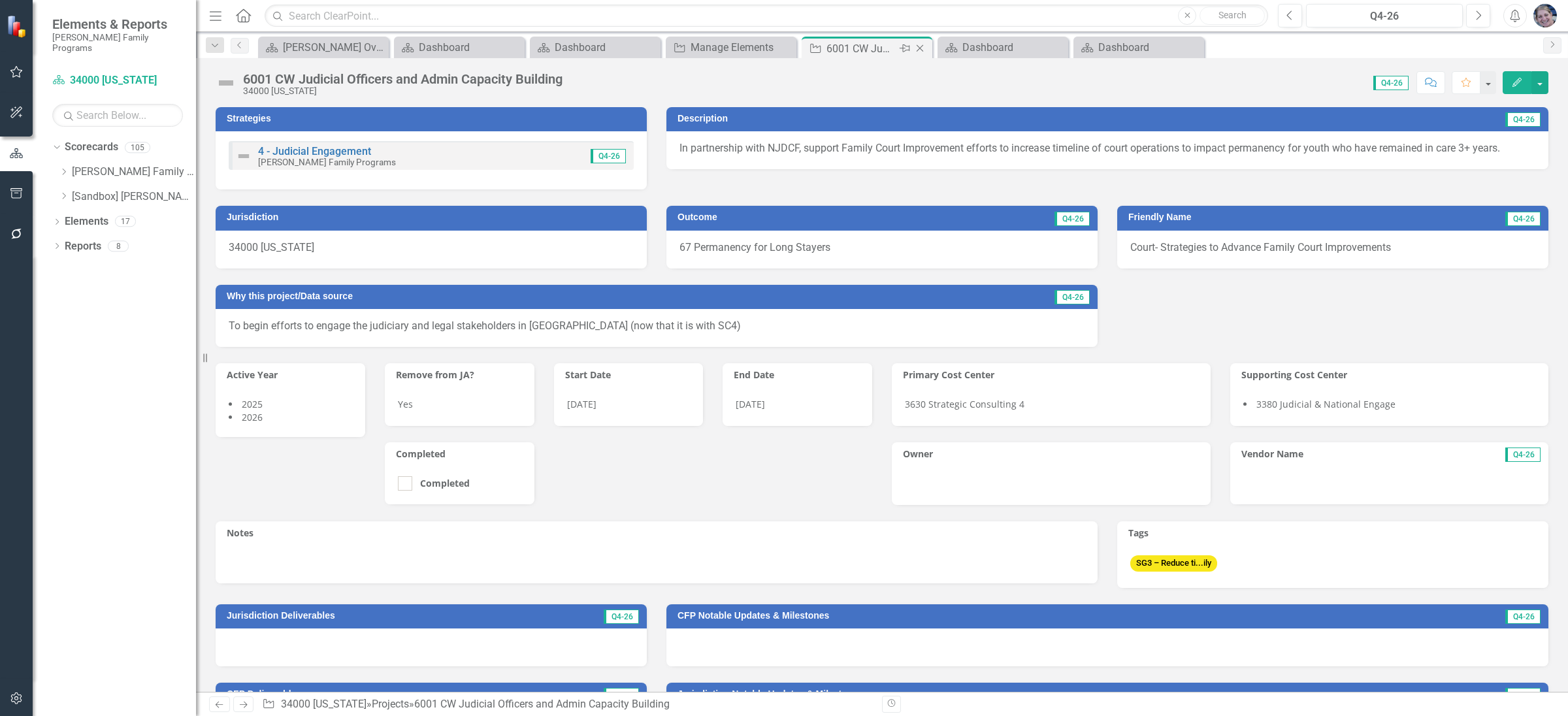
click at [922, 49] on icon "Close" at bounding box center [920, 48] width 13 height 10
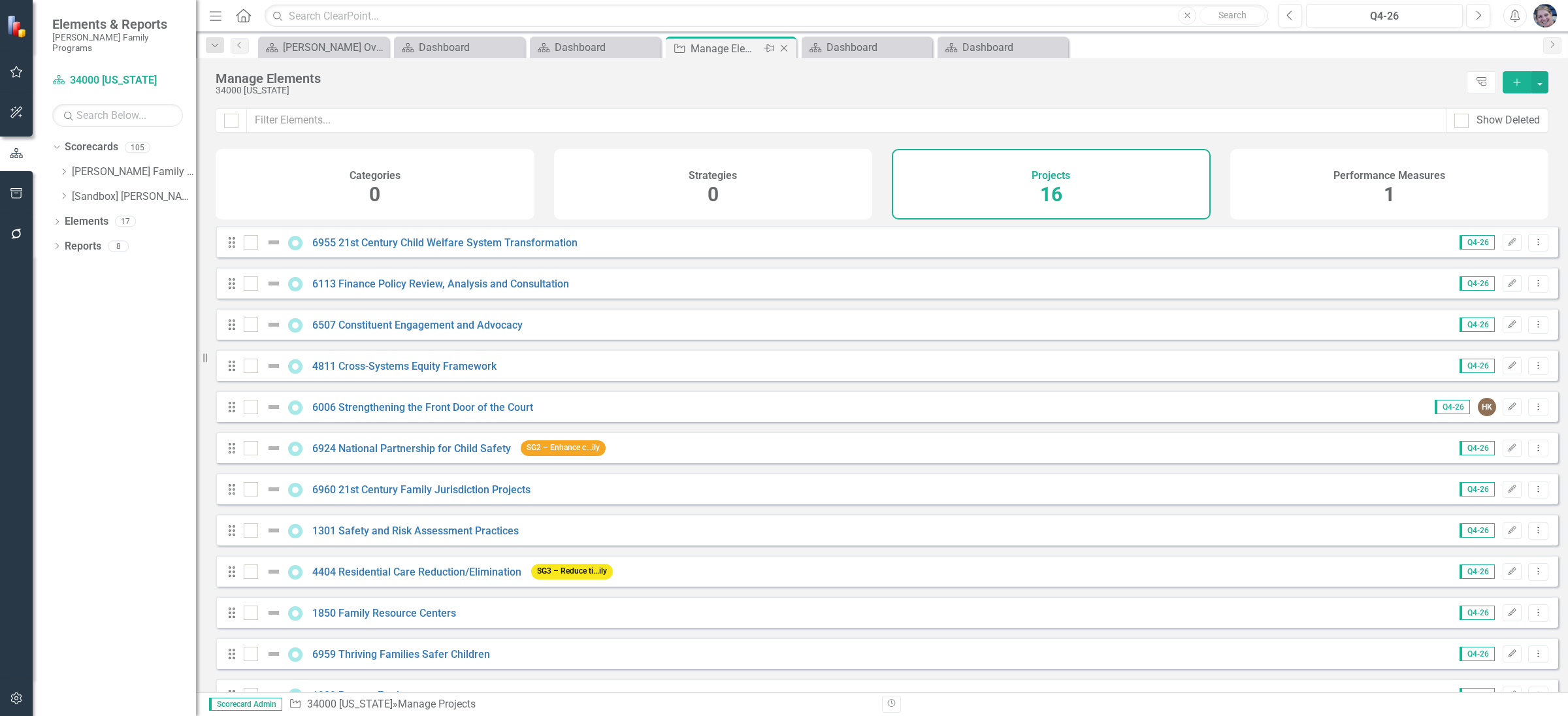
click at [782, 49] on icon "Close" at bounding box center [784, 48] width 13 height 10
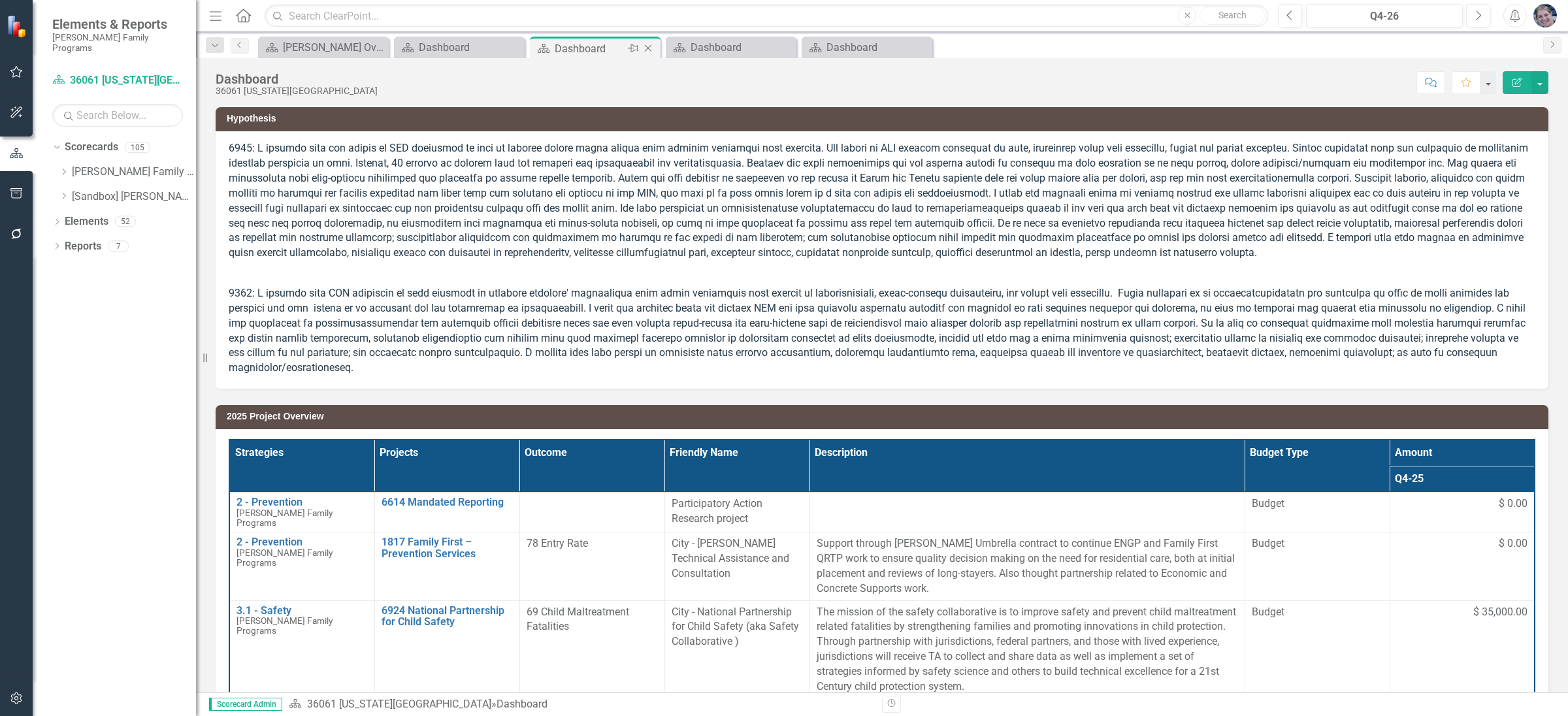
click at [645, 51] on icon "Close" at bounding box center [648, 48] width 13 height 10
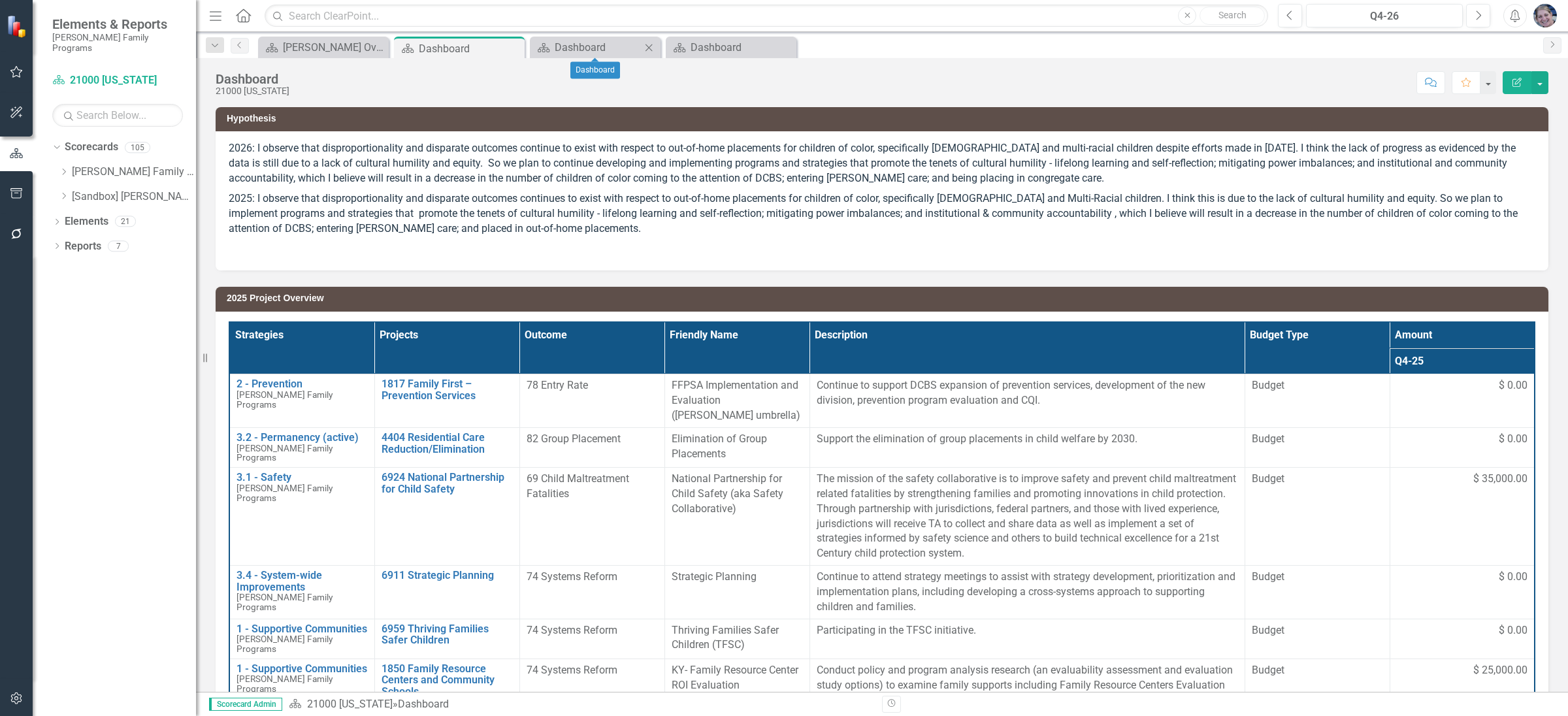
click at [647, 44] on icon "Close" at bounding box center [649, 48] width 13 height 10
click at [653, 50] on icon "Close" at bounding box center [649, 48] width 13 height 10
click at [510, 46] on icon "Close" at bounding box center [512, 48] width 13 height 10
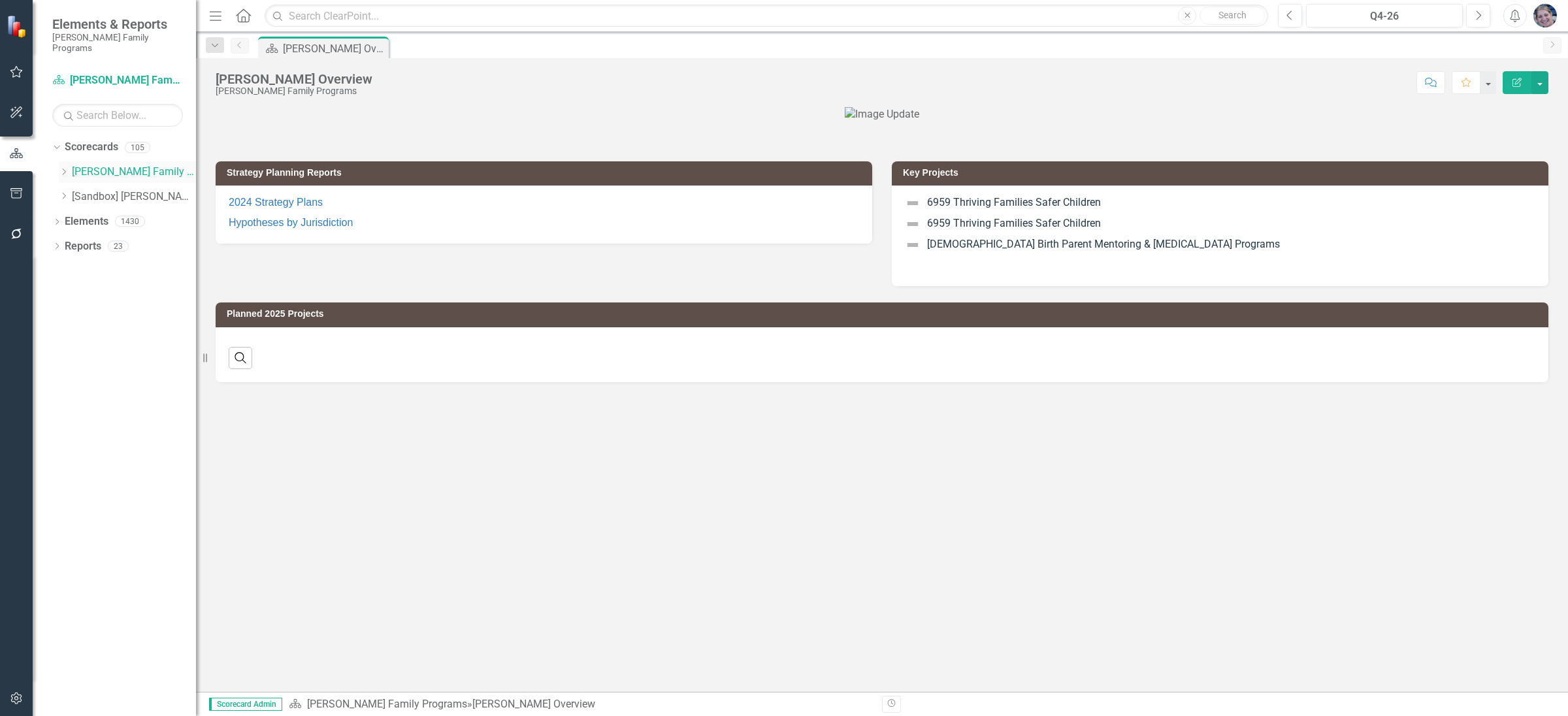
click at [63, 168] on icon "Dropdown" at bounding box center [64, 171] width 10 height 8
click at [75, 242] on icon "Dropdown" at bounding box center [77, 245] width 10 height 8
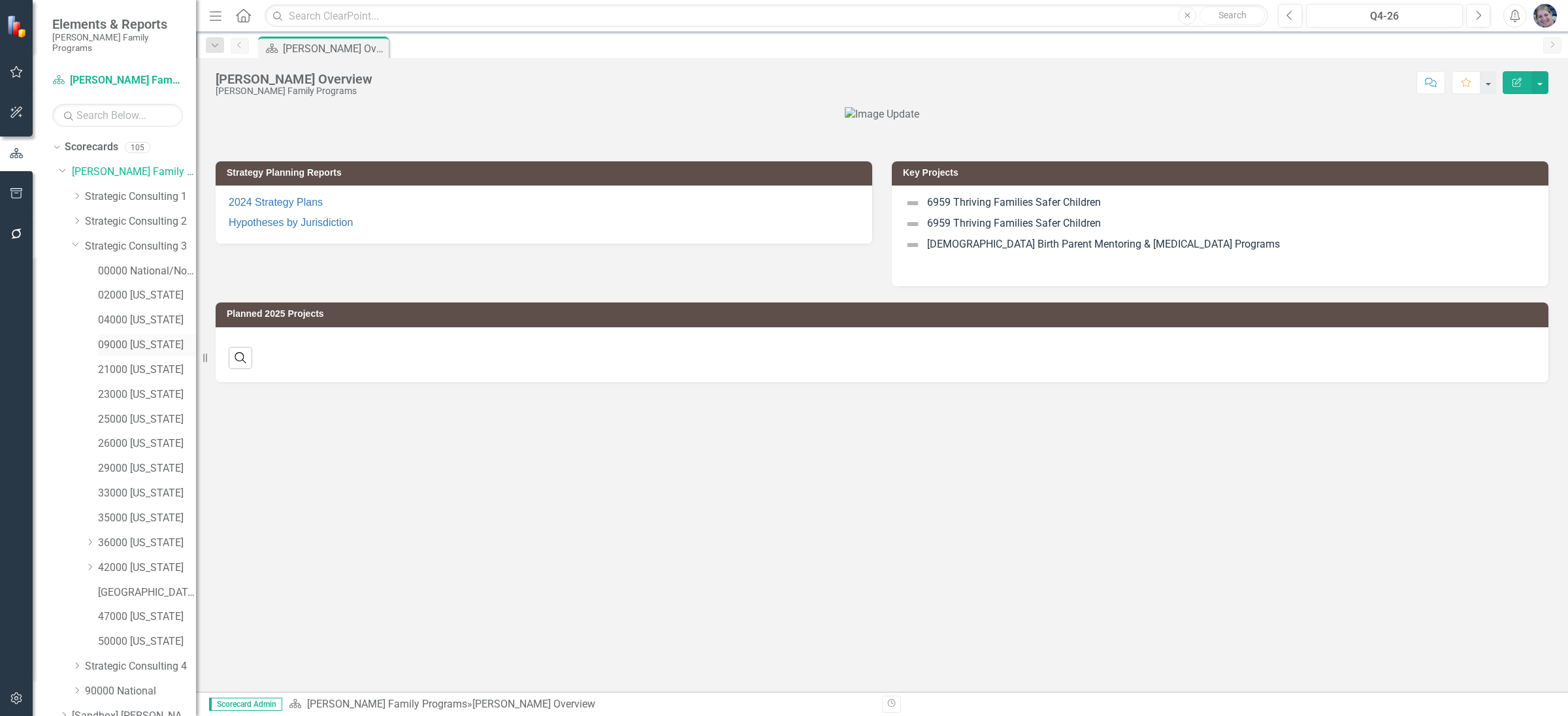
click at [115, 338] on link "09000 [US_STATE]" at bounding box center [147, 345] width 98 height 15
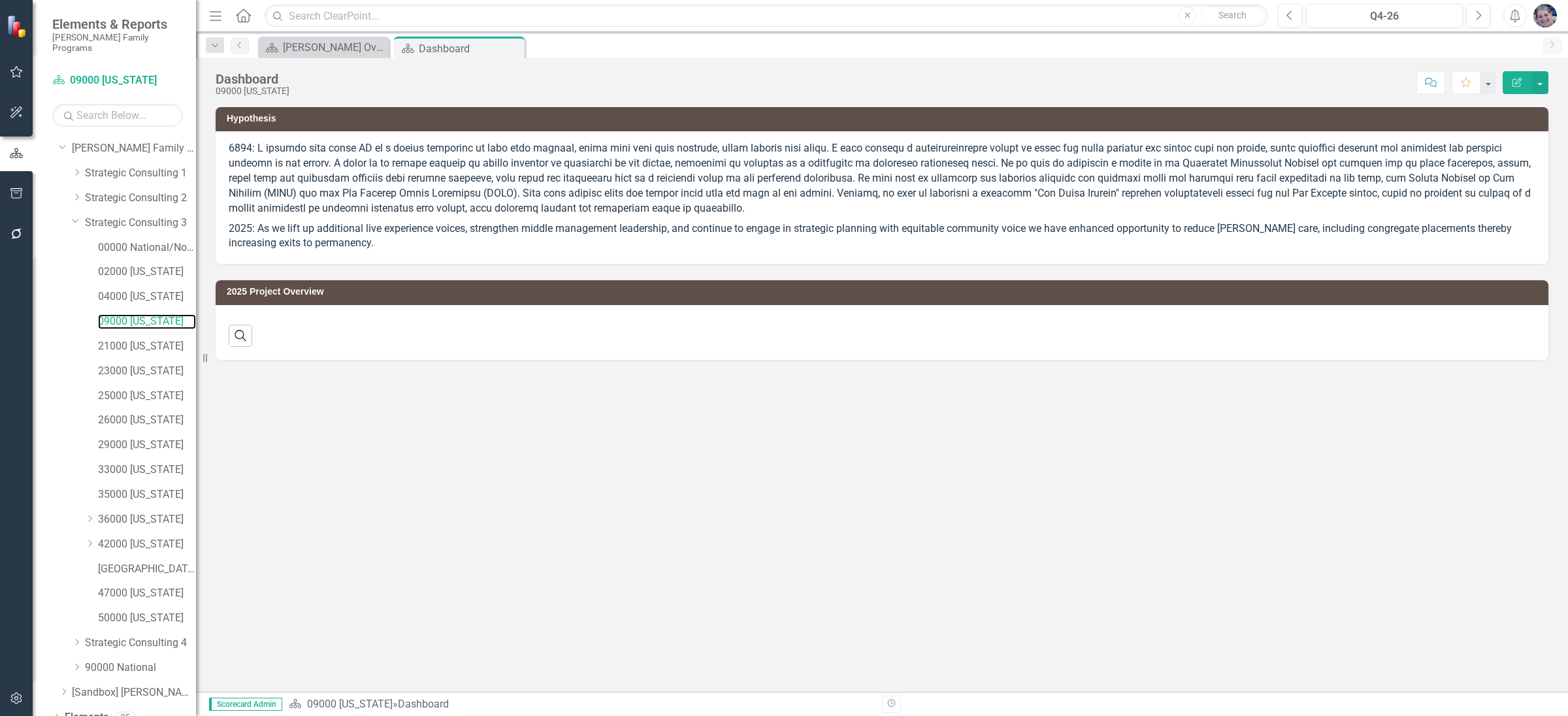
scroll to position [53, 0]
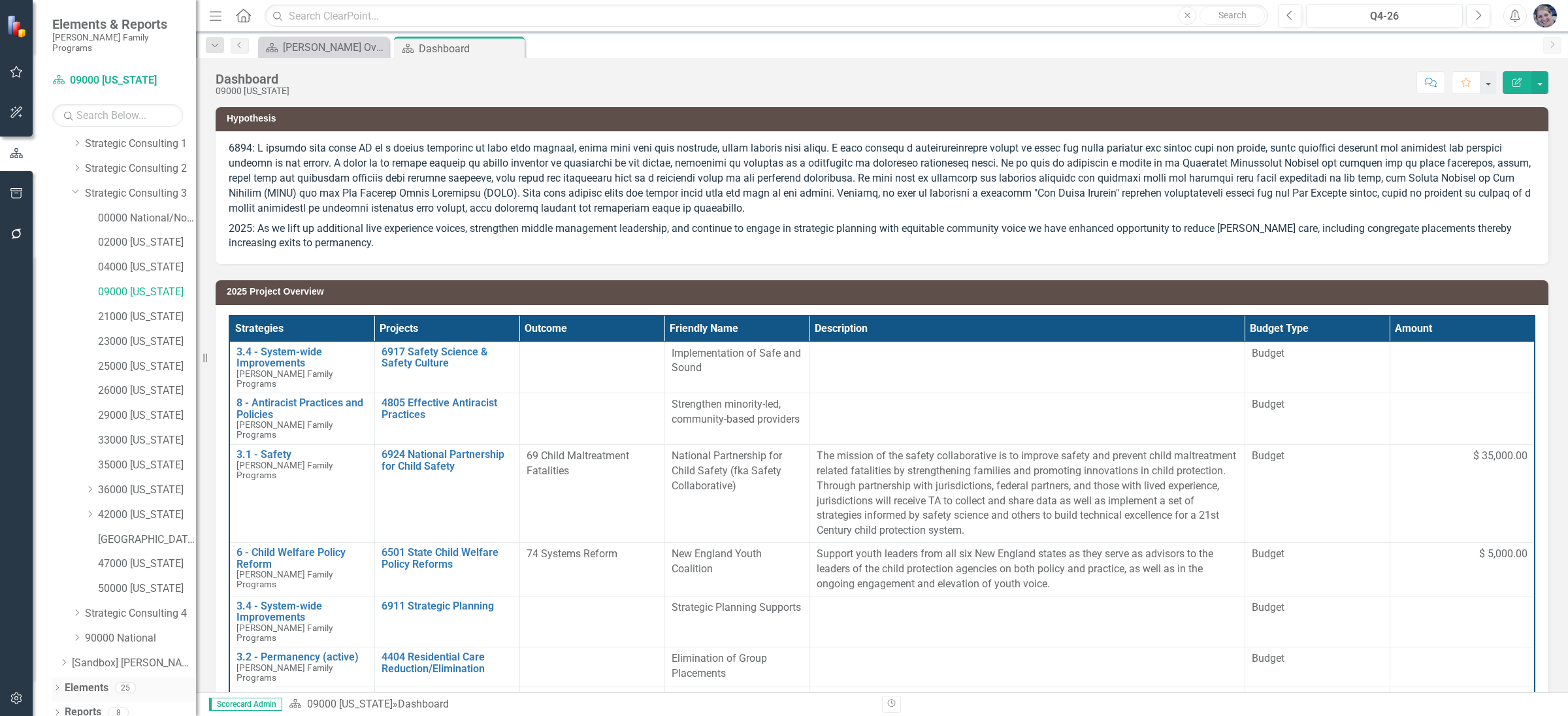
click at [82, 681] on link "Elements" at bounding box center [86, 688] width 44 height 15
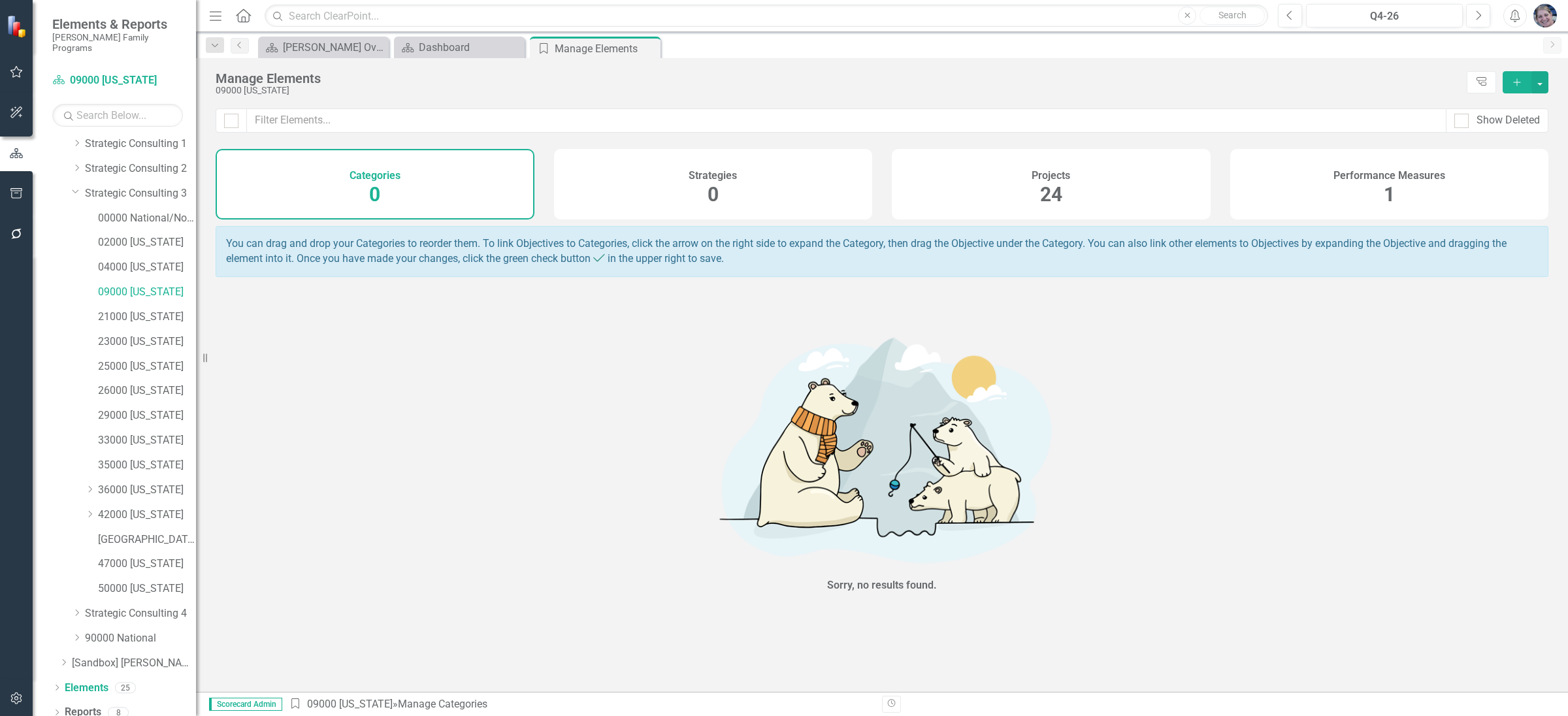
click at [1056, 185] on span "24" at bounding box center [1051, 194] width 22 height 23
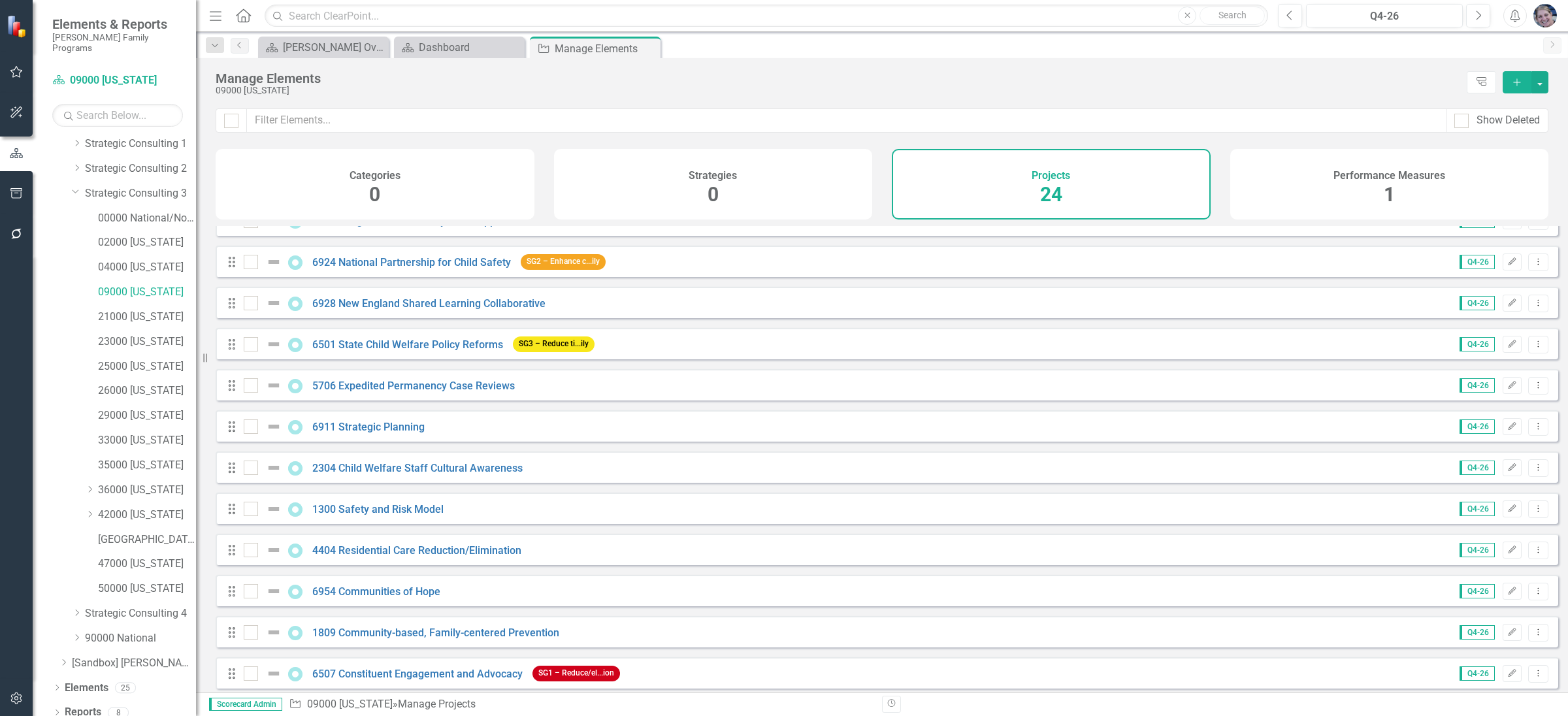
scroll to position [533, 0]
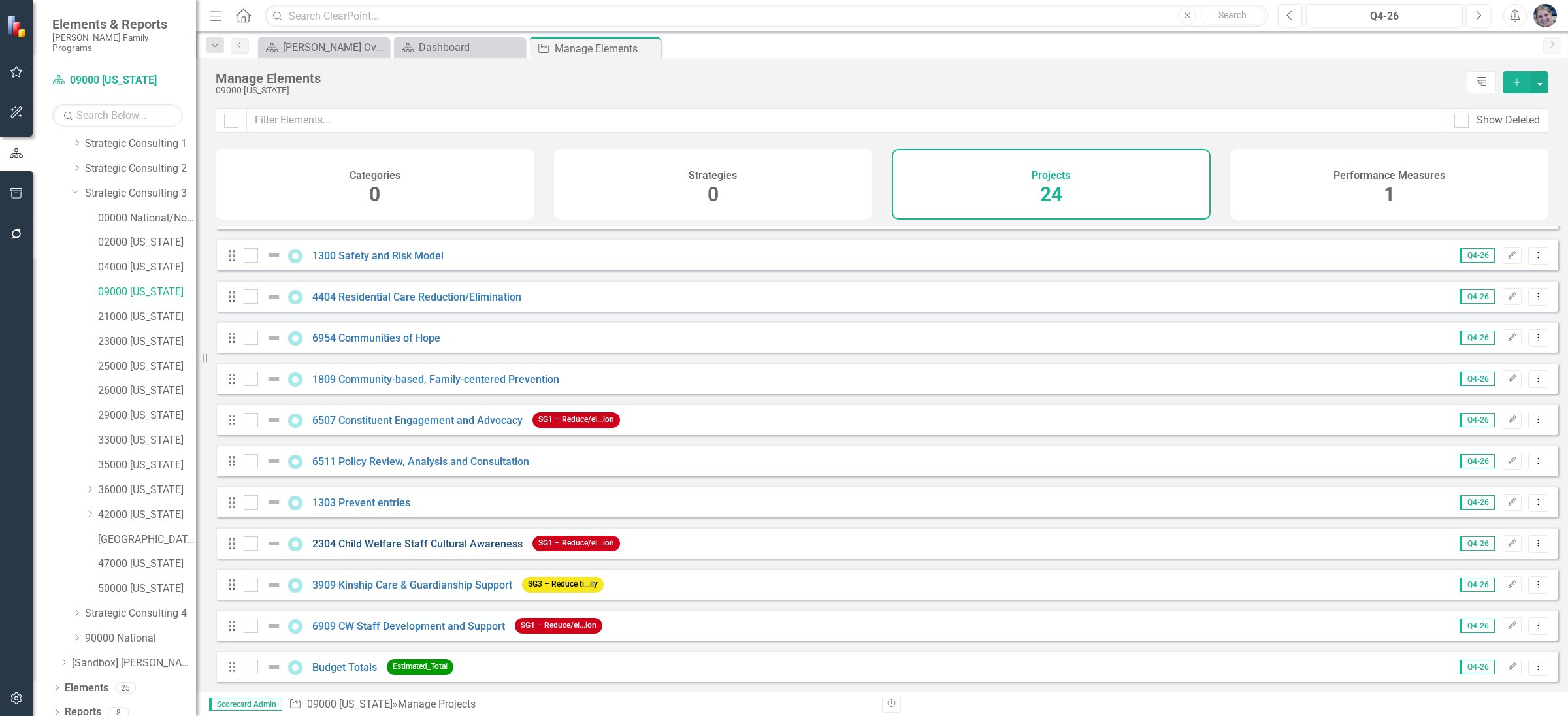
click at [418, 541] on link "2304 Child Welfare Staff Cultural Awareness" at bounding box center [417, 543] width 210 height 12
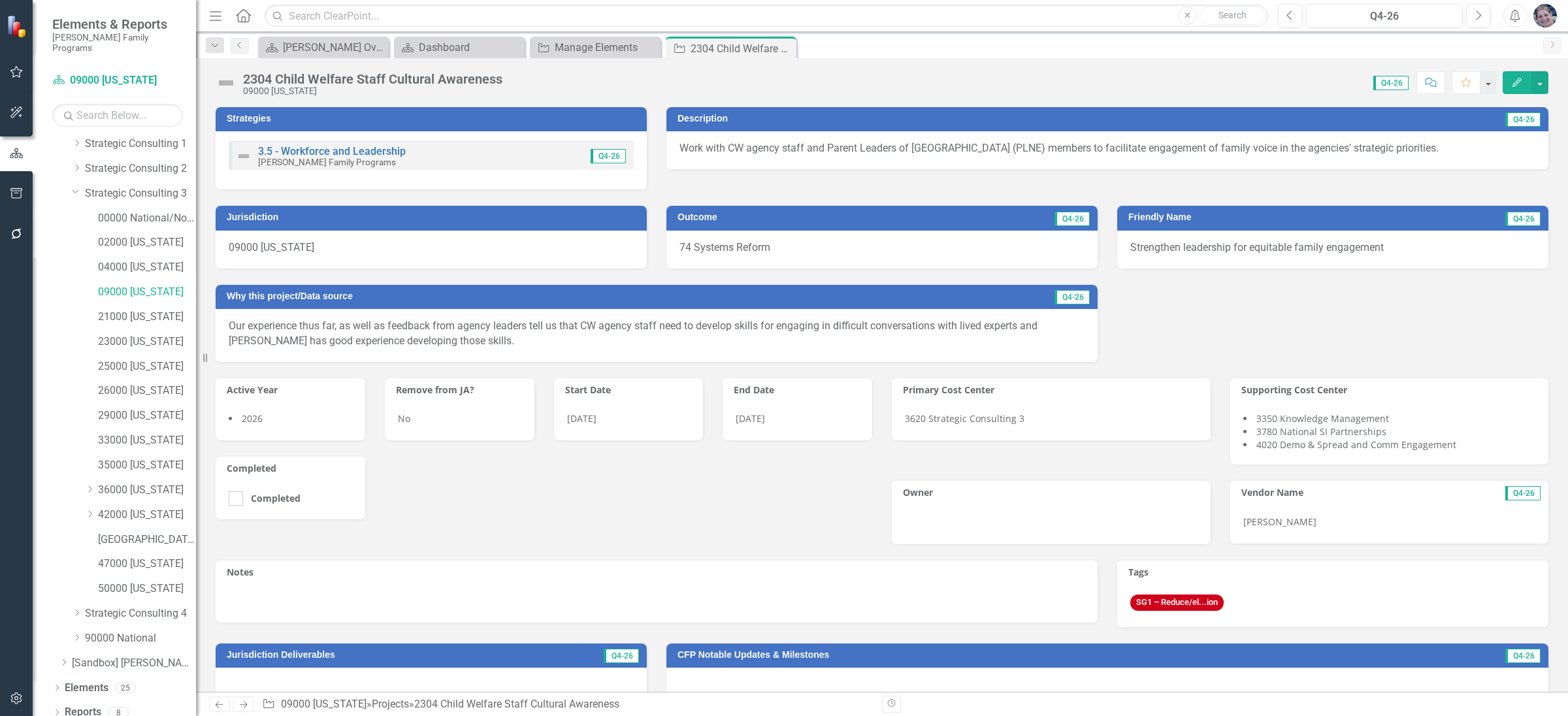
click at [1519, 86] on icon "Edit" at bounding box center [1517, 82] width 12 height 9
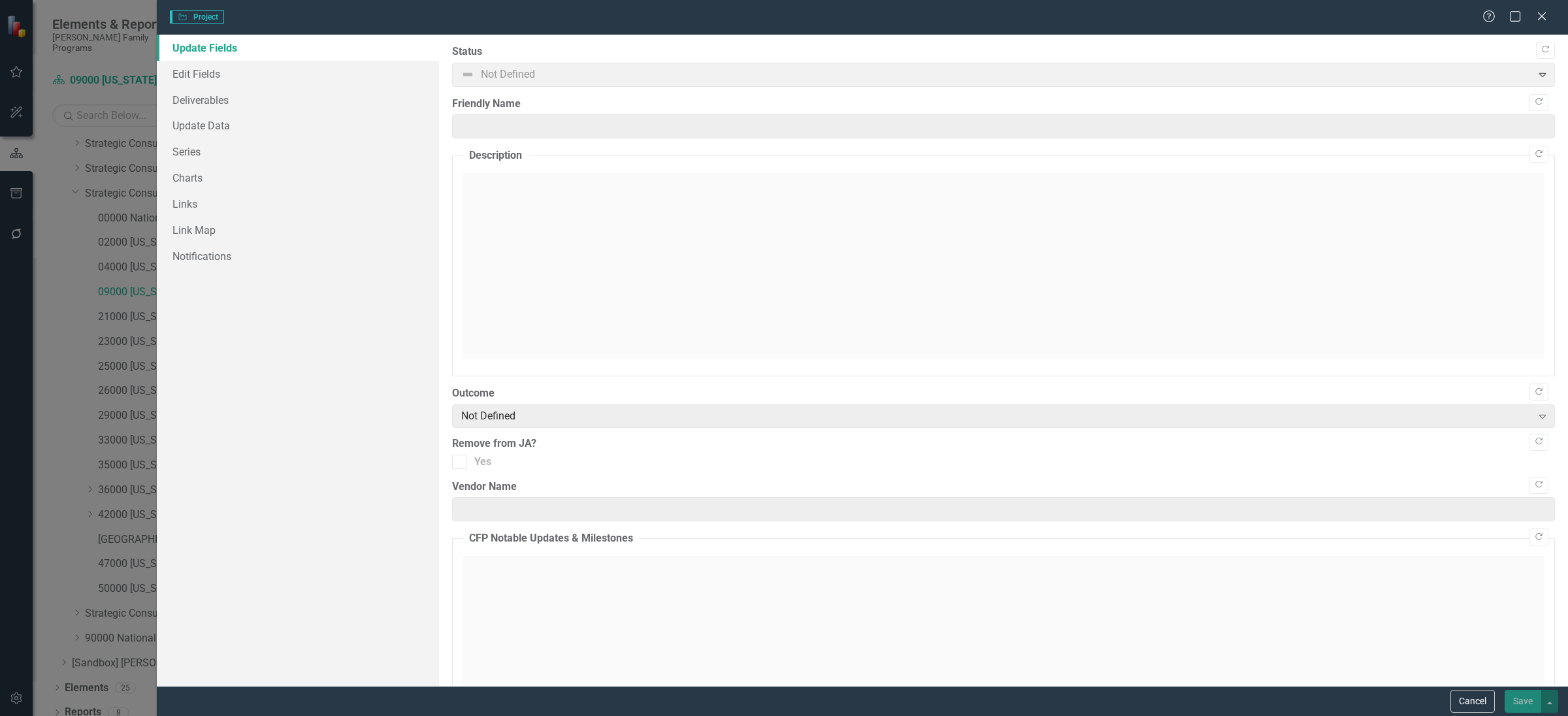
type input "Strengthen leadership for equitable family engagement"
type input "[PERSON_NAME]"
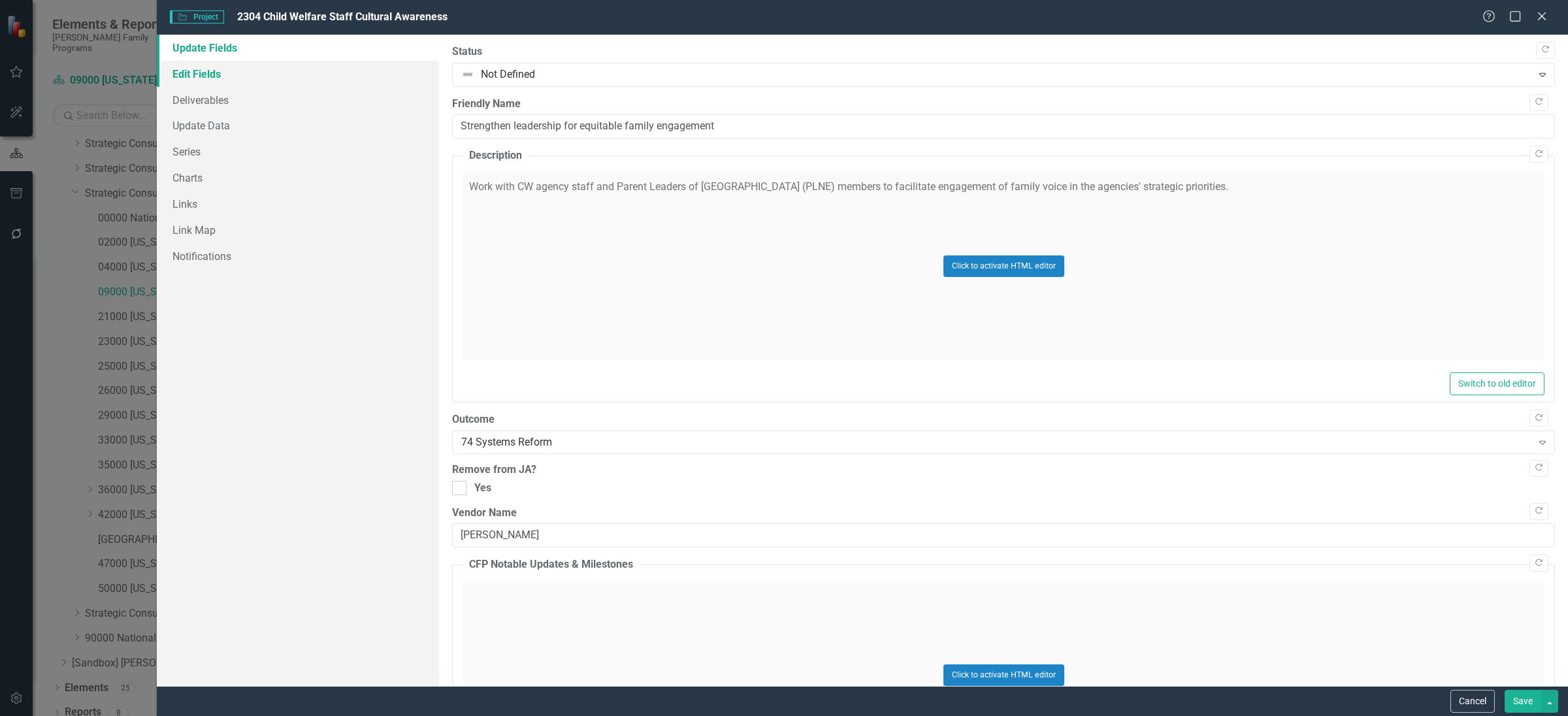
click at [202, 77] on link "Edit Fields" at bounding box center [297, 74] width 282 height 26
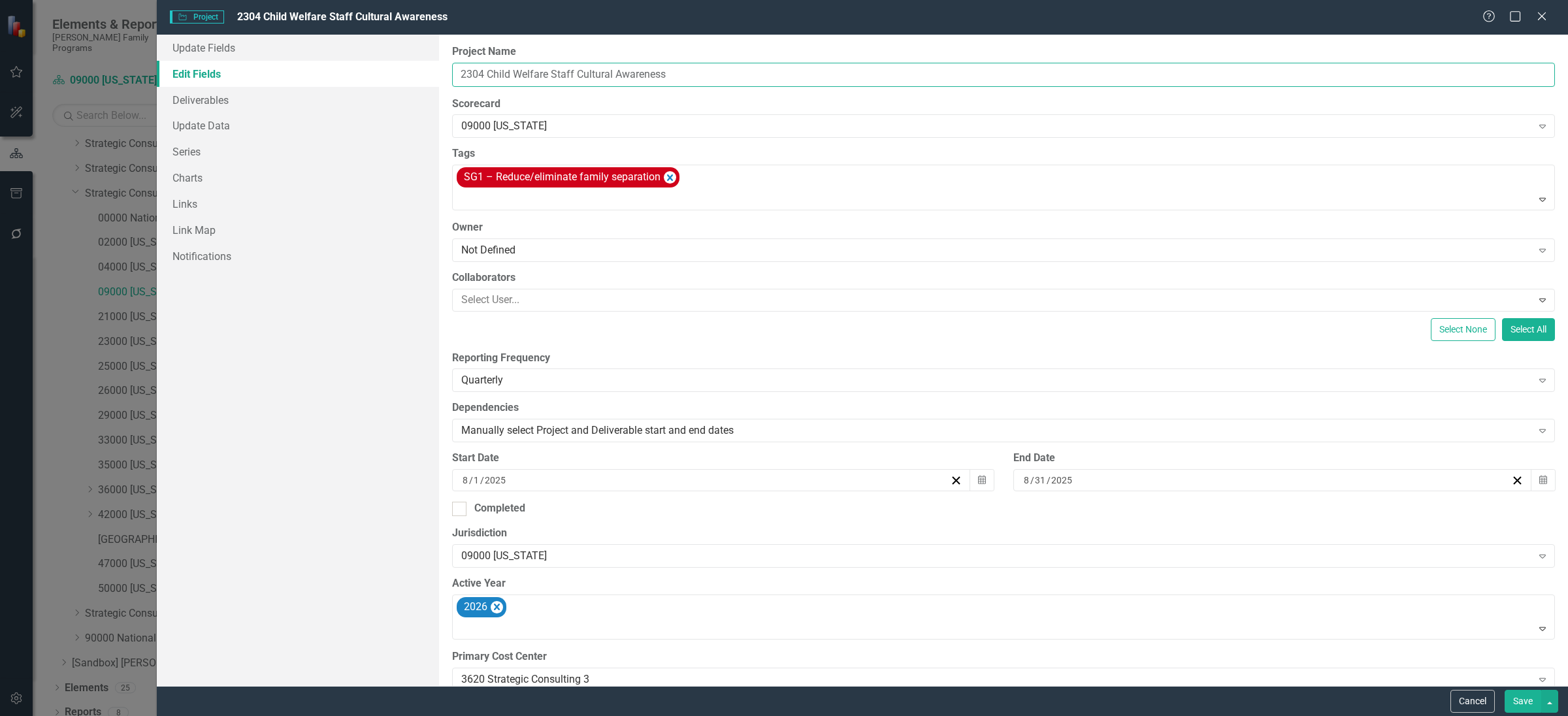
drag, startPoint x: 488, startPoint y: 71, endPoint x: 737, endPoint y: 73, distance: 249.0
click at [737, 73] on input "2304 Child Welfare Staff Cultural Awareness" at bounding box center [1003, 75] width 1103 height 24
paste input "Humility"
type input "2304 Child Welfare Staff Cultural Humility"
click at [1517, 700] on button "Save" at bounding box center [1523, 701] width 37 height 23
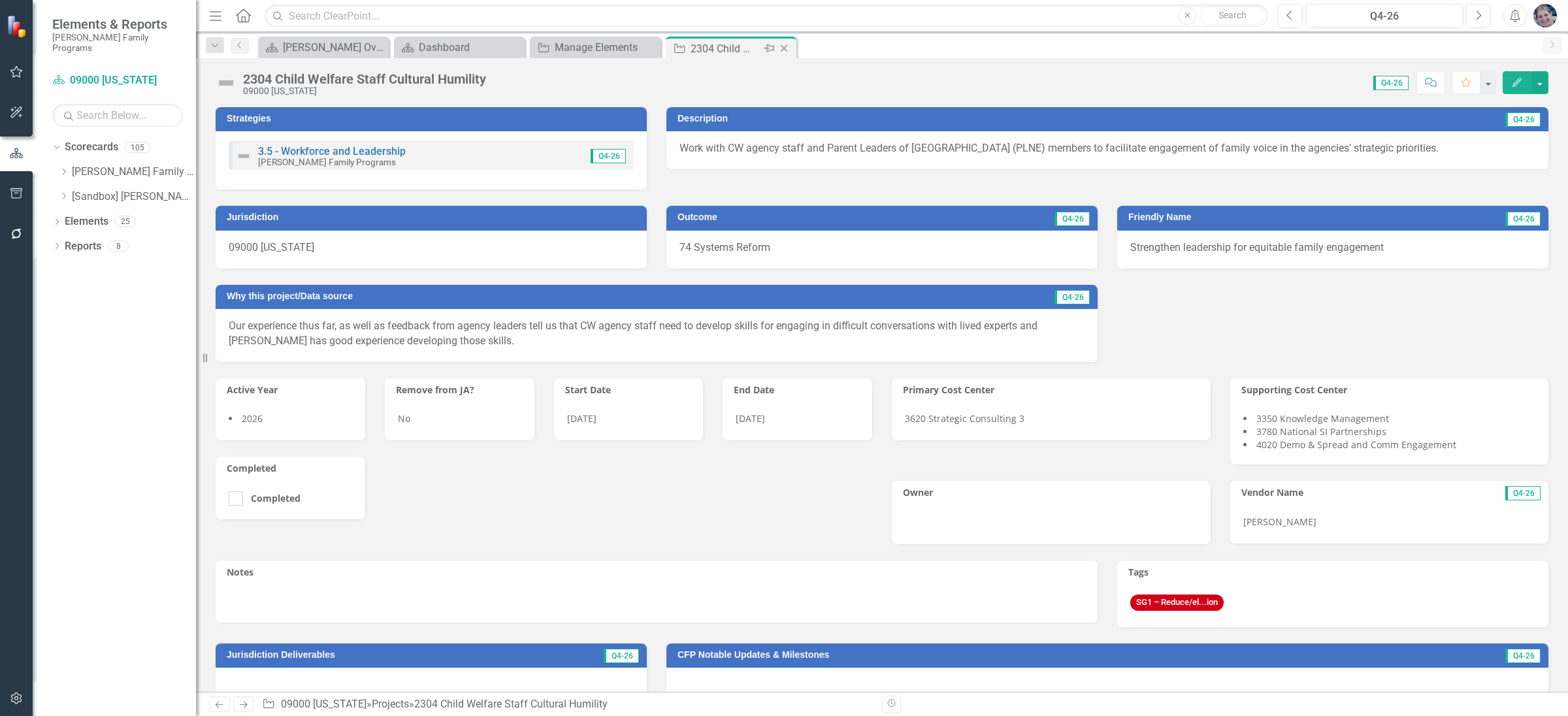
click at [780, 46] on icon at bounding box center [784, 48] width 7 height 7
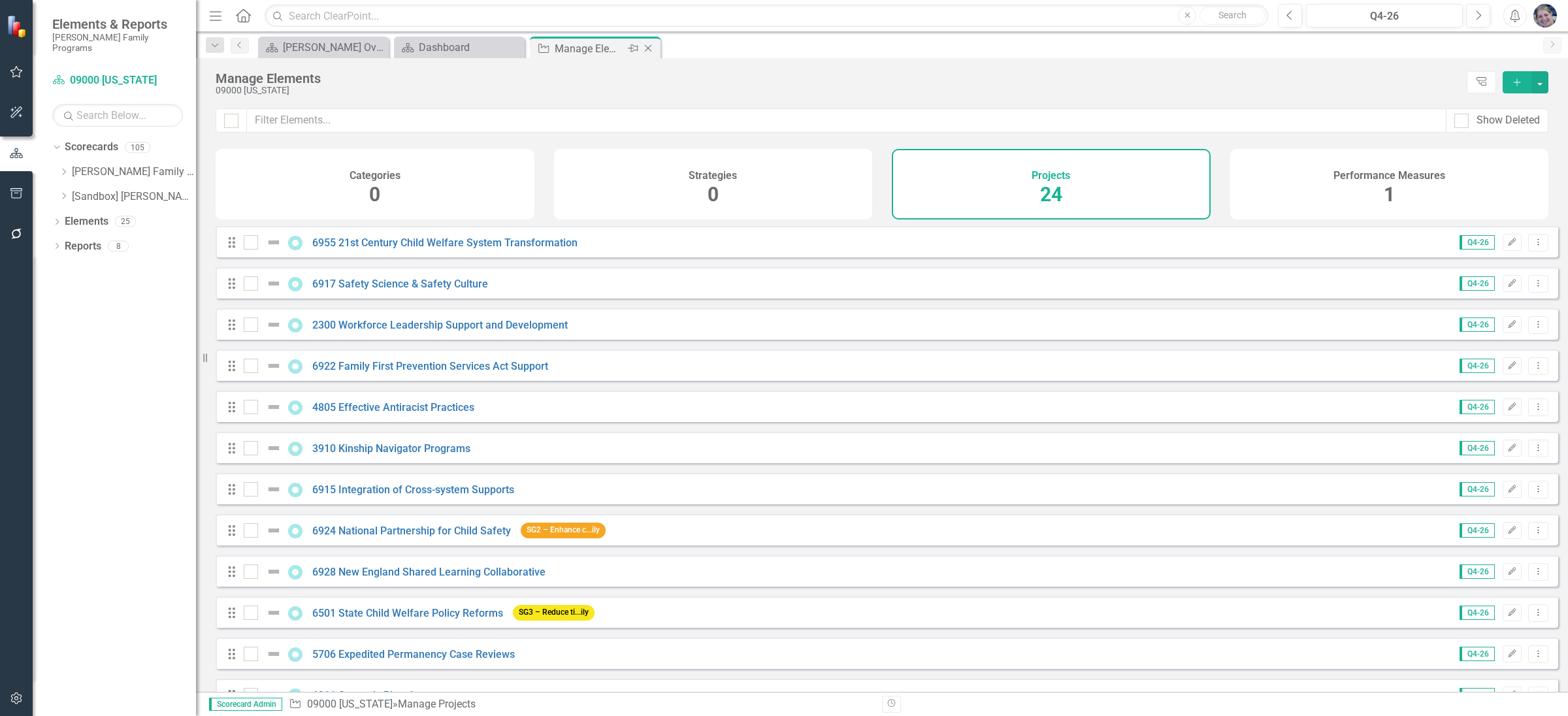
click at [649, 49] on icon at bounding box center [648, 48] width 7 height 7
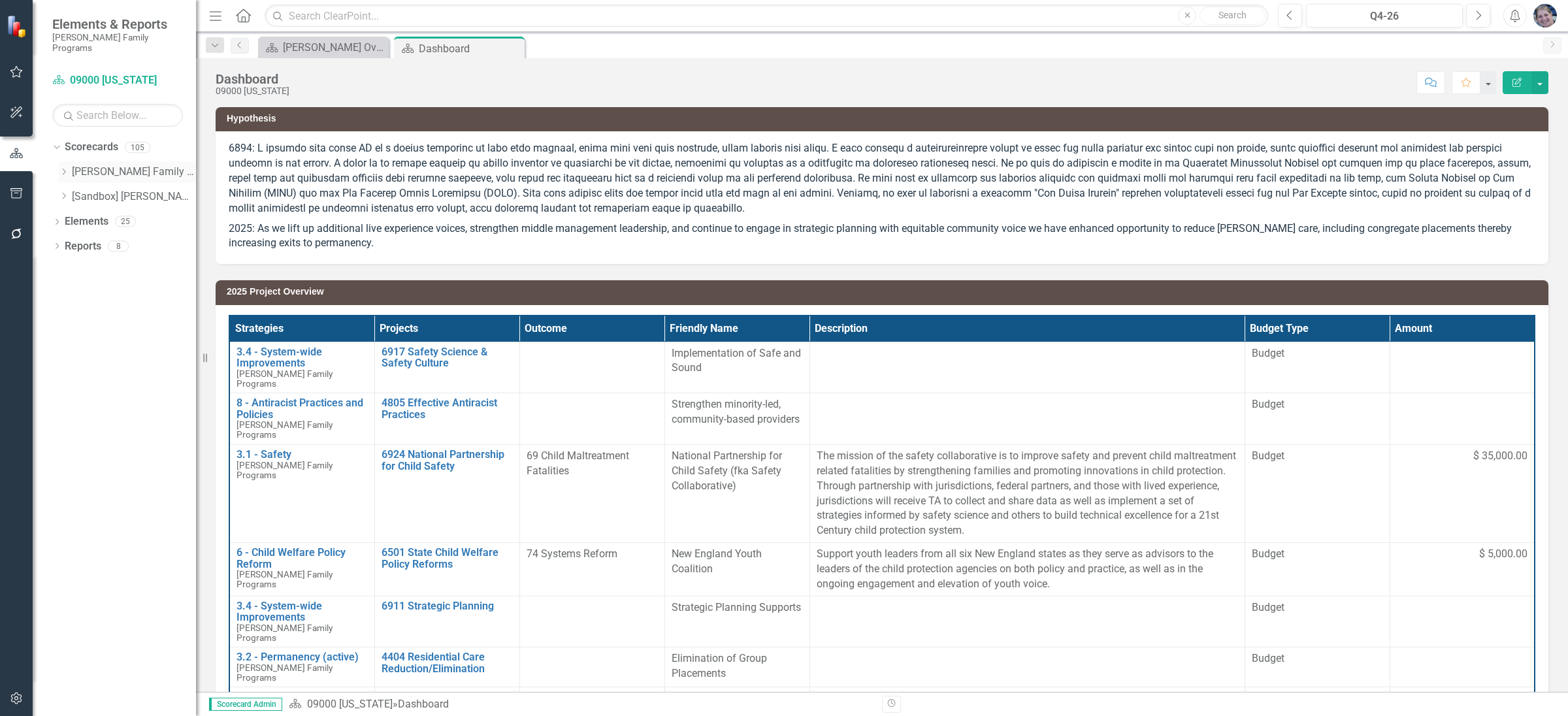
click at [65, 168] on icon "Dropdown" at bounding box center [64, 171] width 10 height 8
click at [77, 242] on icon "Dropdown" at bounding box center [77, 245] width 10 height 8
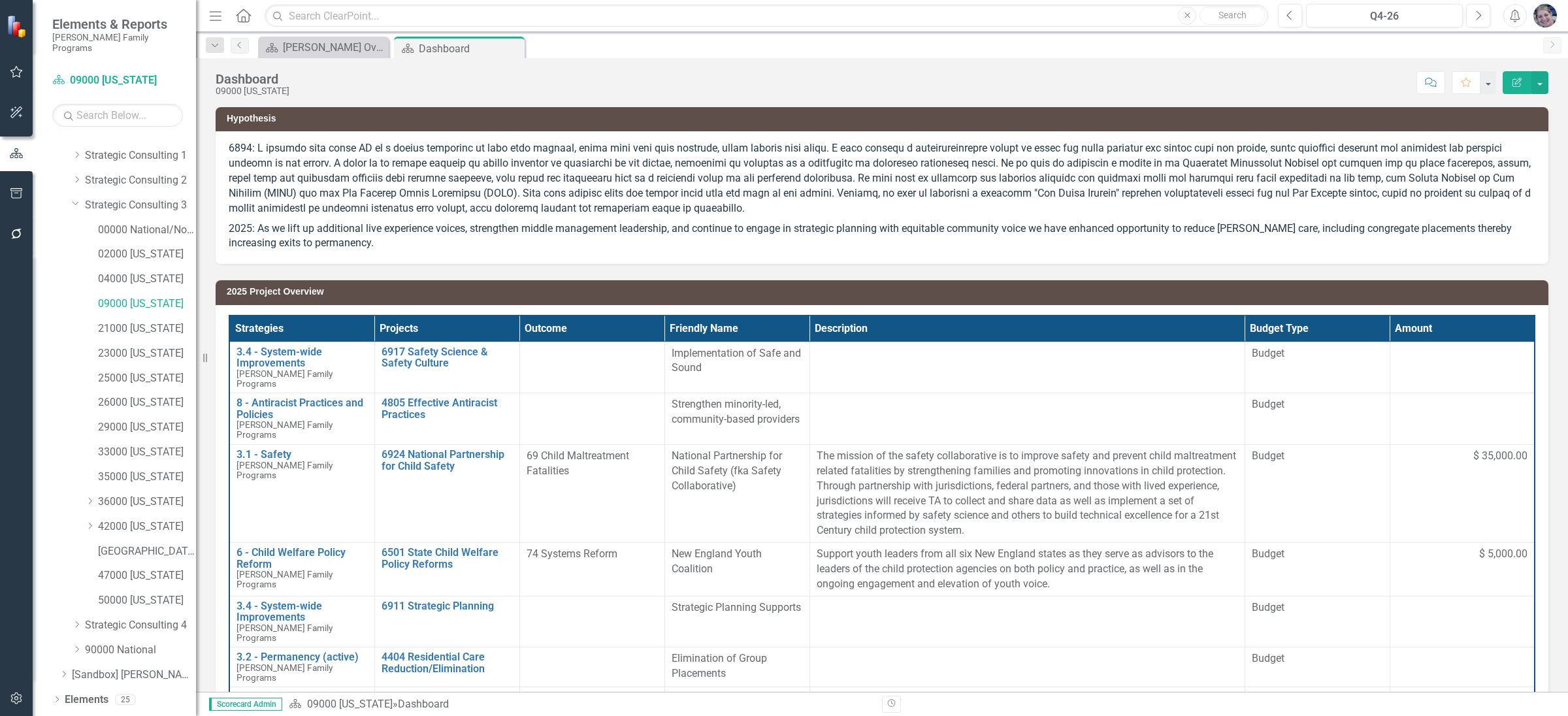
scroll to position [53, 0]
click at [153, 532] on link "[GEOGRAPHIC_DATA][US_STATE]" at bounding box center [147, 539] width 98 height 15
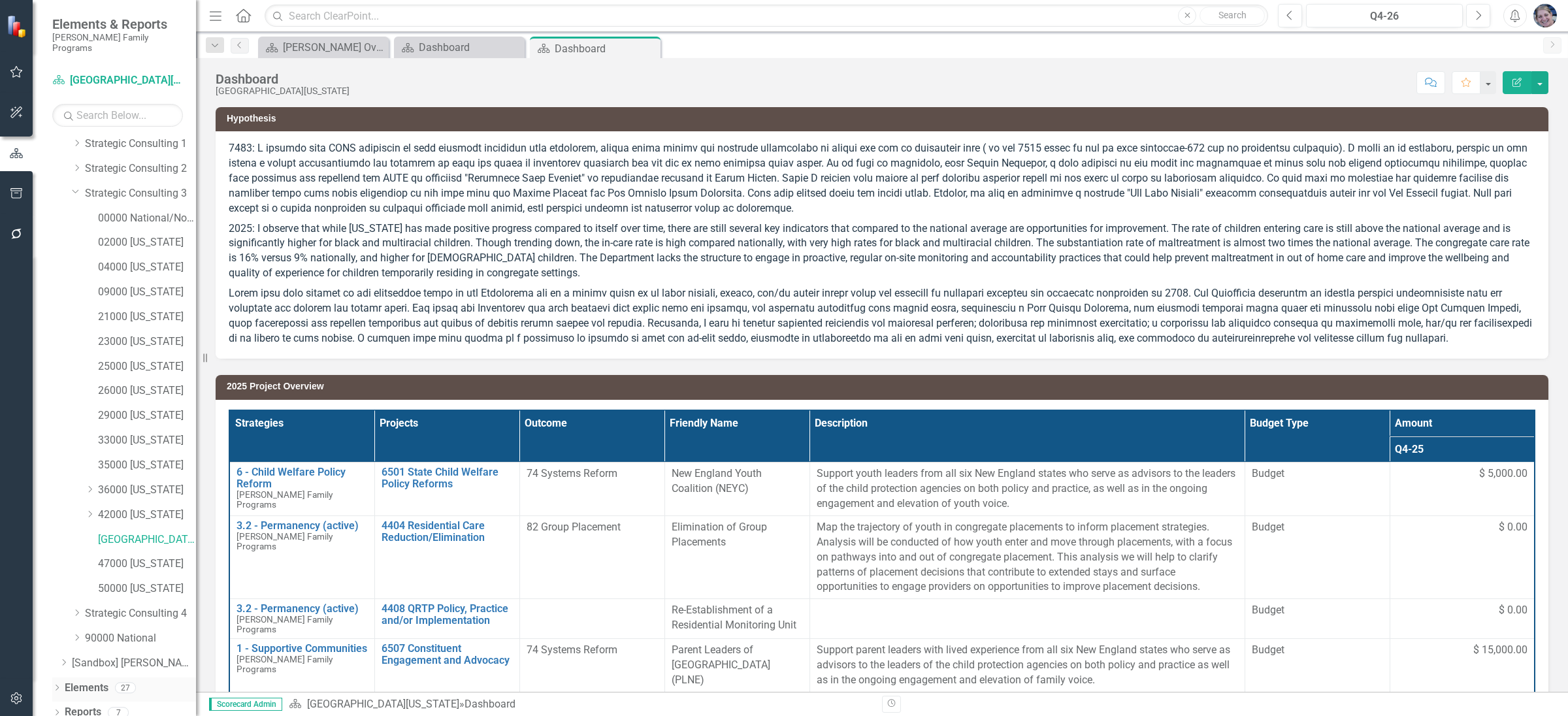
click at [87, 681] on link "Elements" at bounding box center [86, 688] width 44 height 15
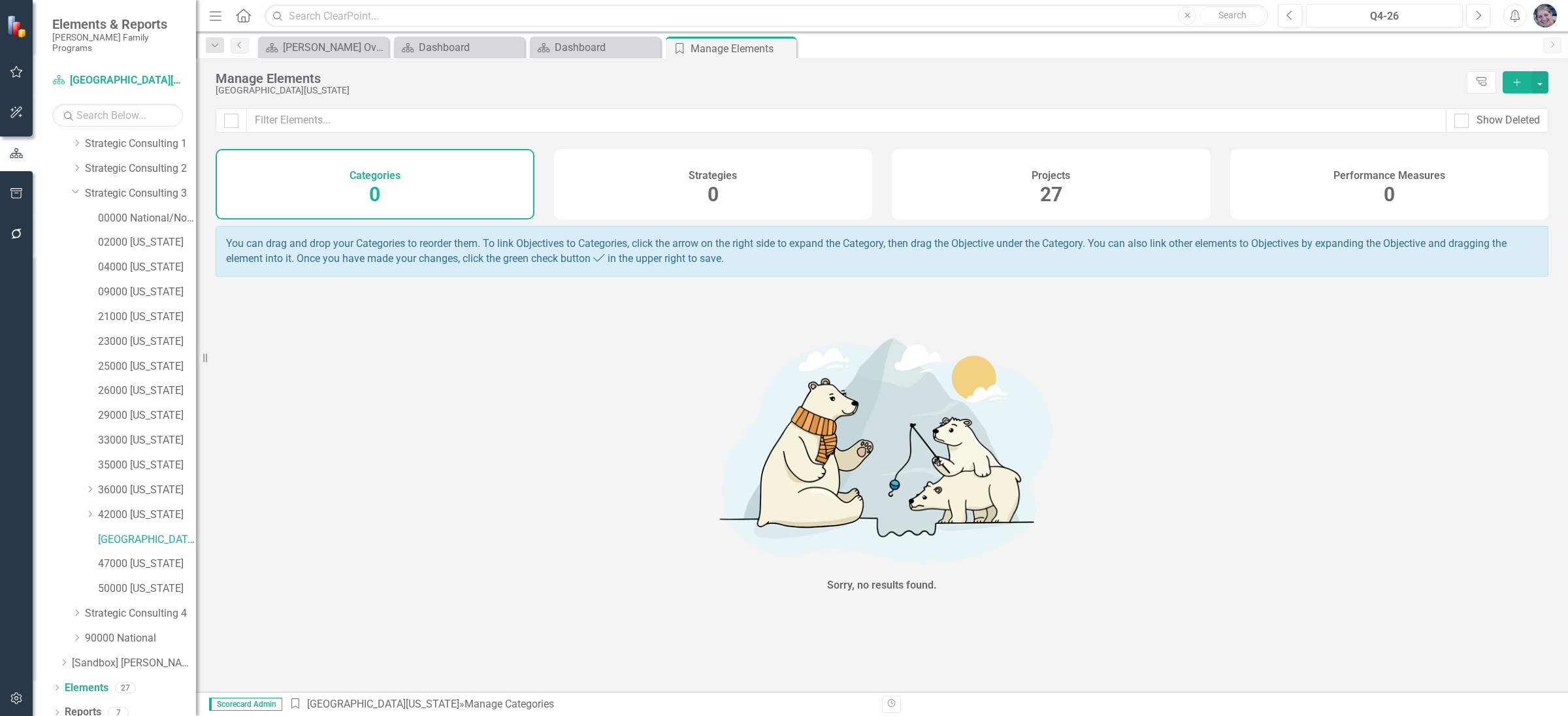
click at [1042, 192] on span "27" at bounding box center [1051, 194] width 22 height 23
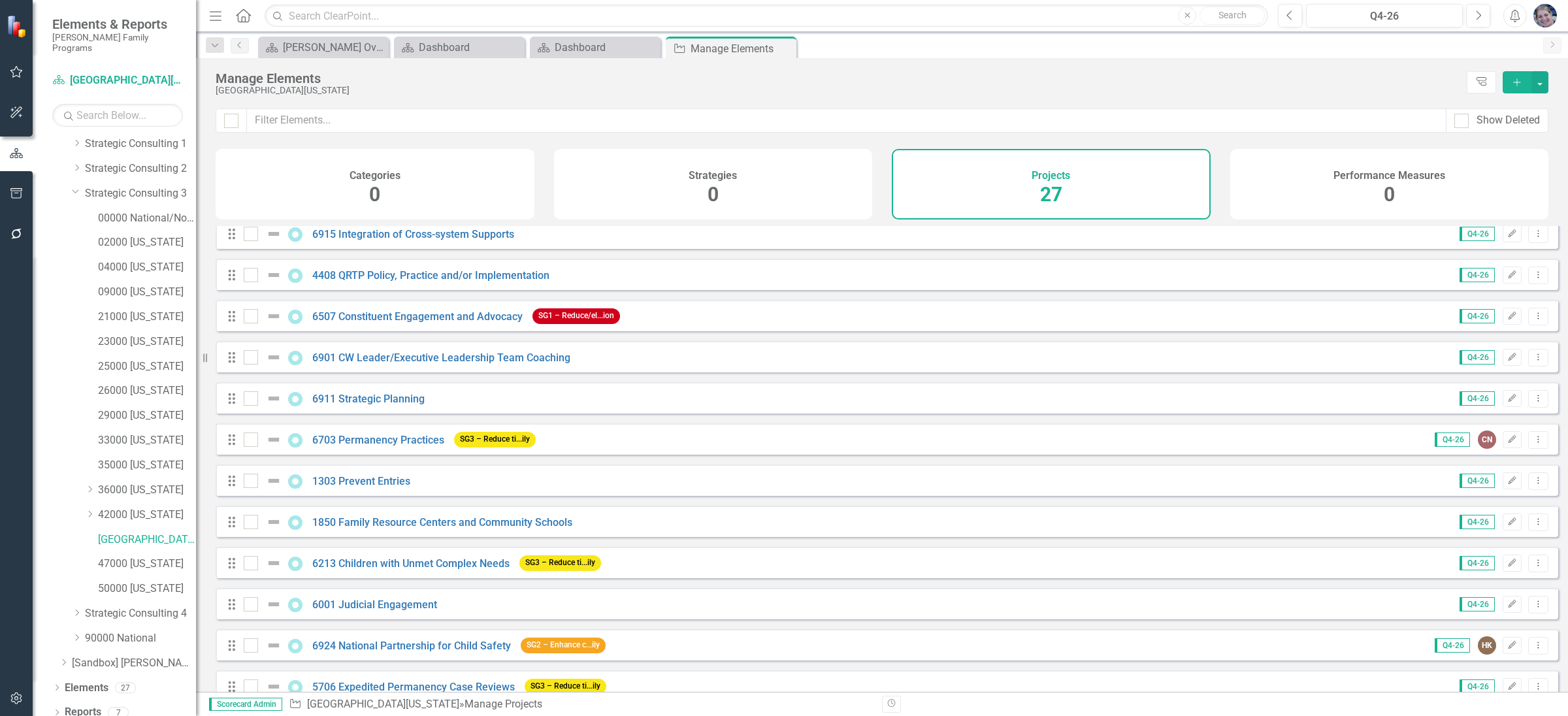
scroll to position [496, 0]
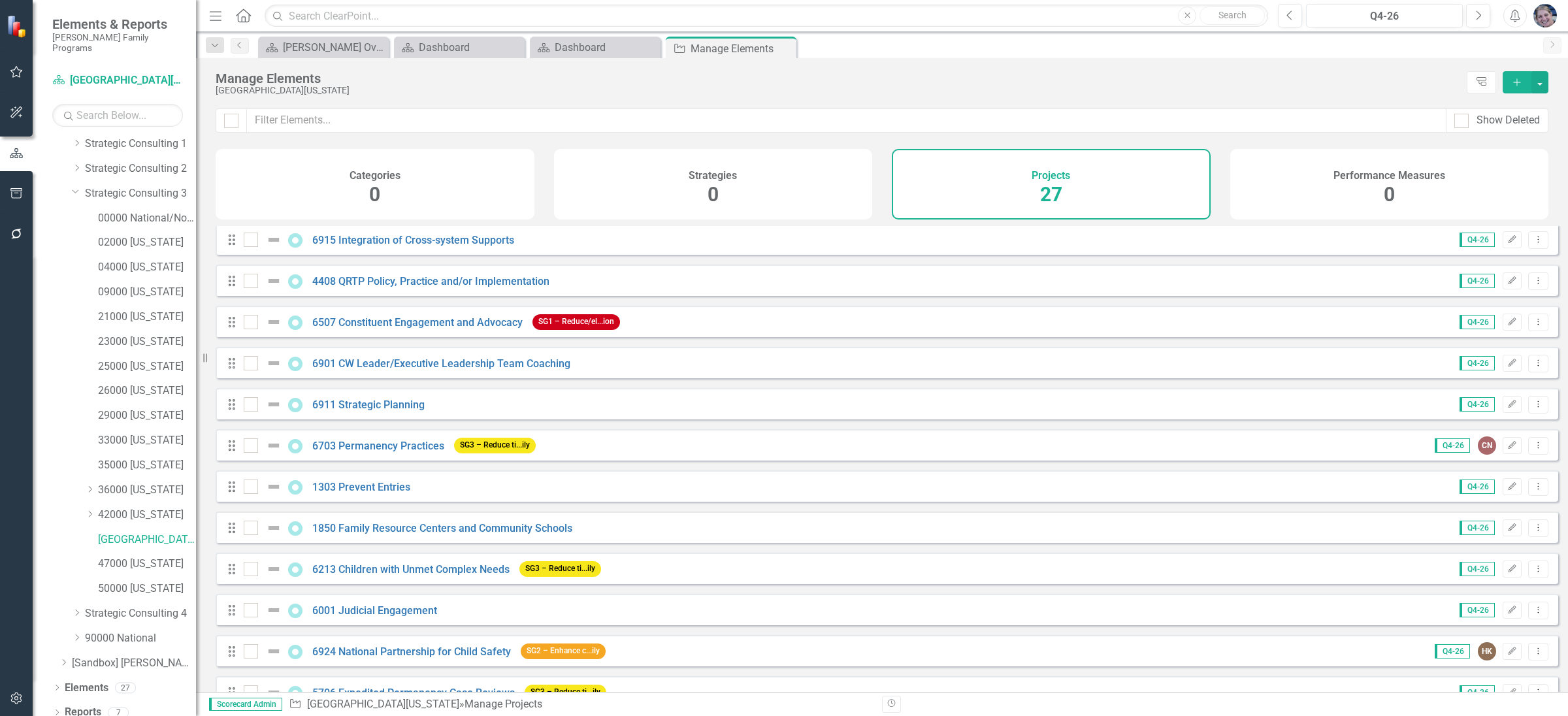
click at [420, 448] on div "6703 Permanency Practices" at bounding box center [345, 446] width 204 height 16
click at [420, 452] on link "6703 Permanency Practices" at bounding box center [378, 446] width 132 height 12
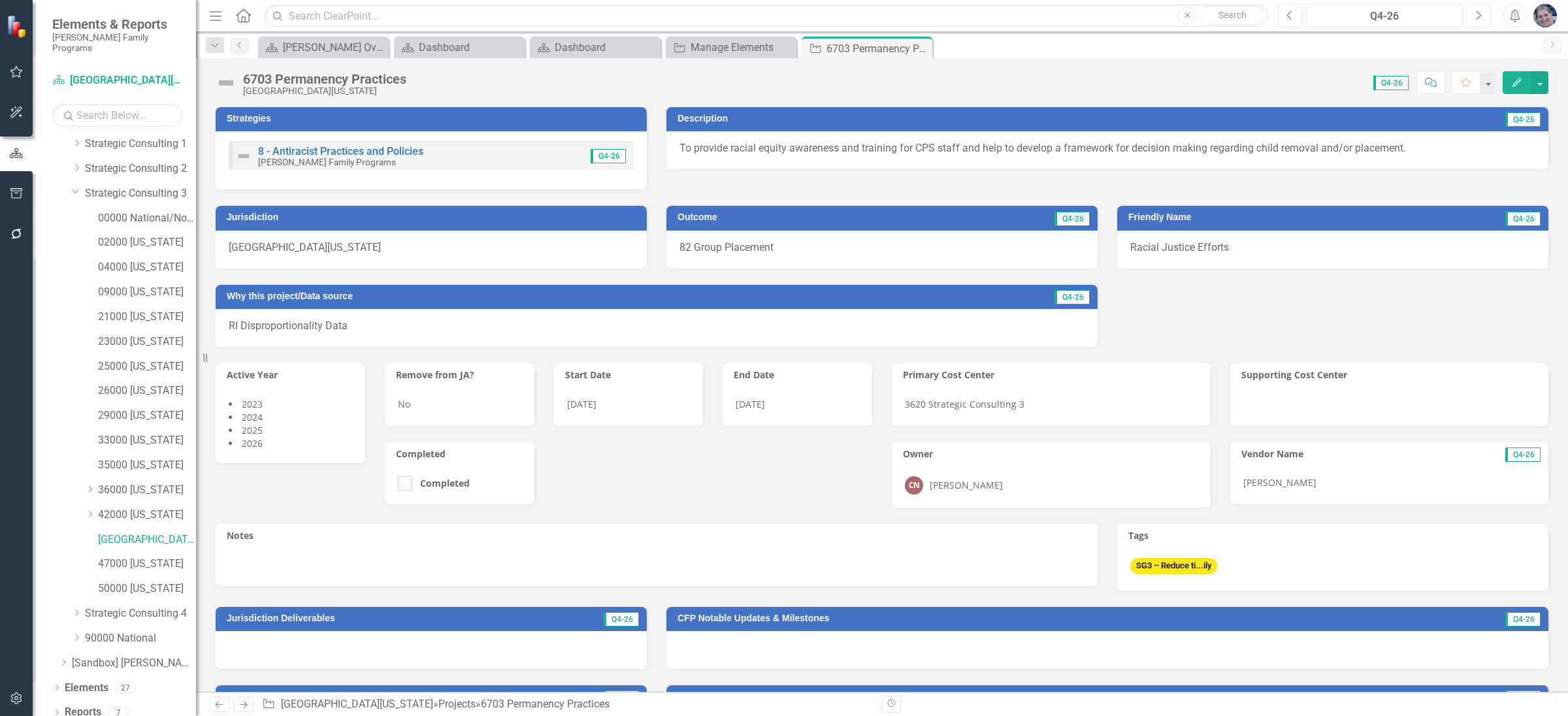
click at [606, 120] on h3 "Strategies" at bounding box center [433, 118] width 414 height 10
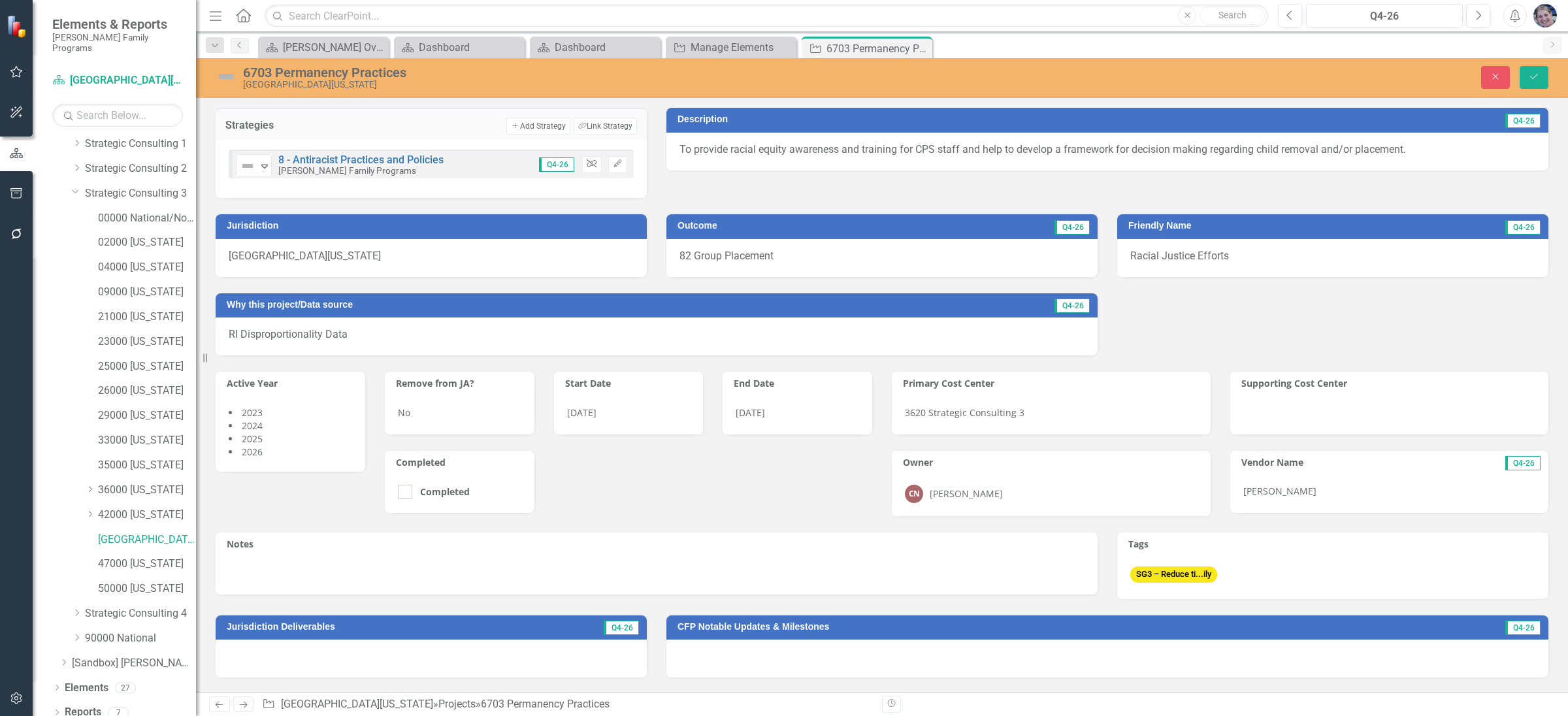
click at [589, 164] on icon "Unlink" at bounding box center [591, 164] width 10 height 8
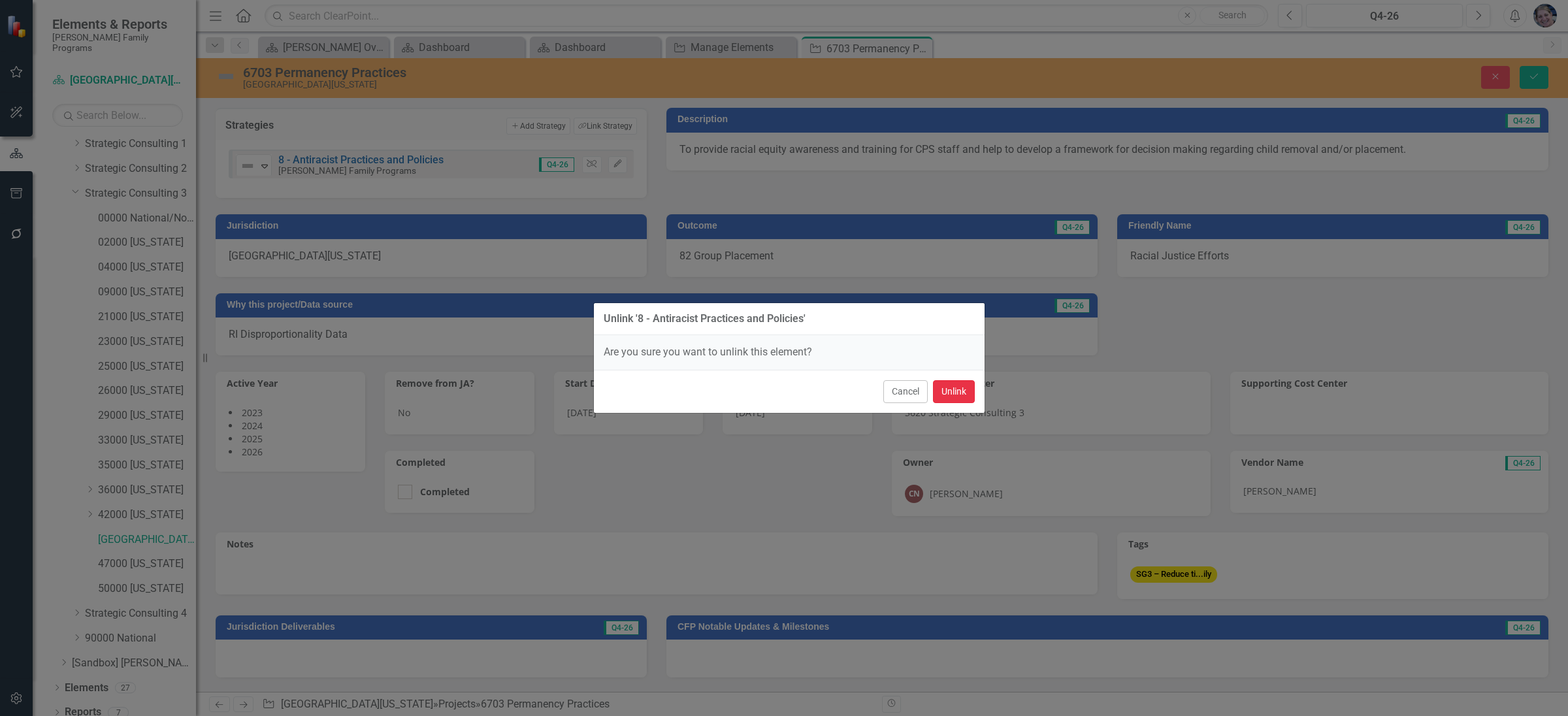
click at [951, 394] on button "Unlink" at bounding box center [954, 391] width 42 height 23
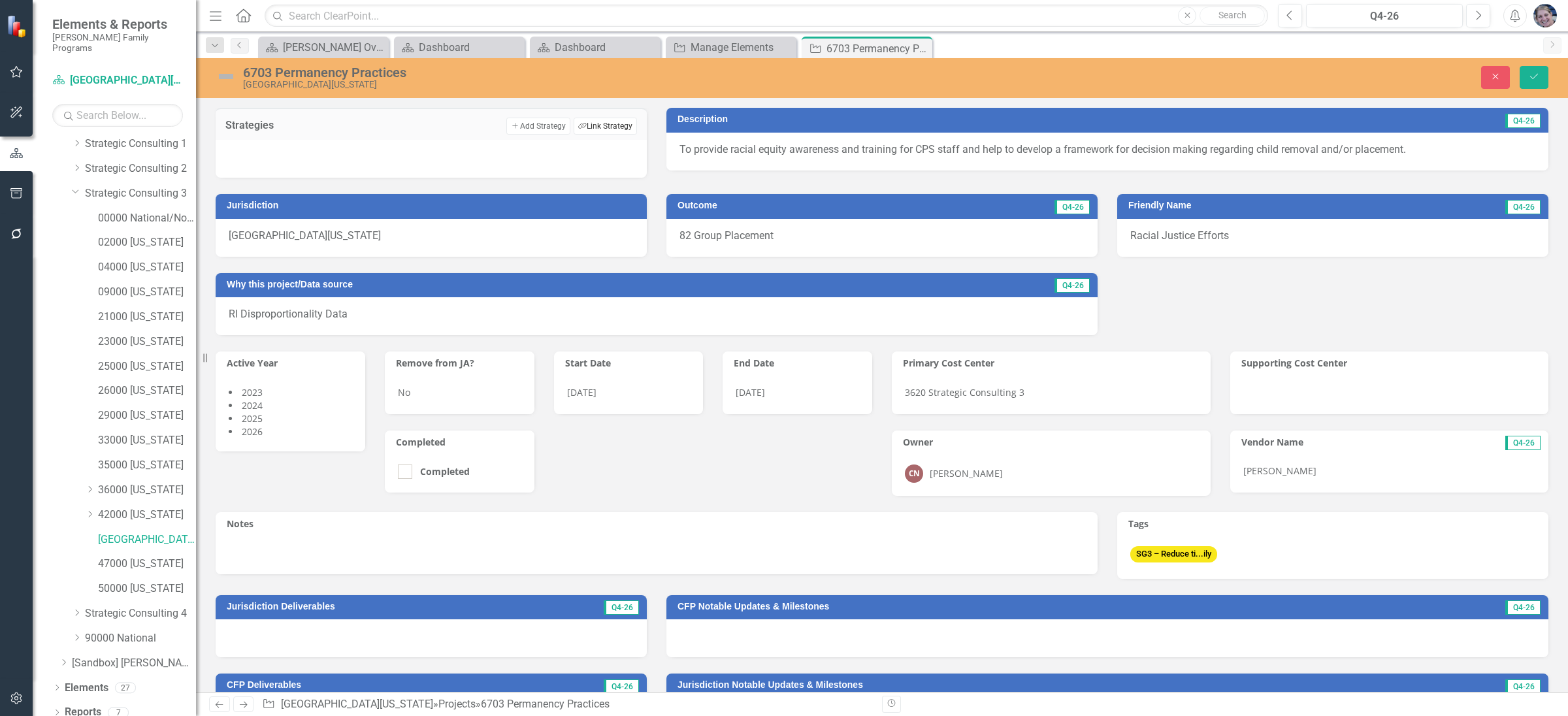
click at [615, 128] on button "Link Tag Link Strategy" at bounding box center [605, 126] width 64 height 17
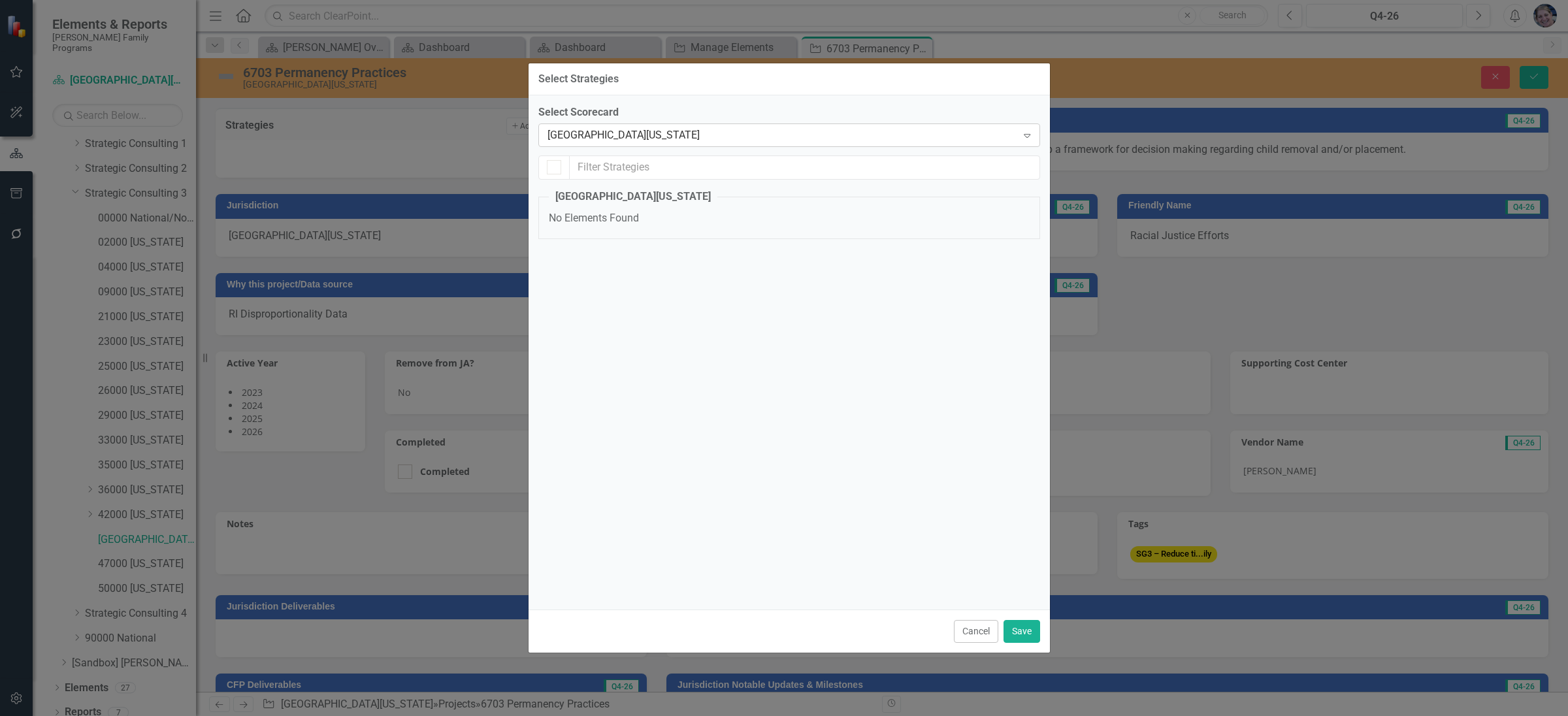
click at [615, 130] on div "[GEOGRAPHIC_DATA][US_STATE]" at bounding box center [782, 135] width 469 height 15
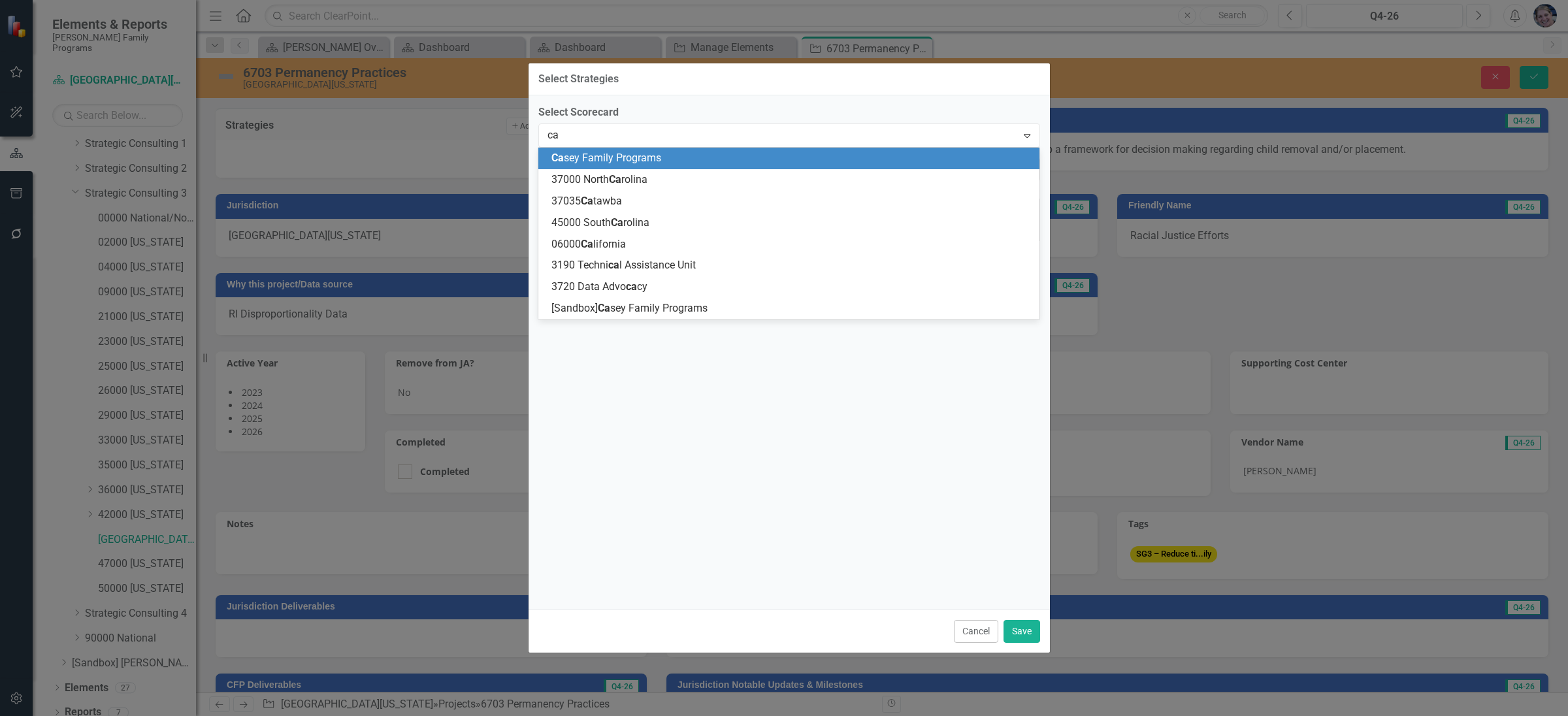
type input "cas"
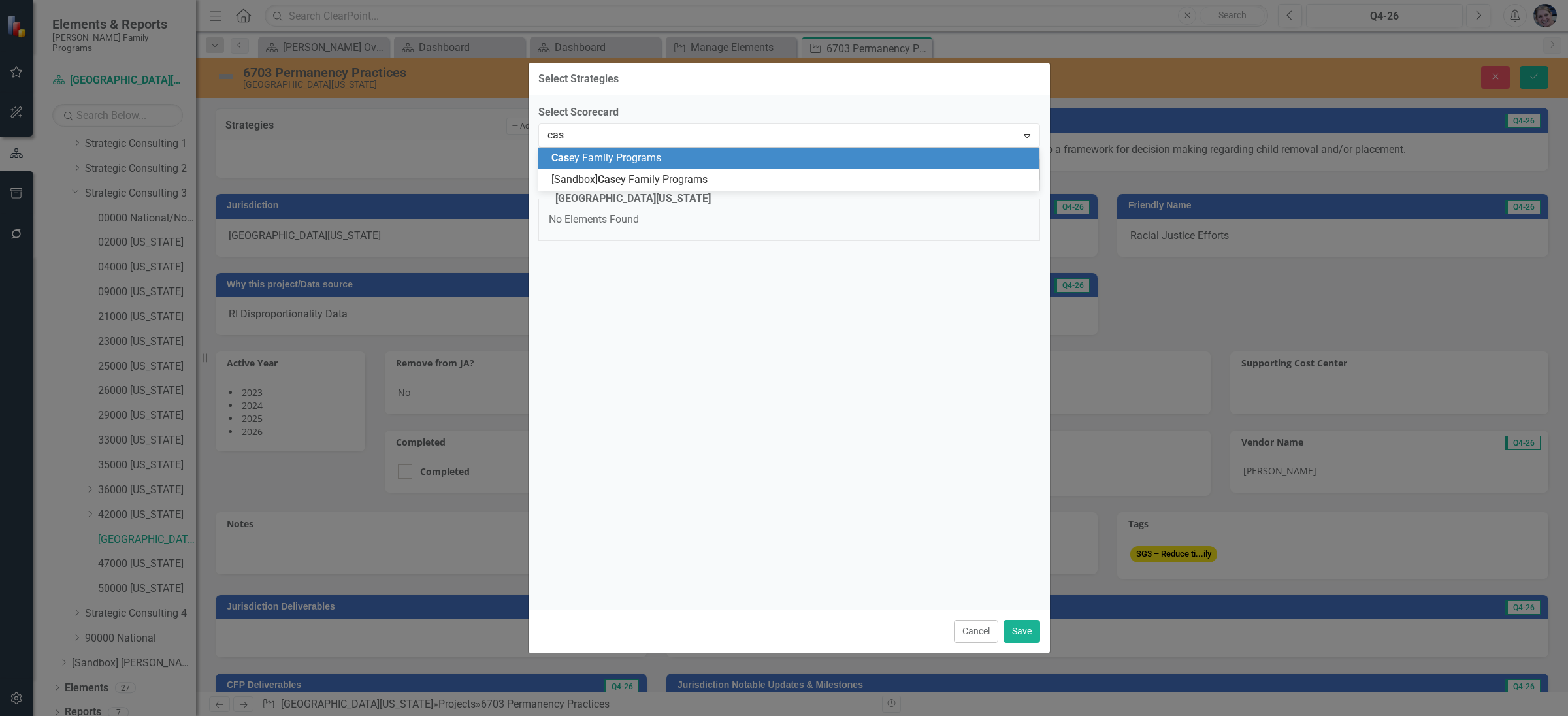
click at [610, 159] on span "Cas ey Family Programs" at bounding box center [606, 157] width 110 height 12
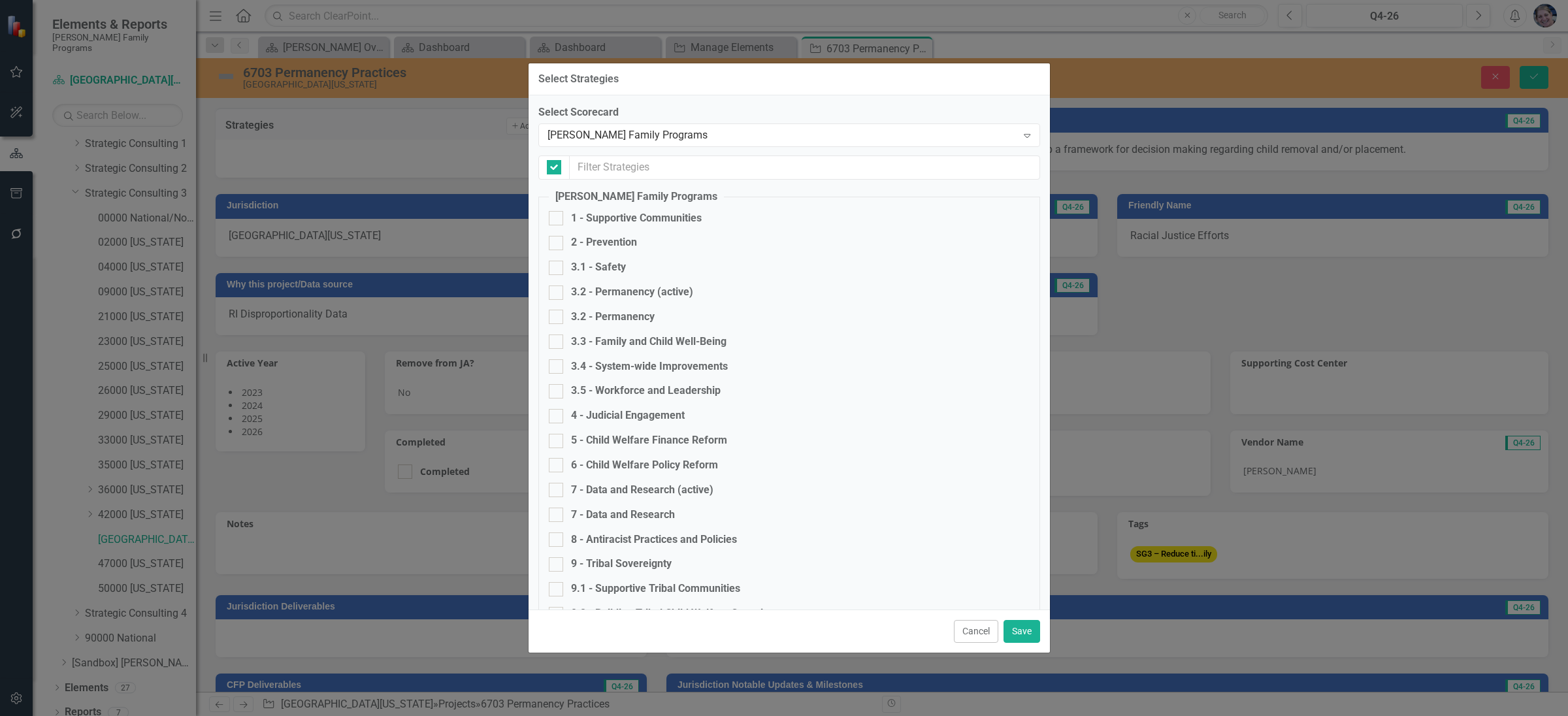
checkbox input "false"
click at [558, 290] on div at bounding box center [556, 293] width 14 height 14
click at [557, 290] on input "3.2 - Permanency (active)" at bounding box center [553, 289] width 9 height 9
checkbox input "true"
click at [1026, 639] on button "Save" at bounding box center [1022, 631] width 37 height 23
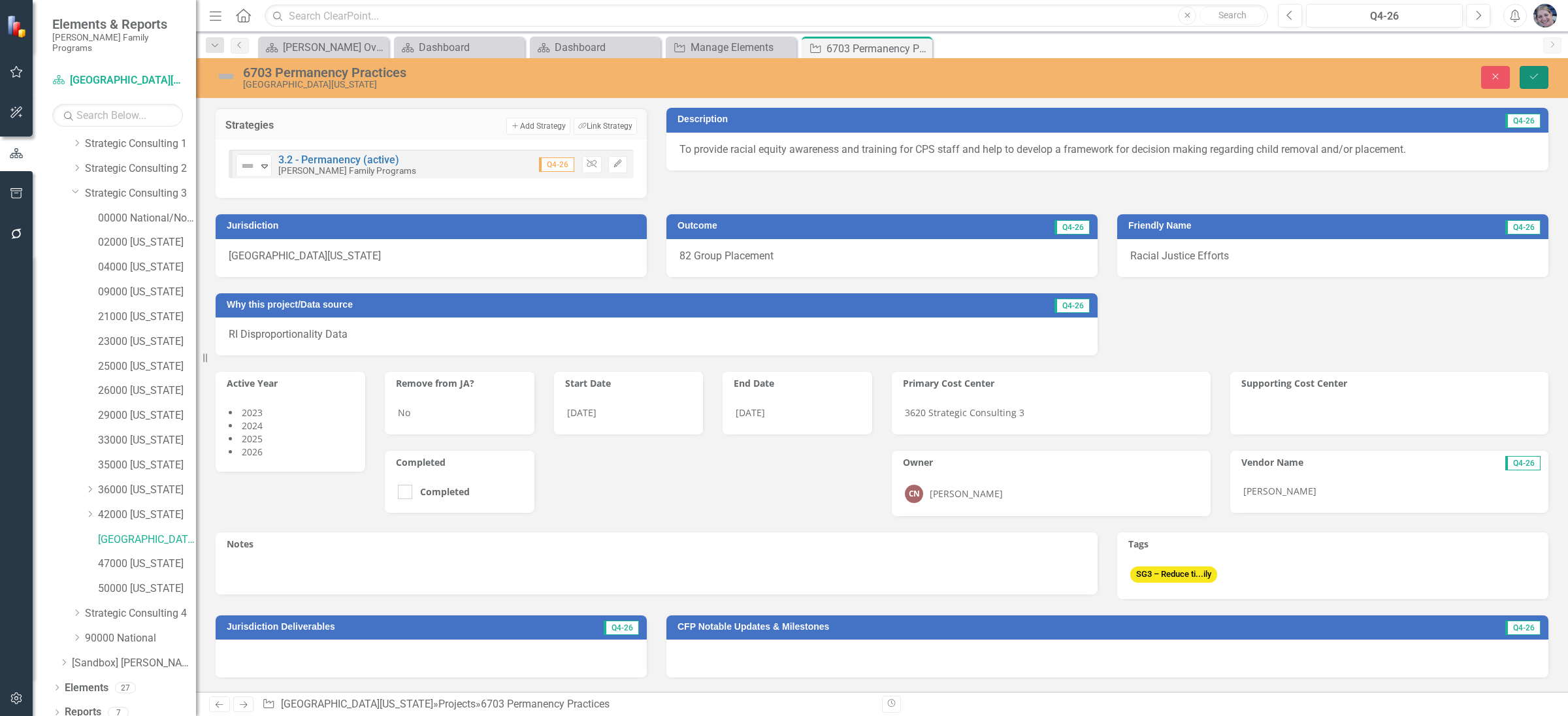
click at [1525, 73] on button "Save" at bounding box center [1534, 77] width 29 height 23
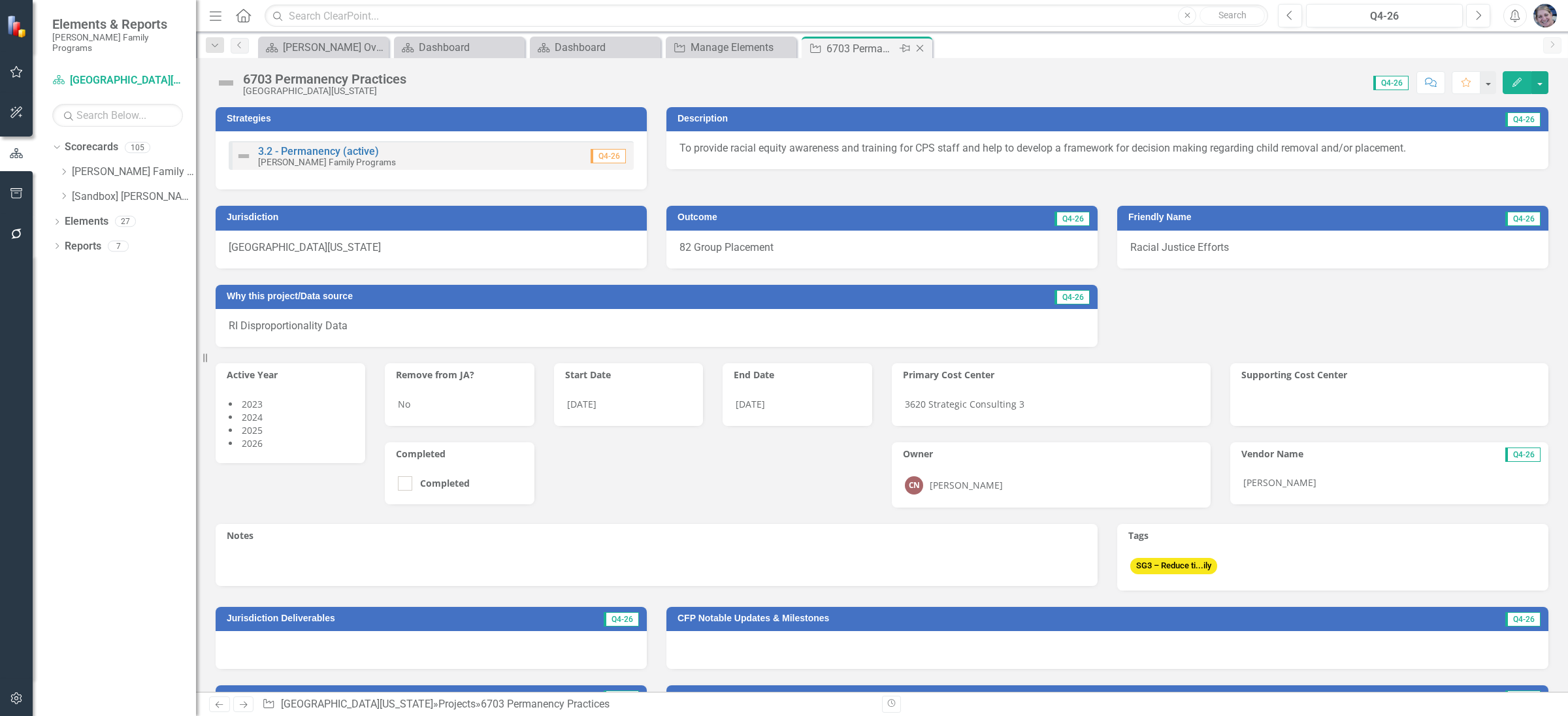
click at [925, 48] on icon "Close" at bounding box center [920, 48] width 13 height 10
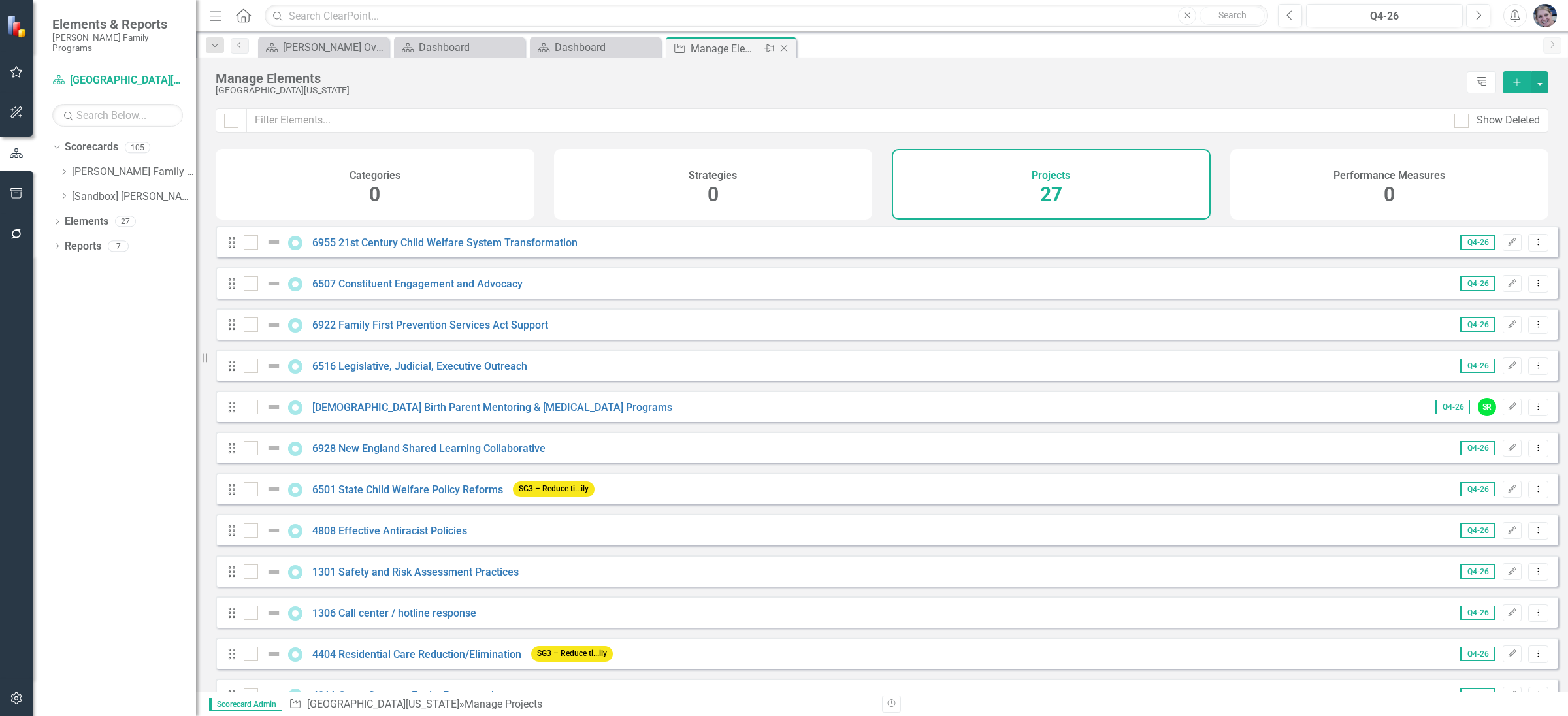
click at [788, 53] on icon "Close" at bounding box center [784, 48] width 13 height 10
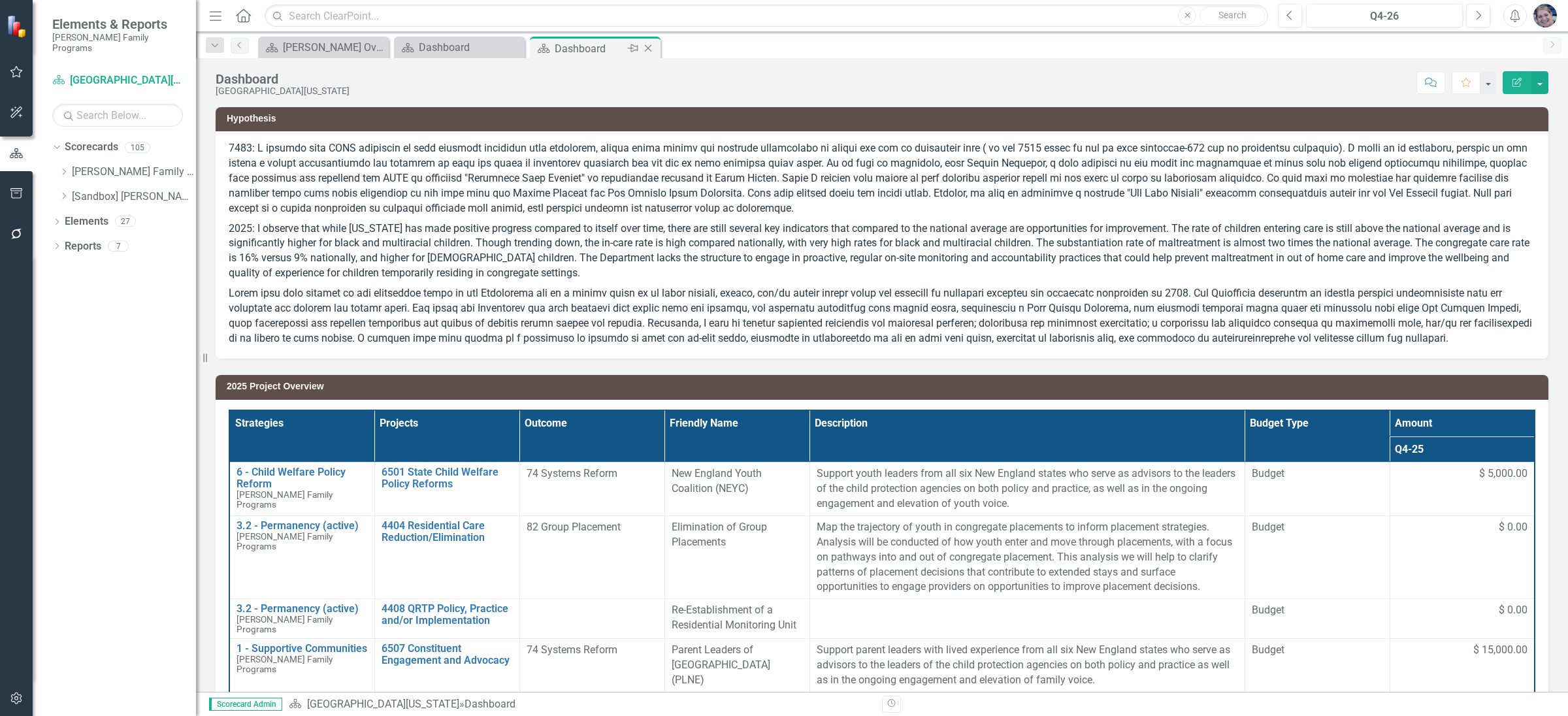
click at [653, 52] on icon "Close" at bounding box center [648, 48] width 13 height 10
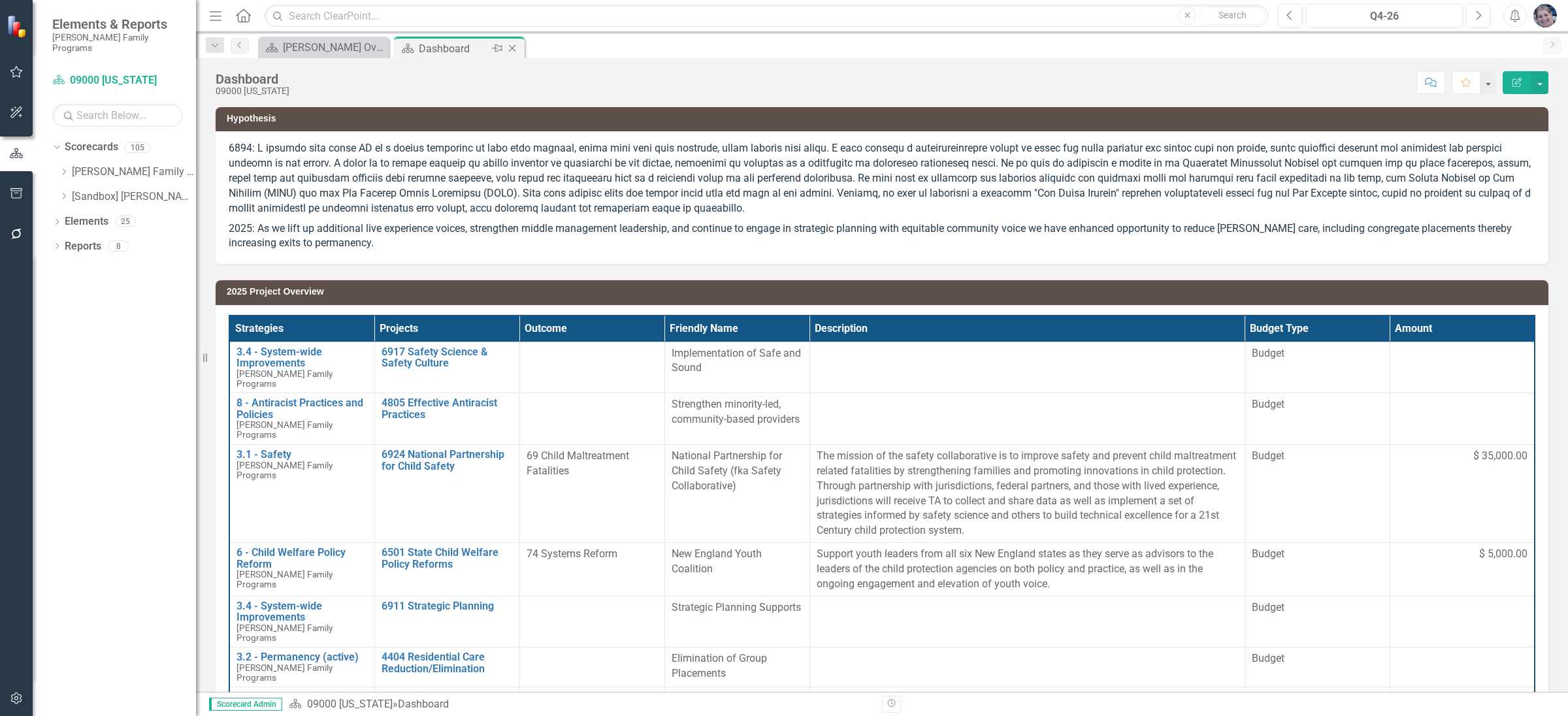
click at [512, 51] on icon "Close" at bounding box center [512, 48] width 13 height 10
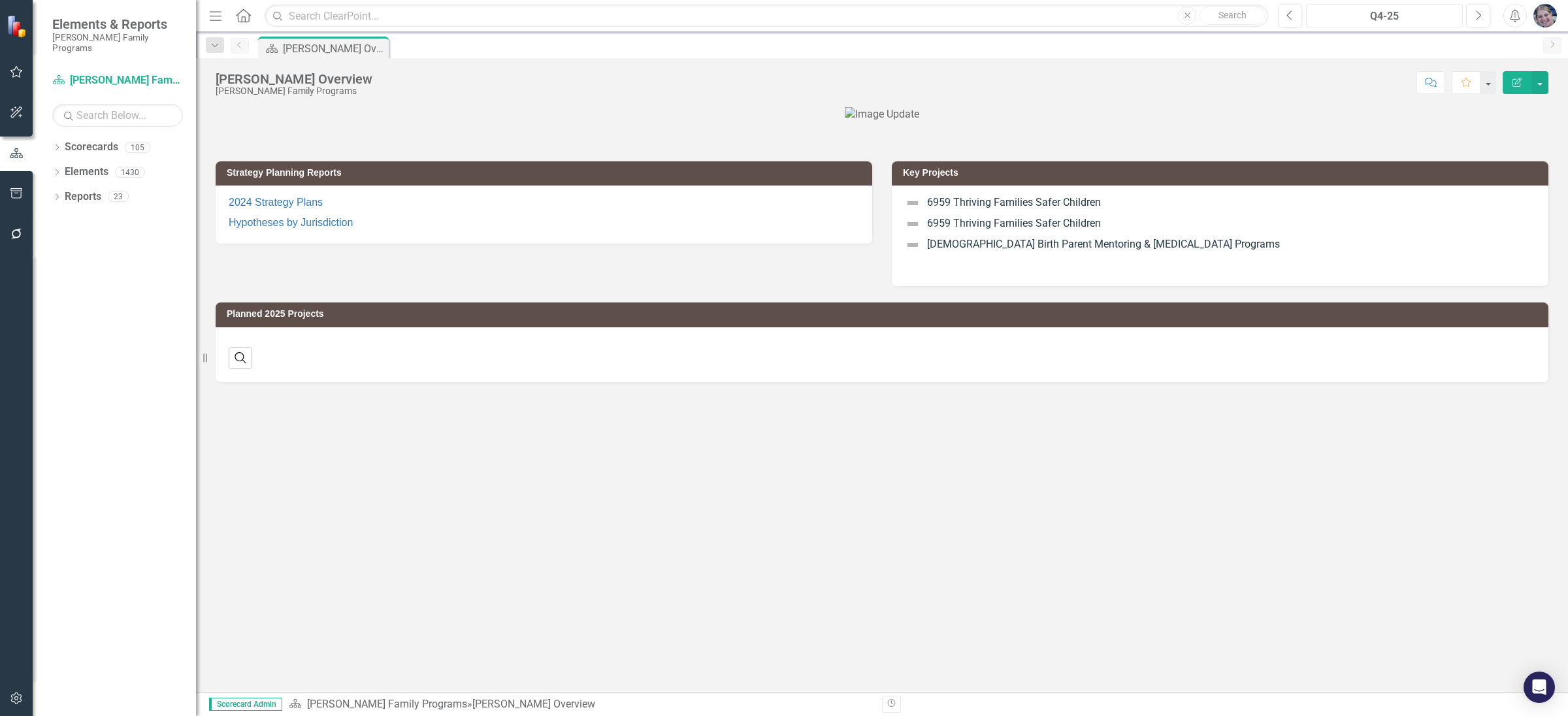
click at [1392, 12] on div "Q4-25" at bounding box center [1384, 16] width 147 height 16
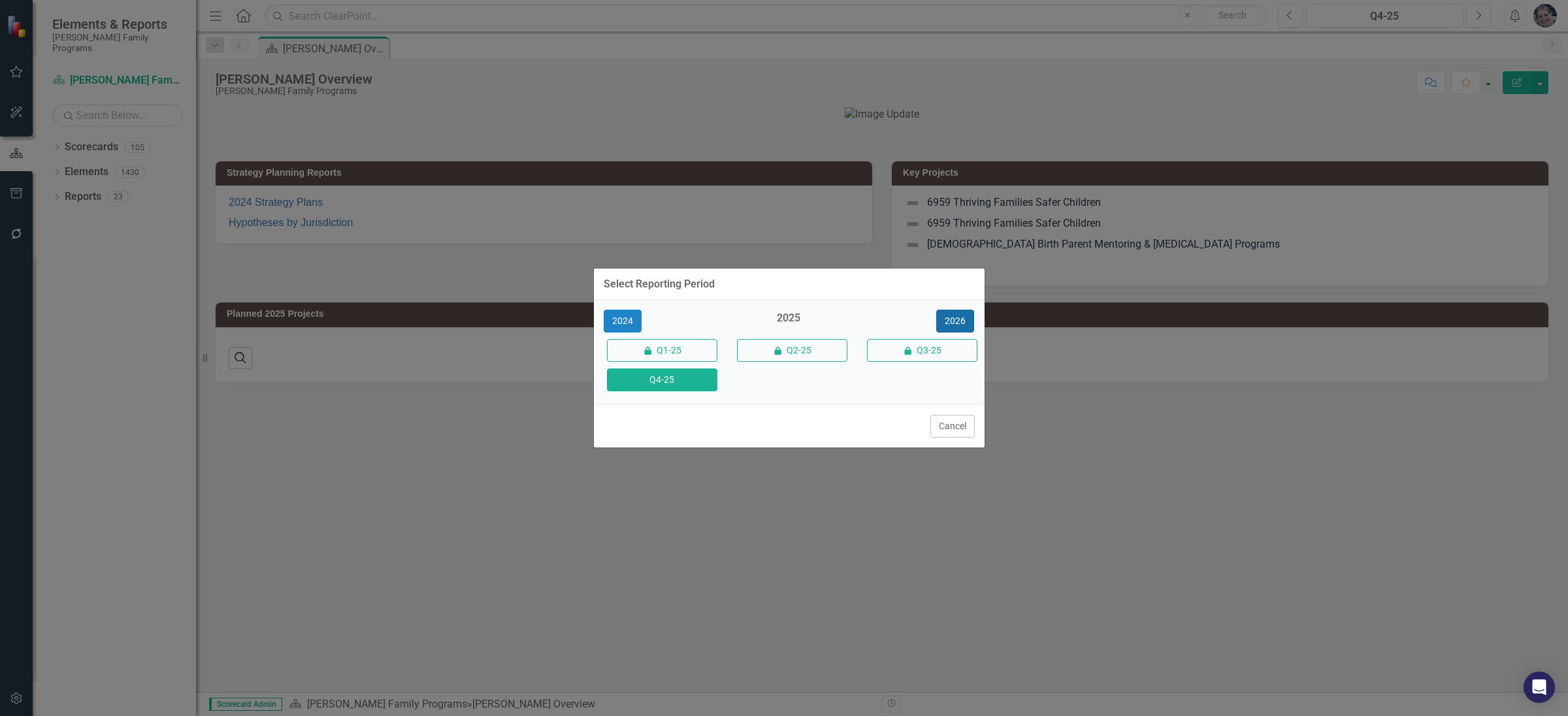
click at [961, 324] on button "2026" at bounding box center [955, 321] width 38 height 23
click at [665, 382] on button "Q4-26" at bounding box center [662, 380] width 111 height 23
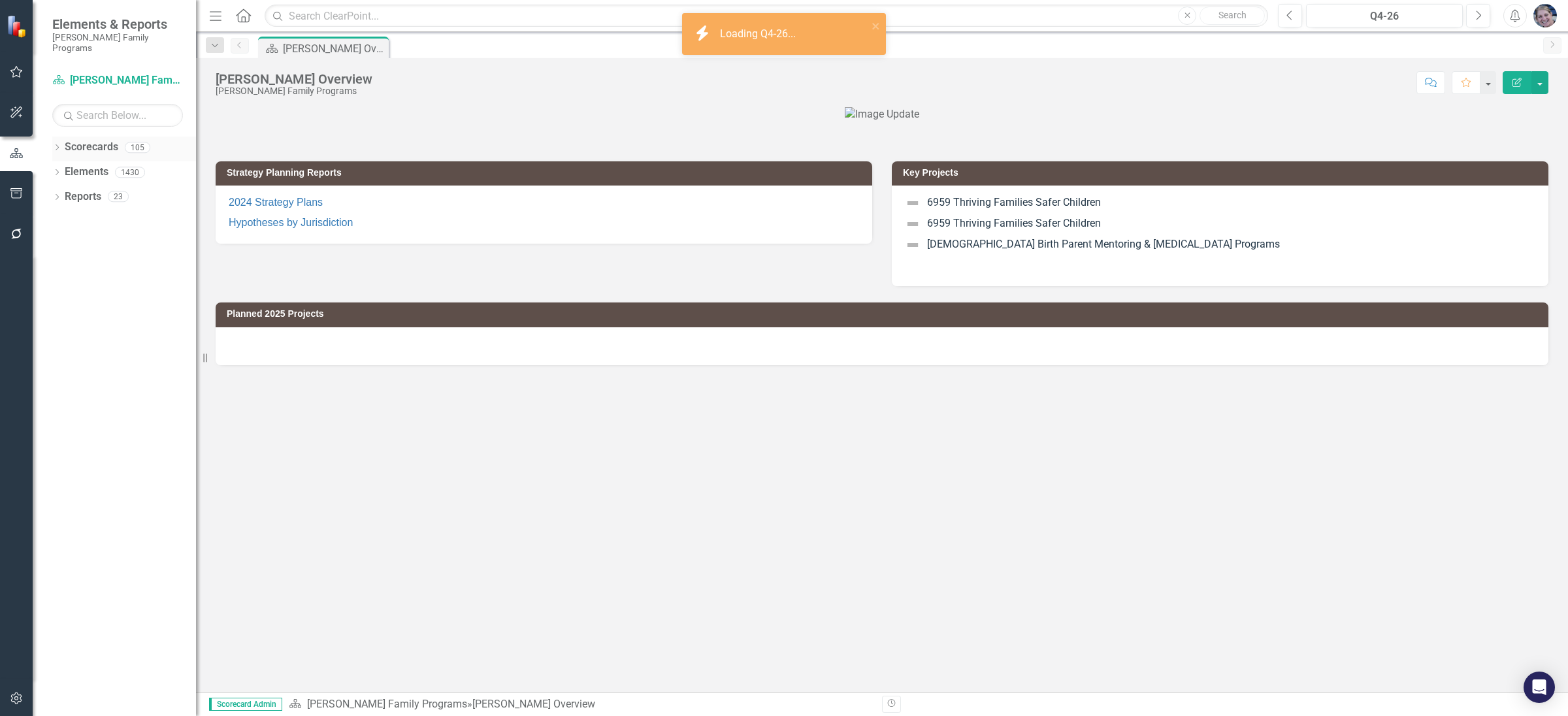
click at [57, 145] on icon "Dropdown" at bounding box center [57, 149] width 9 height 7
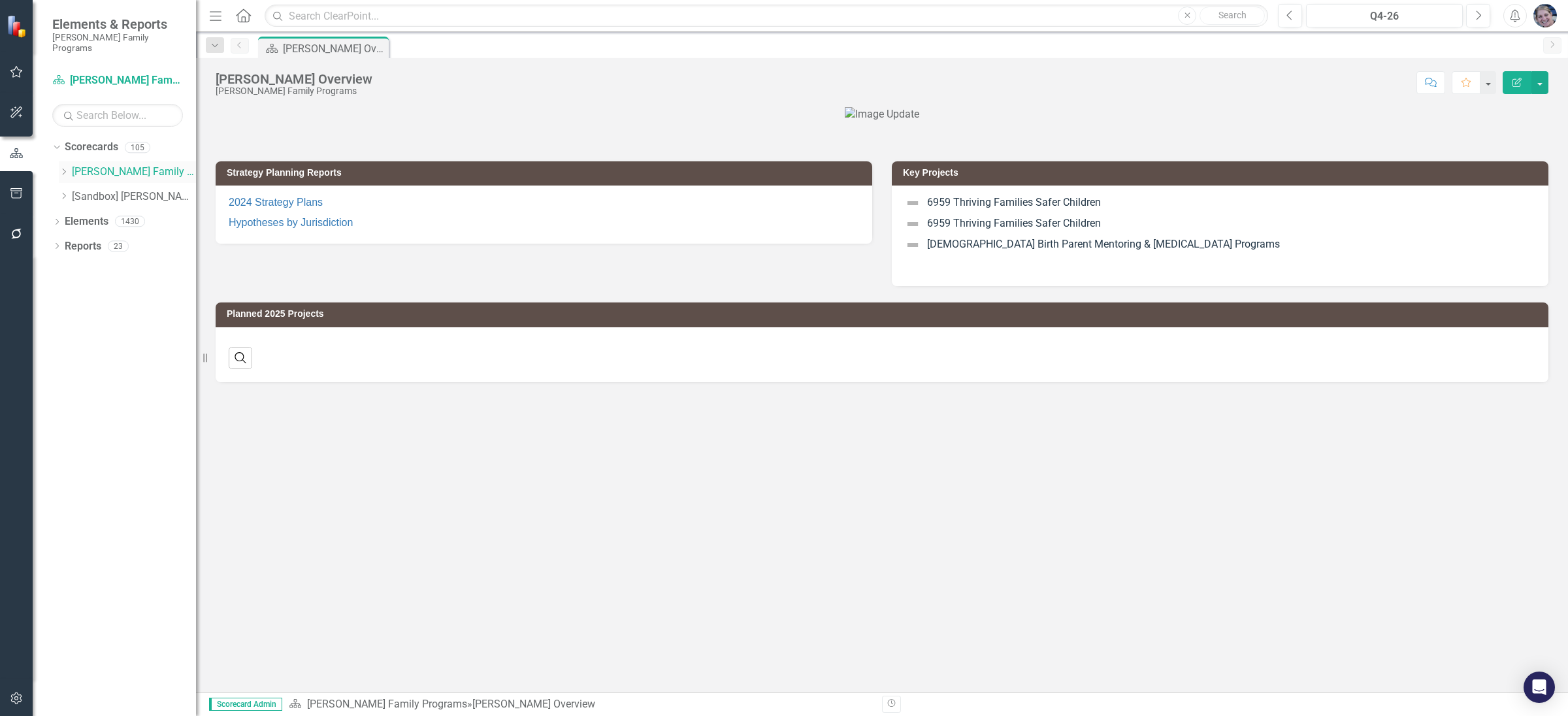
click at [65, 168] on icon "Dropdown" at bounding box center [64, 171] width 10 height 8
click at [134, 239] on link "Strategic Consulting 3" at bounding box center [141, 246] width 111 height 15
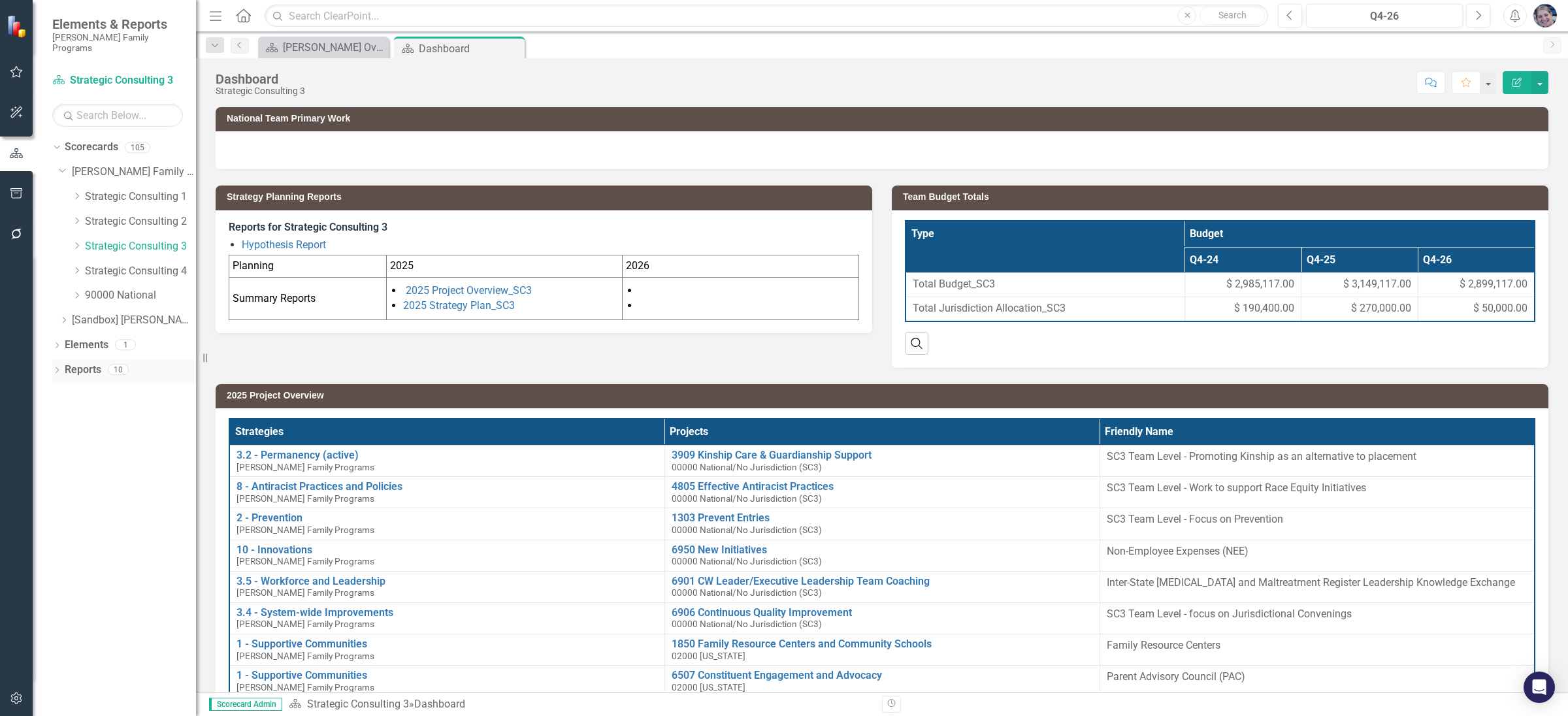
click at [57, 368] on icon "Dropdown" at bounding box center [57, 371] width 9 height 7
click at [65, 461] on icon "Dropdown" at bounding box center [63, 465] width 9 height 7
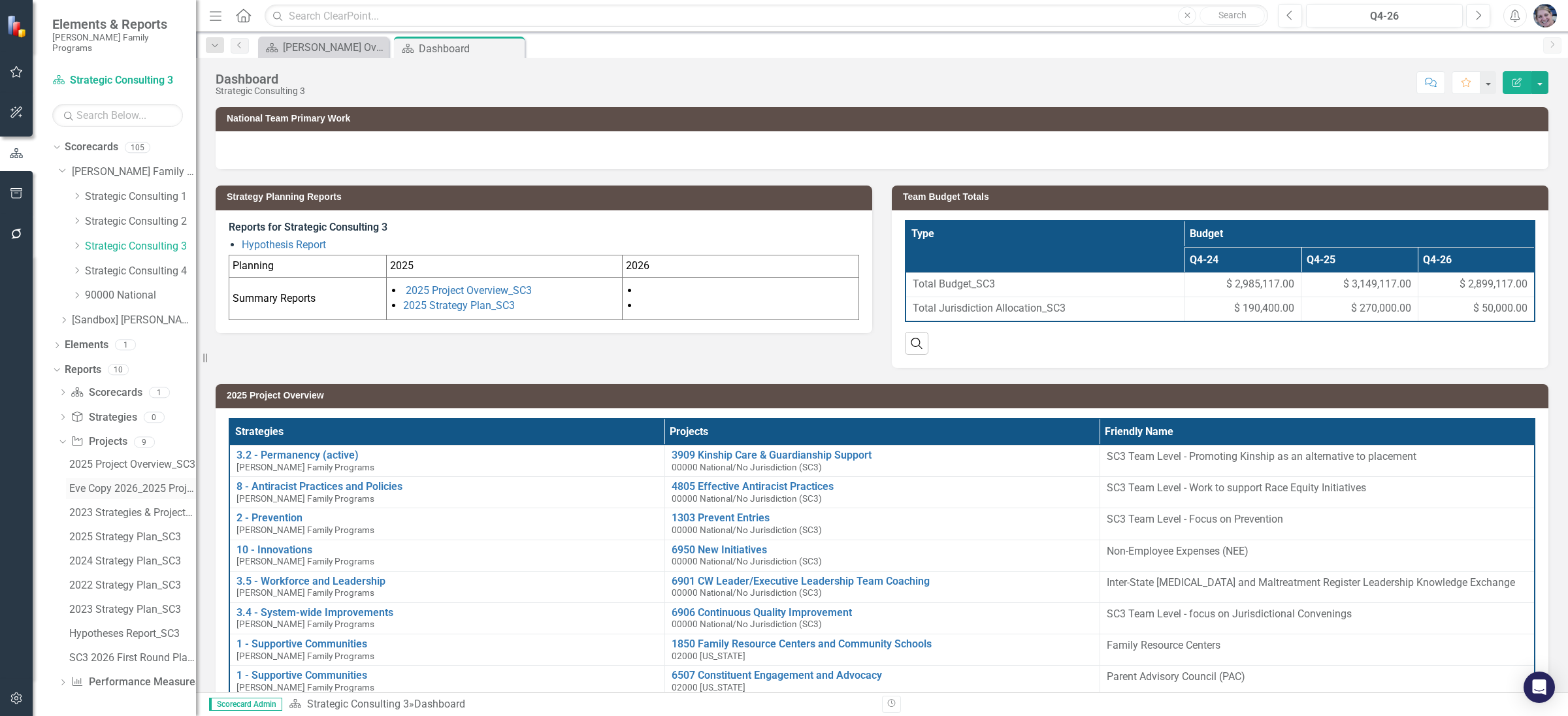
click at [124, 482] on div "Eve Copy 2026_2025 Project Overview_SC3 (Copy)" at bounding box center [133, 488] width 127 height 12
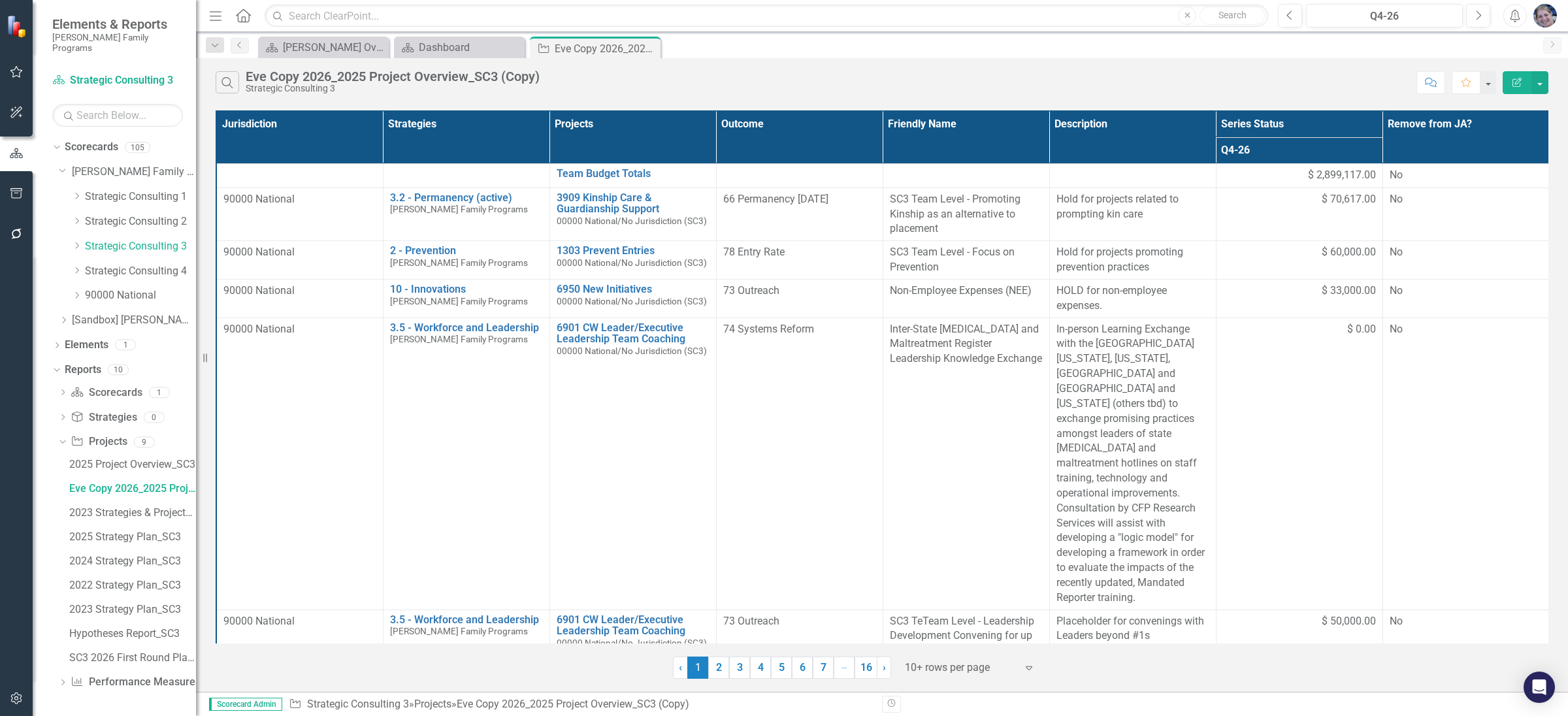
click at [702, 130] on th "Projects" at bounding box center [632, 137] width 166 height 52
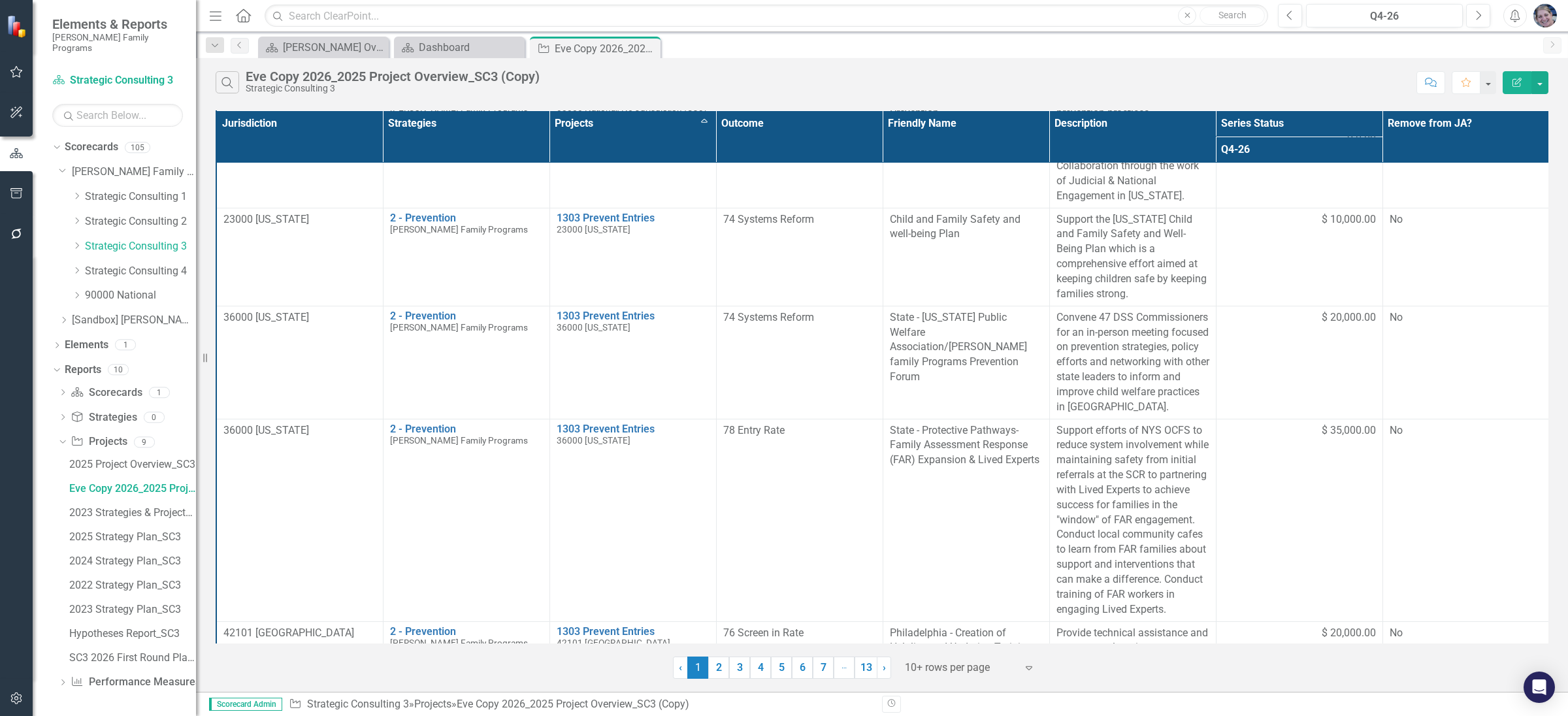
scroll to position [104, 0]
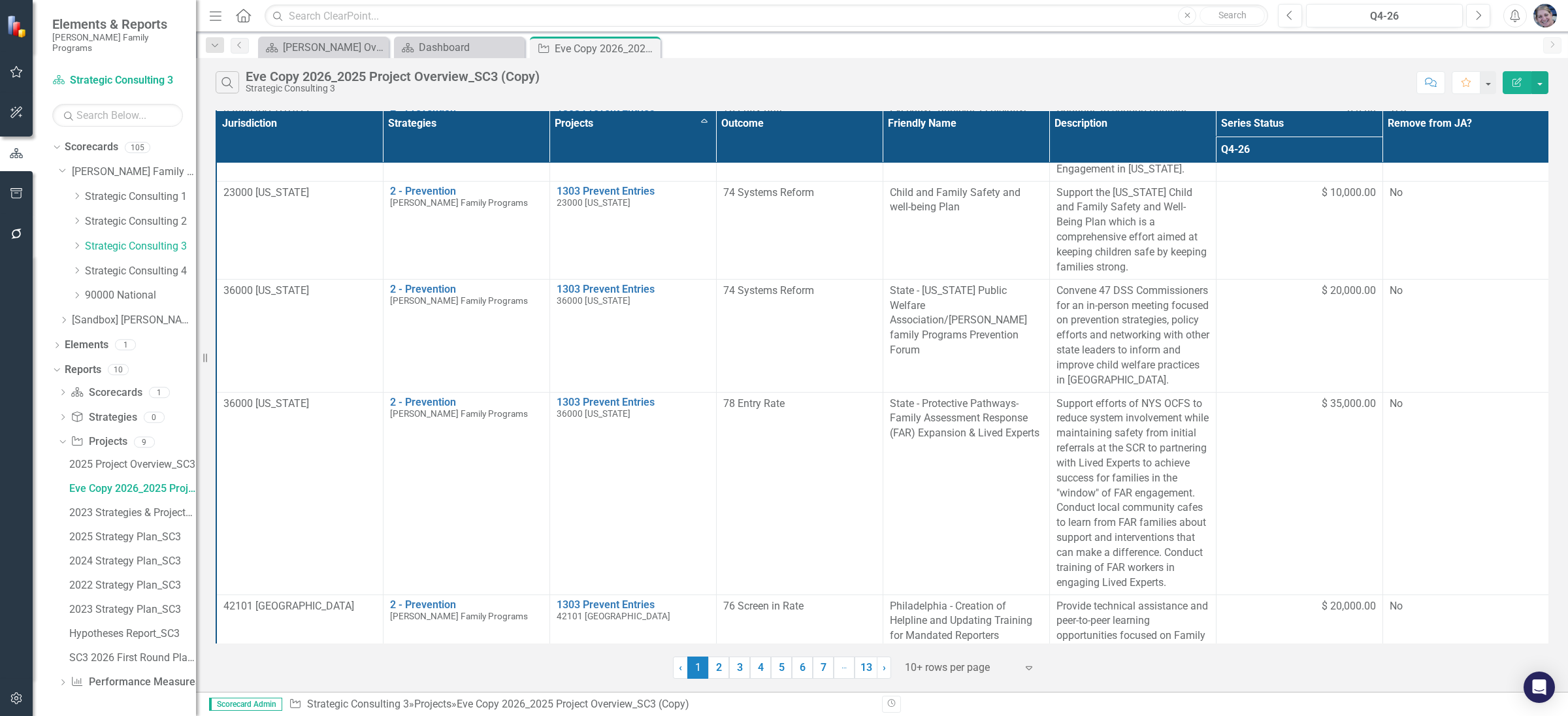
click at [975, 666] on div at bounding box center [960, 668] width 111 height 18
click at [973, 649] on div "Display All Rows" at bounding box center [974, 646] width 123 height 15
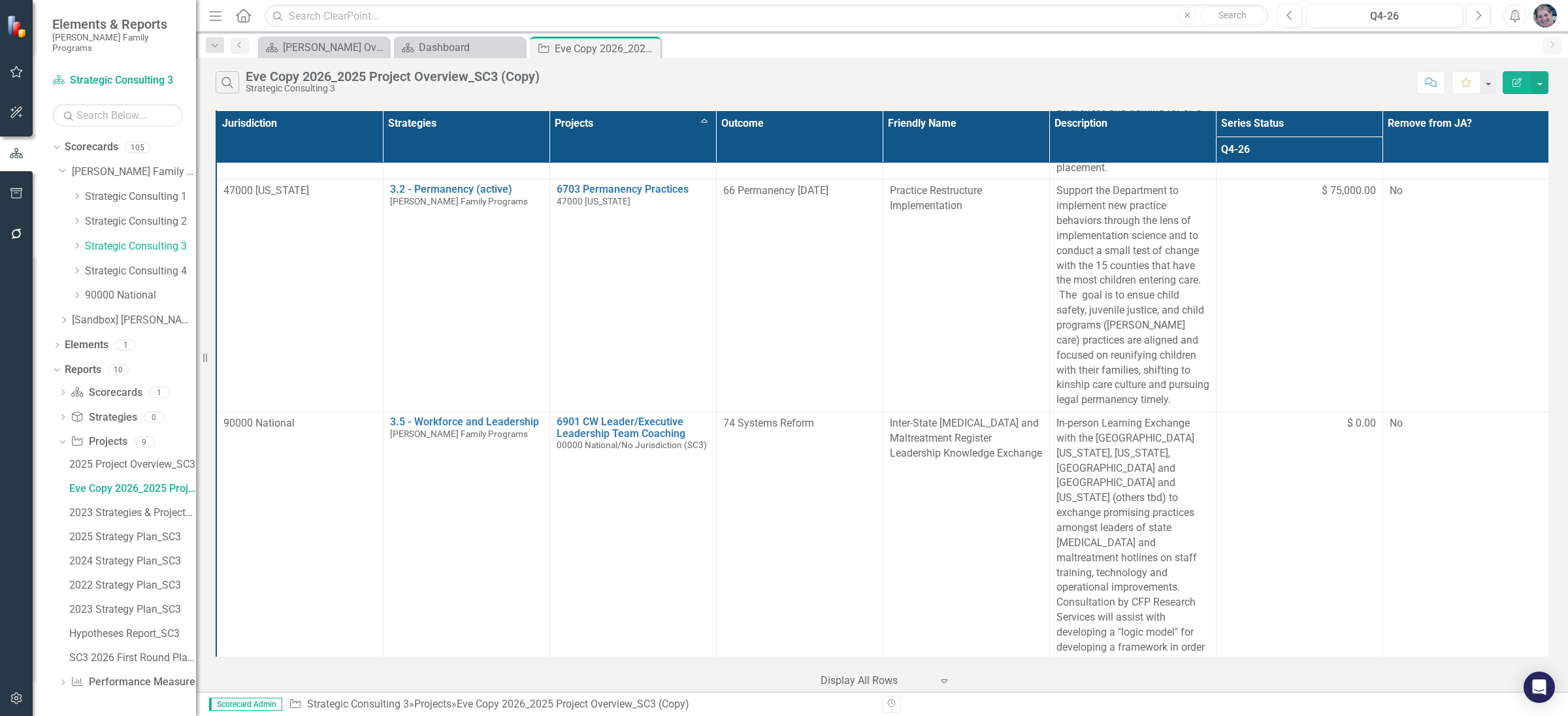
scroll to position [11739, 0]
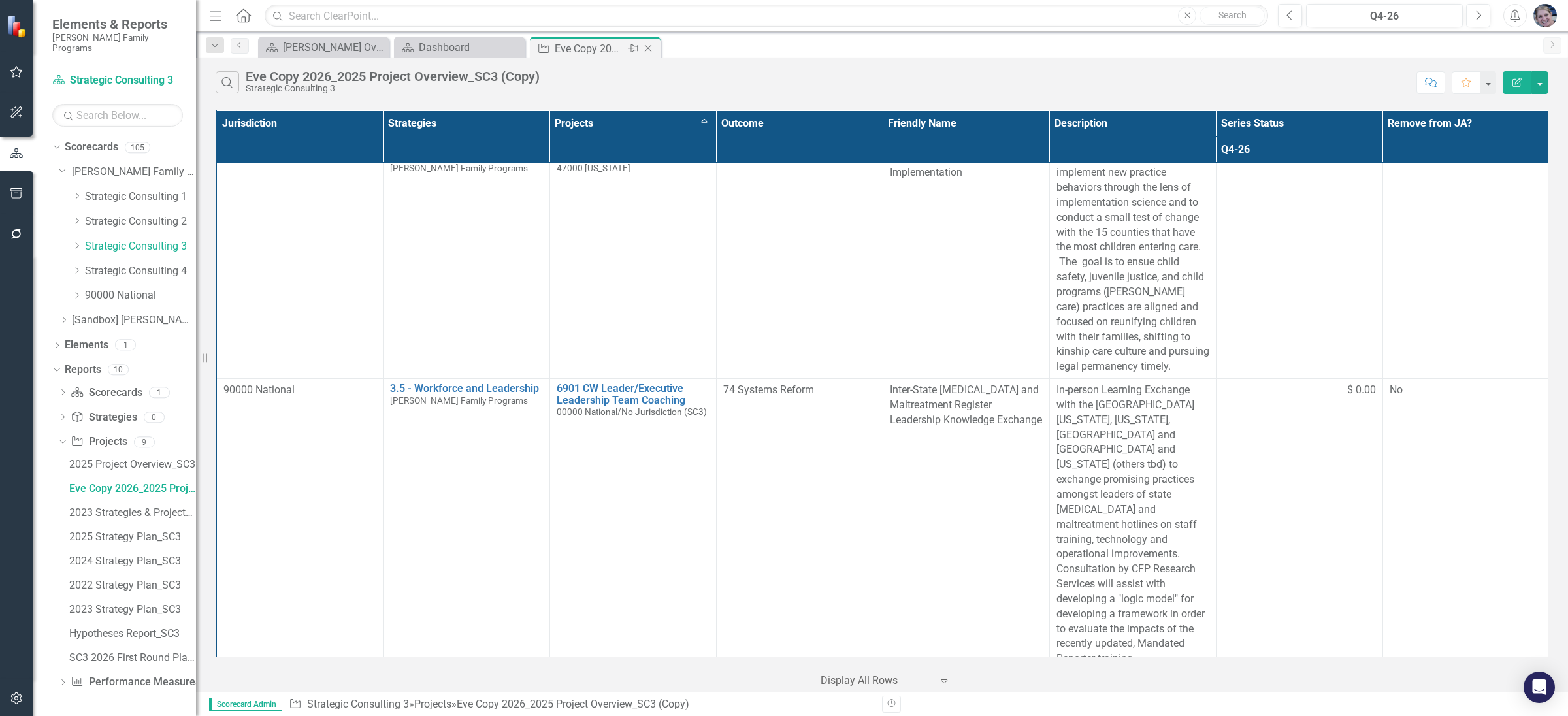
click at [649, 46] on icon "Close" at bounding box center [648, 48] width 13 height 10
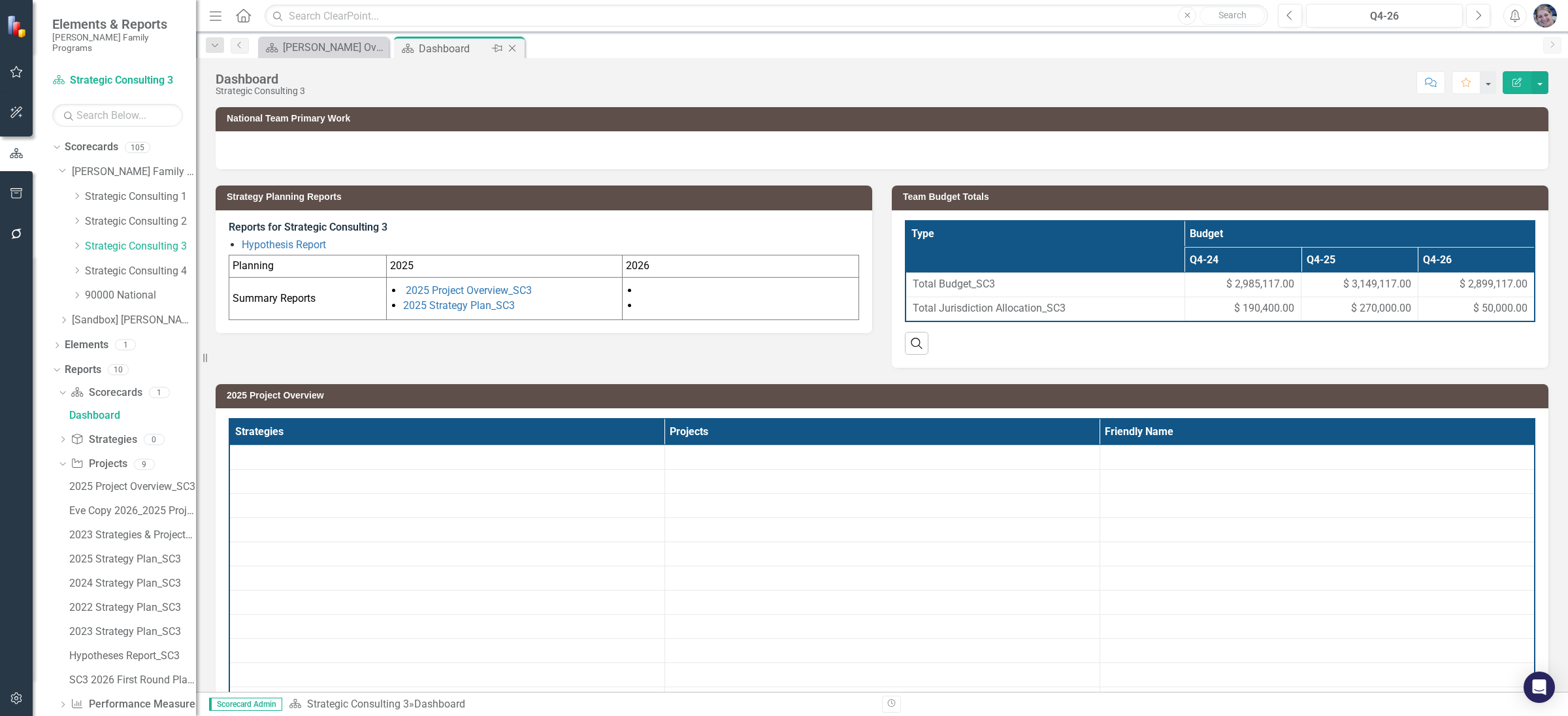
click at [513, 45] on icon "Close" at bounding box center [512, 48] width 13 height 10
